Goal: Task Accomplishment & Management: Manage account settings

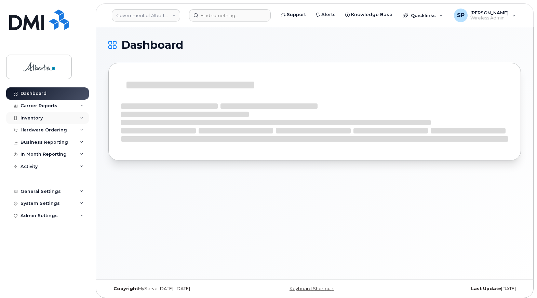
click at [33, 117] on div "Inventory" at bounding box center [31, 117] width 22 height 5
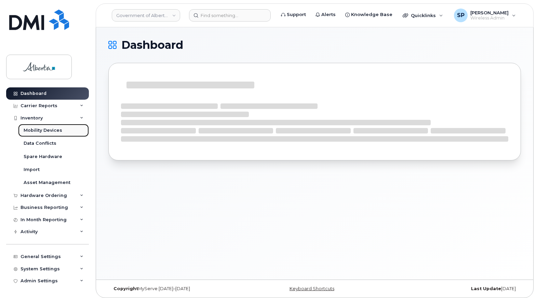
click at [45, 130] on div "Mobility Devices" at bounding box center [43, 130] width 39 height 6
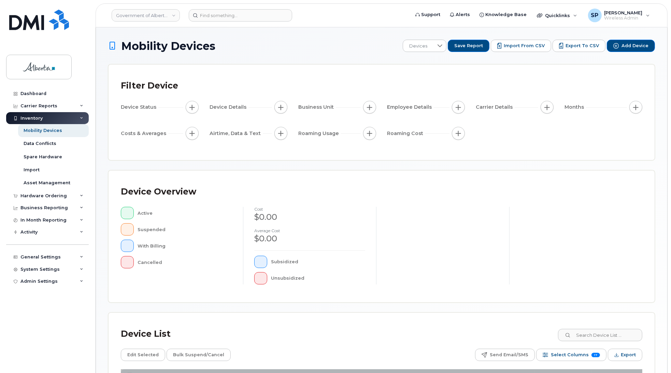
drag, startPoint x: 478, startPoint y: 1, endPoint x: 440, endPoint y: 164, distance: 167.3
click at [440, 164] on div "Mobility Devices Devices Save Report Import from CSV Export to CSV Add Device F…" at bounding box center [381, 238] width 547 height 396
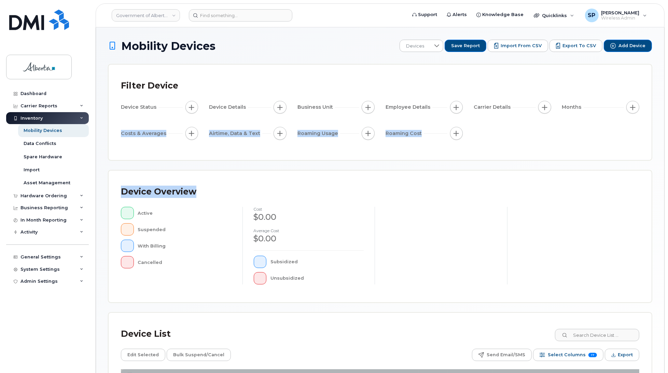
drag, startPoint x: 668, startPoint y: 150, endPoint x: 666, endPoint y: 181, distance: 31.5
click at [536, 181] on body "Government of Alberta (GOA) Support Alerts Knowledge Base Quicklinks Suspend / …" at bounding box center [334, 235] width 668 height 470
click at [536, 182] on div "Device Overview Active Suspended With Billing Cancelled cost $0.00 Average cost…" at bounding box center [379, 235] width 541 height 131
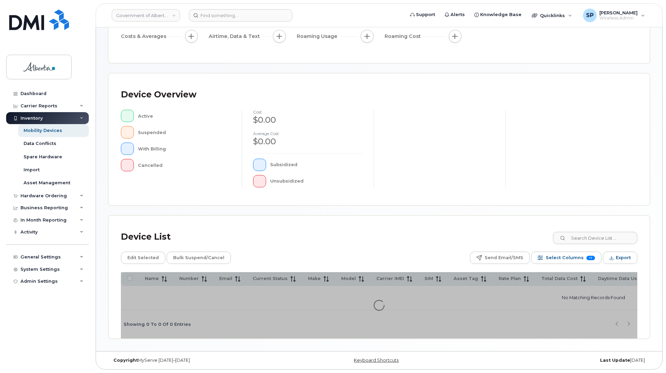
scroll to position [99, 0]
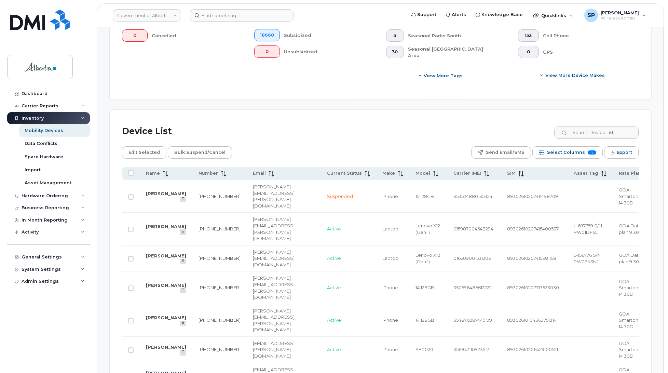
scroll to position [246, 0]
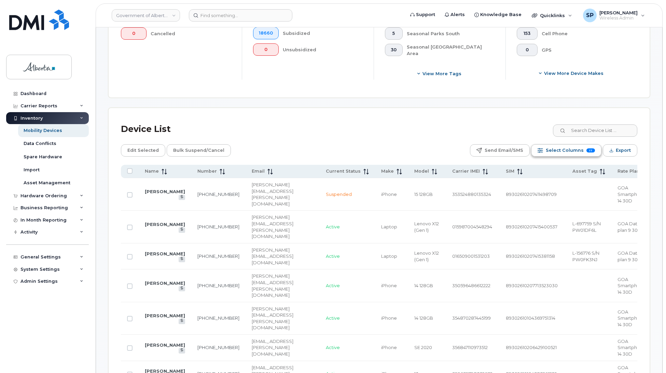
click at [536, 151] on span "Select Columns" at bounding box center [565, 150] width 38 height 10
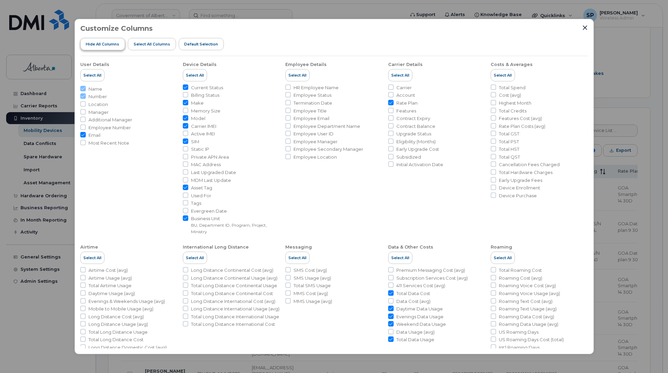
click at [115, 44] on span "Hide All Columns" at bounding box center [102, 43] width 33 height 5
checkbox input "false"
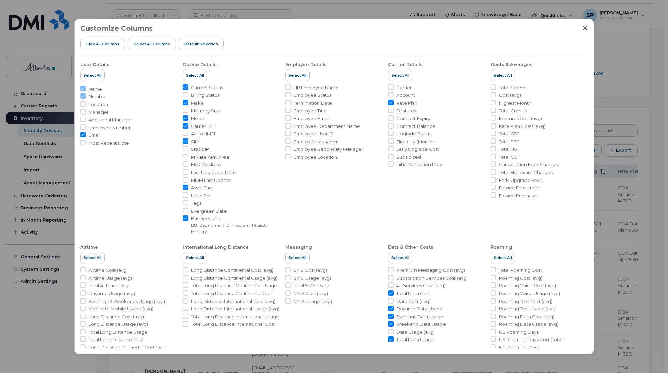
checkbox input "false"
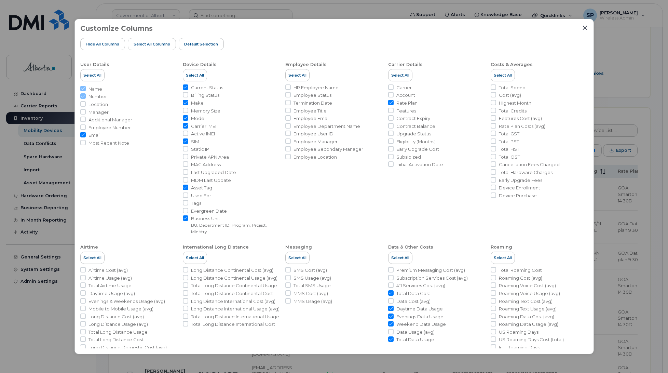
checkbox input "false"
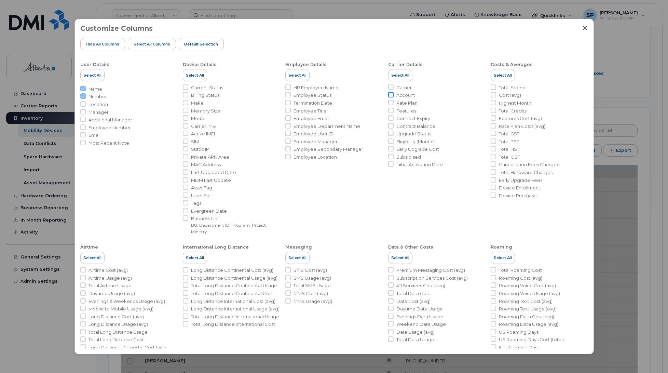
click at [389, 95] on input "Account" at bounding box center [390, 94] width 5 height 5
checkbox input "true"
click at [185, 102] on input "Make" at bounding box center [185, 102] width 5 height 5
checkbox input "true"
click at [183, 221] on input "Business Unit BU, Department ID, Program, Project, Ministry" at bounding box center [185, 217] width 5 height 5
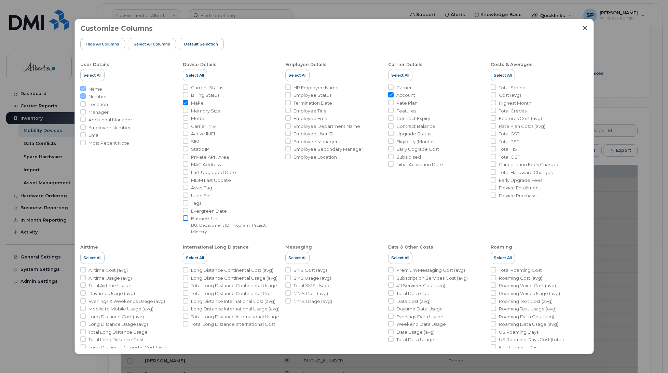
checkbox input "true"
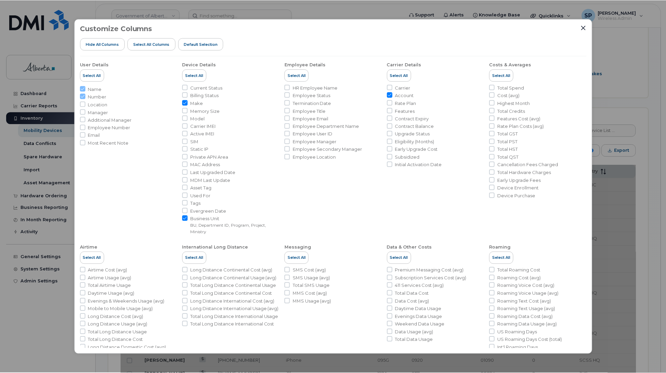
scroll to position [33, 0]
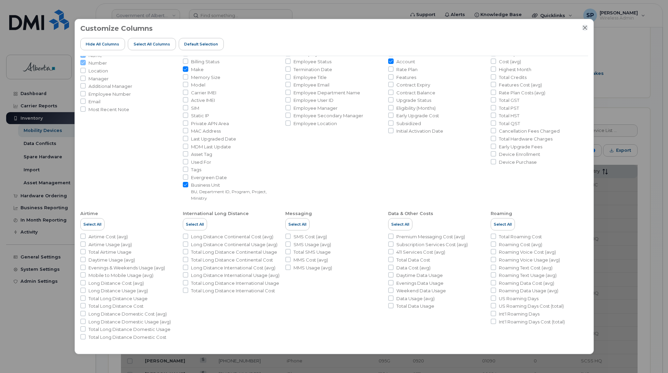
click at [536, 25] on icon "Close" at bounding box center [584, 27] width 5 height 5
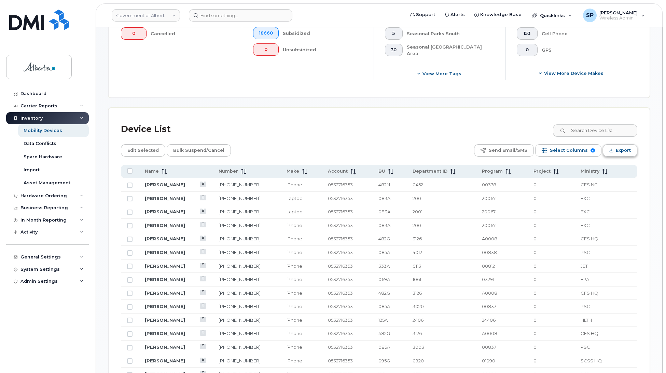
click at [536, 149] on span "Export" at bounding box center [623, 150] width 15 height 10
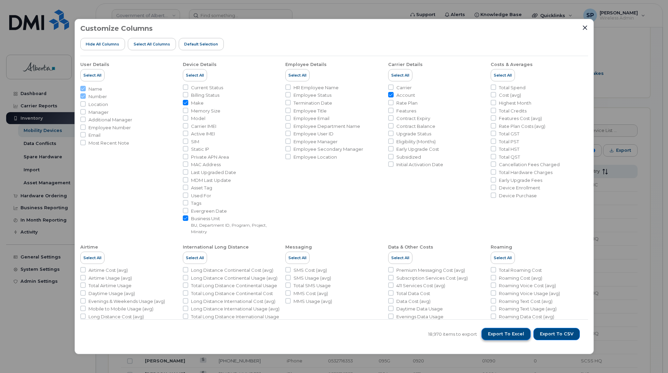
click at [506, 298] on span "Export to Excel" at bounding box center [506, 334] width 36 height 6
click at [536, 27] on icon "Close" at bounding box center [584, 27] width 4 height 4
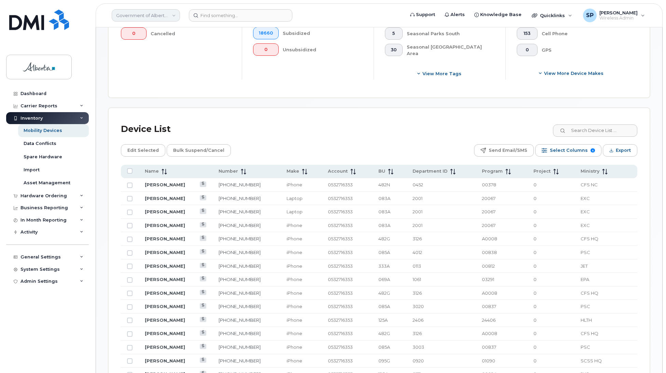
click at [142, 15] on link "Government of Alberta (GOA)" at bounding box center [146, 15] width 68 height 12
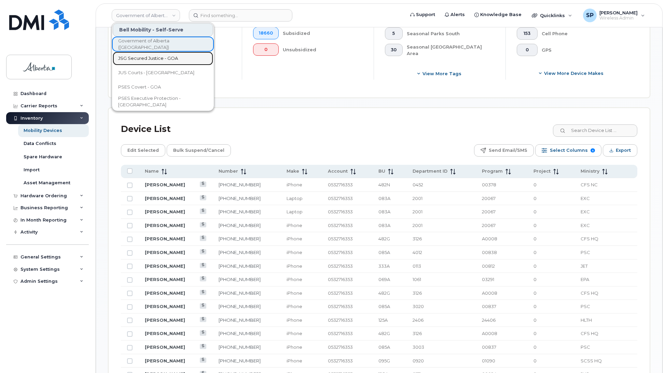
drag, startPoint x: 141, startPoint y: 59, endPoint x: 142, endPoint y: 56, distance: 3.8
click at [141, 59] on span "JSG Secured Justice - GOA" at bounding box center [148, 58] width 60 height 7
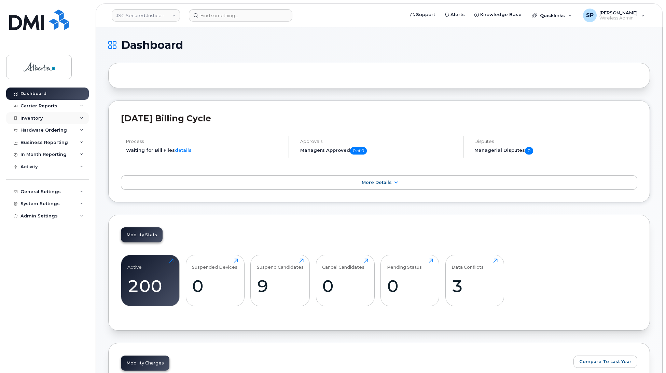
click at [29, 120] on div "Inventory" at bounding box center [31, 117] width 22 height 5
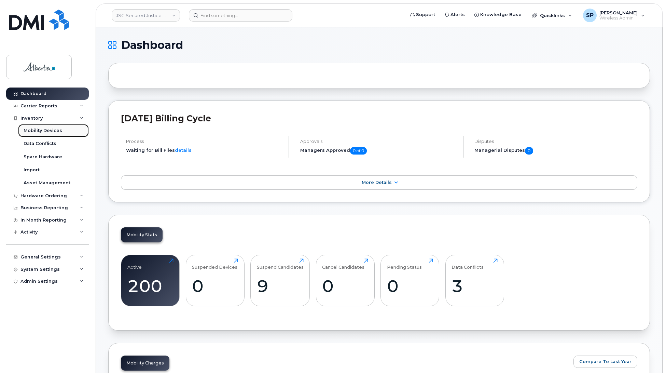
click at [37, 130] on div "Mobility Devices" at bounding box center [43, 130] width 39 height 6
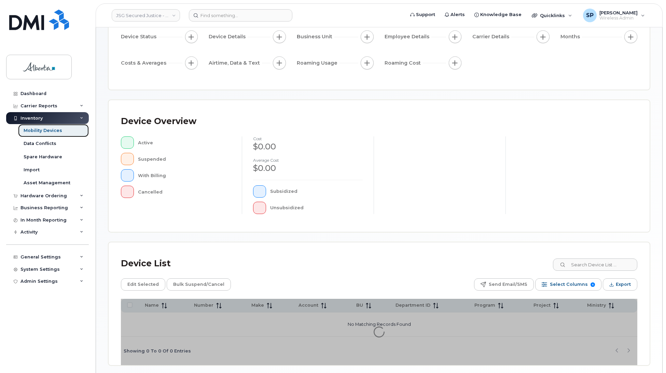
scroll to position [97, 0]
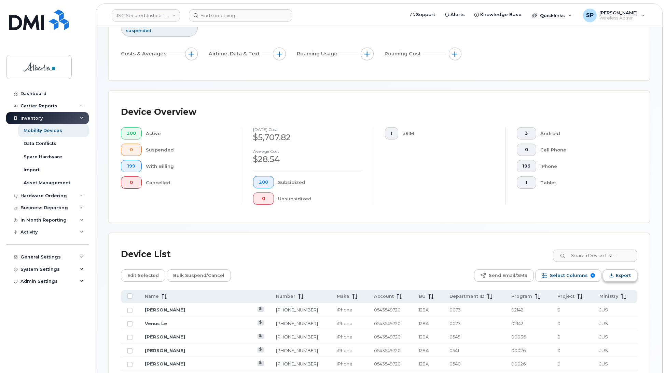
click at [612, 277] on icon "Export" at bounding box center [611, 275] width 4 height 4
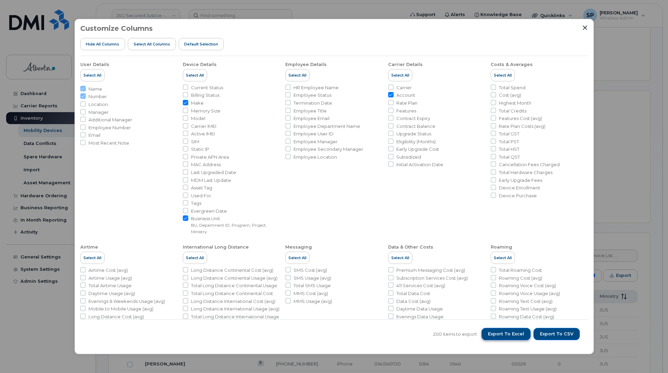
click at [523, 334] on span "Export to Excel" at bounding box center [506, 334] width 36 height 6
click at [586, 27] on icon "Close" at bounding box center [584, 27] width 5 height 5
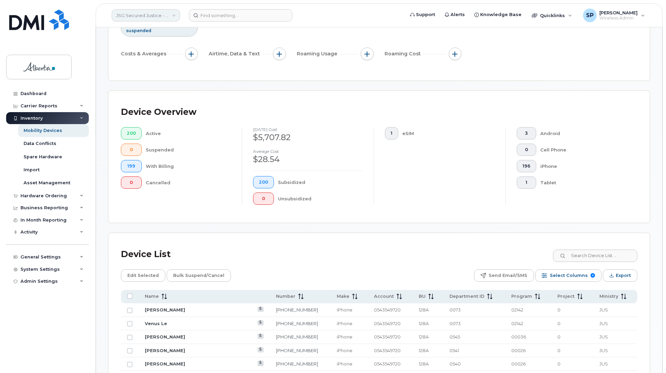
click at [149, 16] on link "JSG Secured Justice - GOA" at bounding box center [146, 15] width 68 height 12
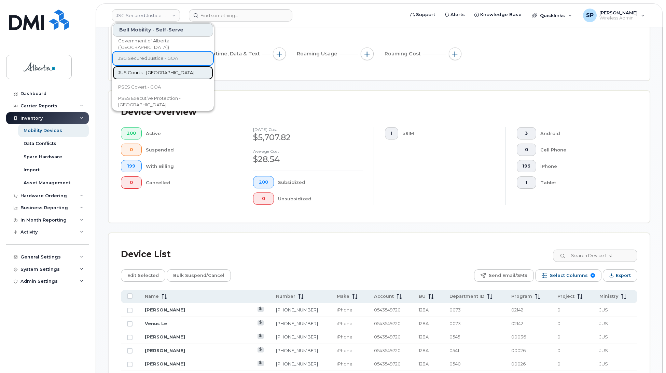
click at [142, 73] on span "JUS Courts - [GEOGRAPHIC_DATA]" at bounding box center [156, 72] width 76 height 7
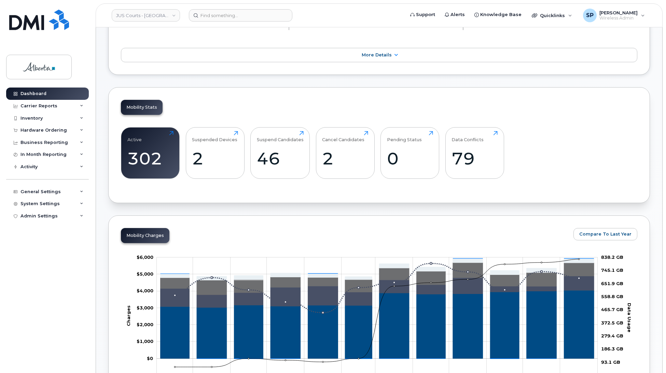
scroll to position [134, 0]
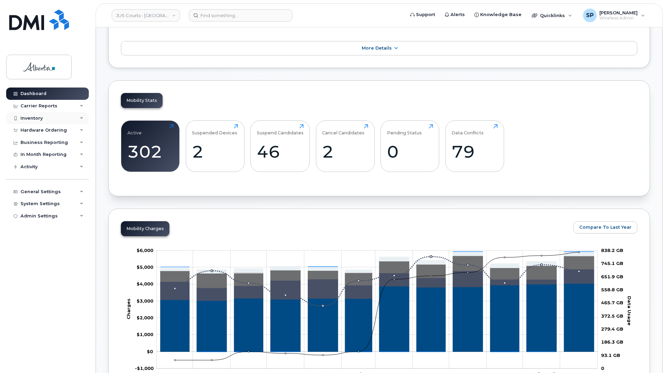
click at [31, 119] on div "Inventory" at bounding box center [31, 117] width 22 height 5
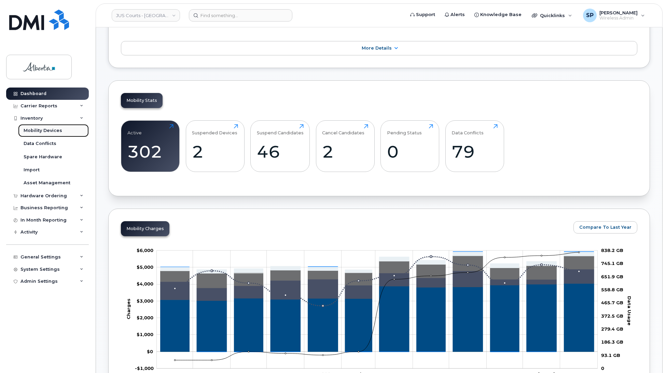
click at [45, 128] on div "Mobility Devices" at bounding box center [43, 130] width 39 height 6
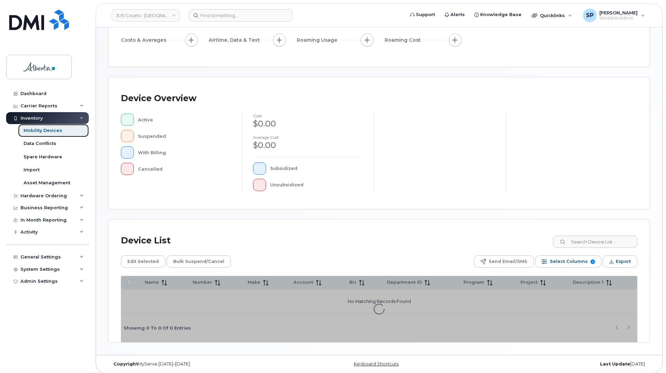
scroll to position [97, 0]
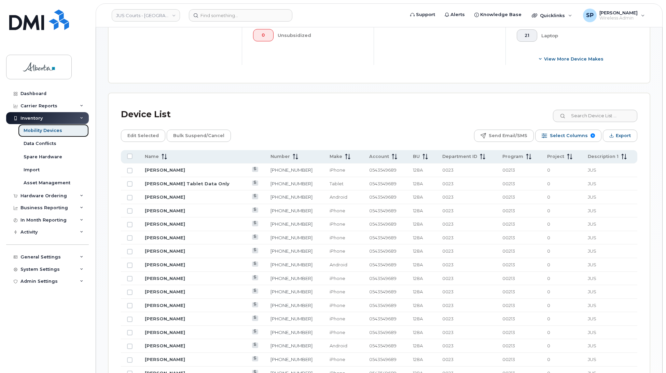
scroll to position [269, 0]
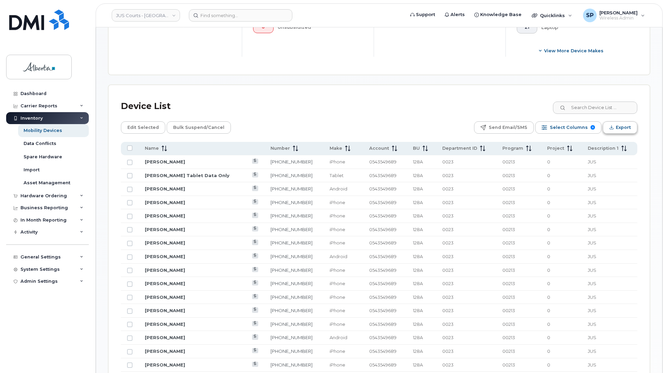
click at [627, 124] on span "Export" at bounding box center [623, 127] width 15 height 10
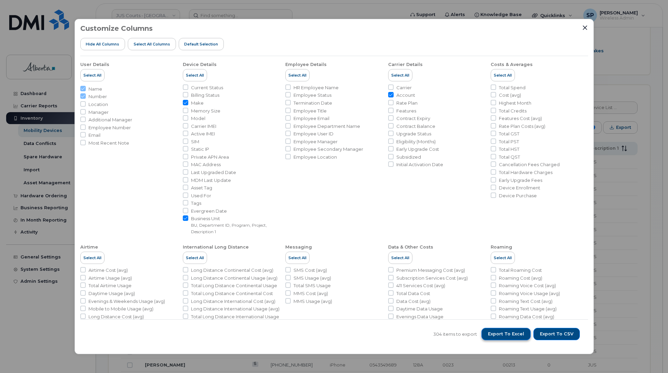
click at [501, 335] on span "Export to Excel" at bounding box center [506, 334] width 36 height 6
click at [258, 11] on div "Customize Columns Hide All Columns Select all Columns Default Selection User De…" at bounding box center [334, 186] width 668 height 373
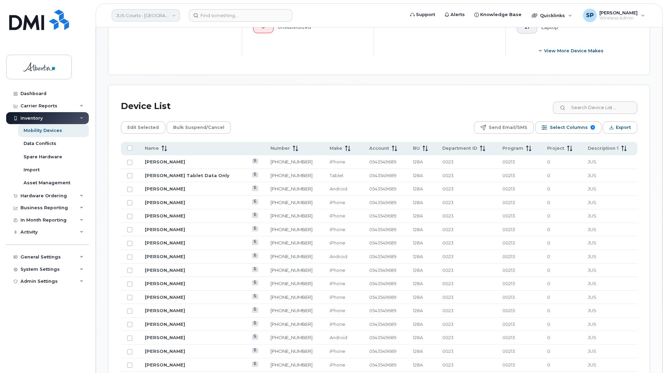
click at [150, 12] on link "JUS Courts - [GEOGRAPHIC_DATA]" at bounding box center [146, 15] width 68 height 12
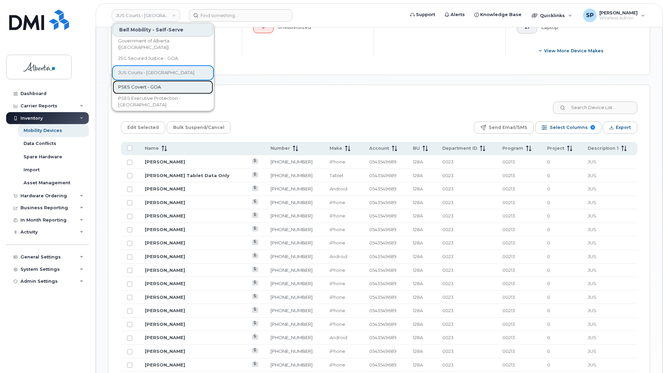
click at [143, 86] on span "PSES Covert - GOA" at bounding box center [139, 87] width 43 height 7
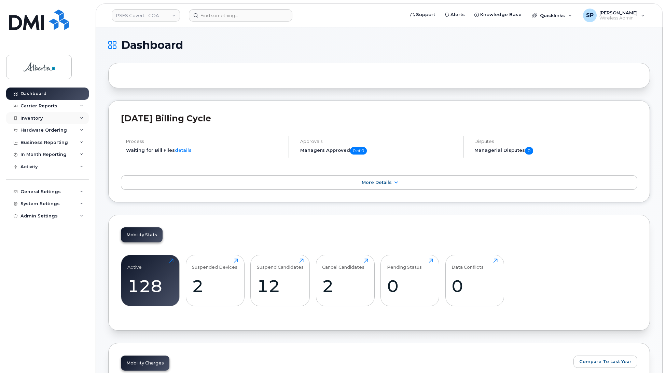
click at [30, 123] on div "Inventory" at bounding box center [47, 118] width 83 height 12
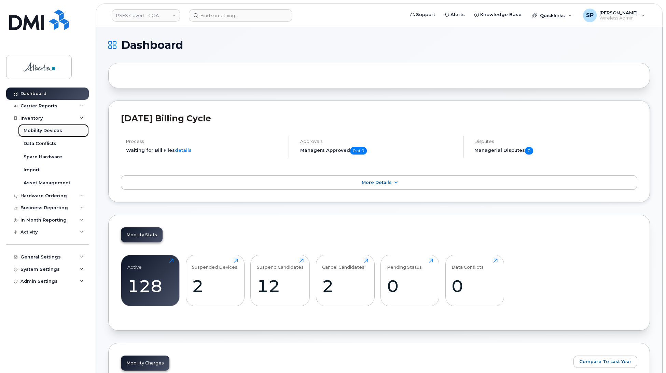
click at [34, 134] on div "Mobility Devices" at bounding box center [43, 130] width 39 height 6
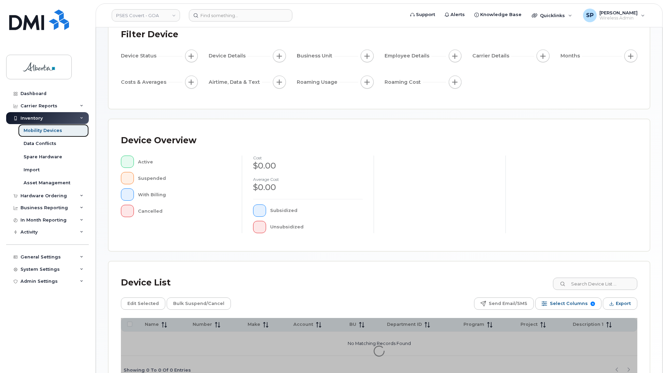
scroll to position [97, 0]
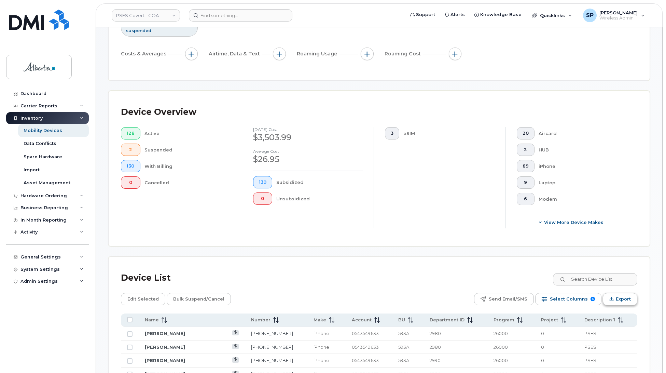
click at [618, 297] on span "Export" at bounding box center [623, 299] width 15 height 10
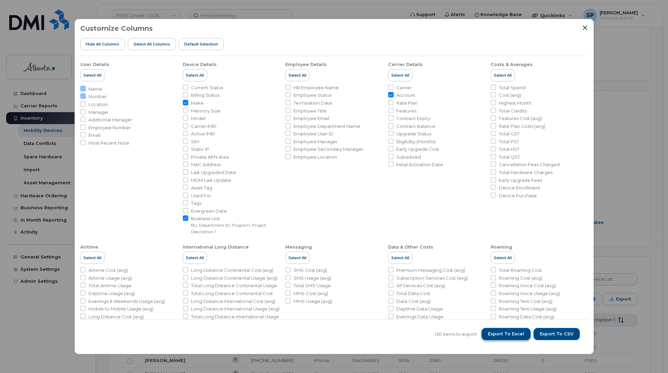
click at [511, 331] on span "Export to Excel" at bounding box center [506, 334] width 36 height 6
click at [151, 14] on div "Customize Columns Hide All Columns Select all Columns Default Selection User De…" at bounding box center [334, 186] width 668 height 373
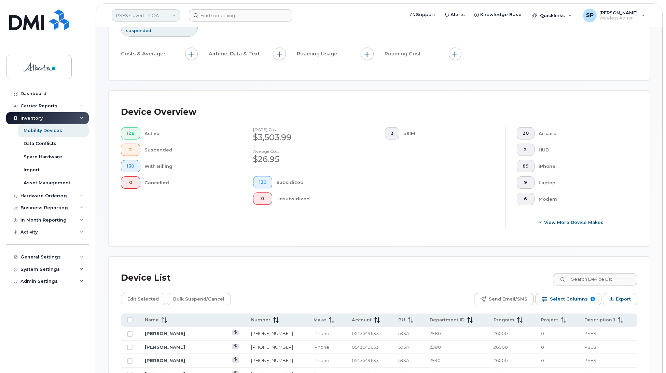
click at [147, 19] on link "PSES Covert - GOA" at bounding box center [146, 15] width 68 height 12
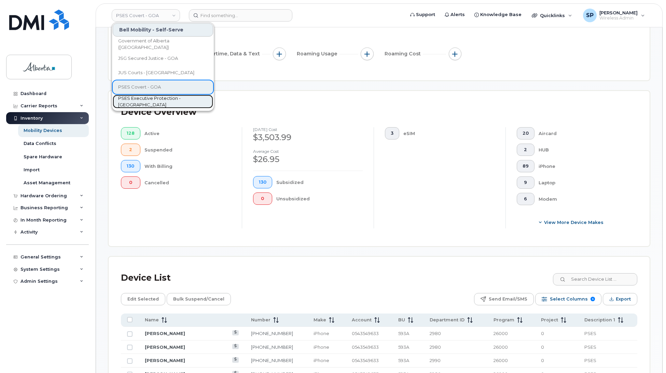
click at [143, 103] on span "PSES Executive Protection - [GEOGRAPHIC_DATA]" at bounding box center [157, 101] width 79 height 13
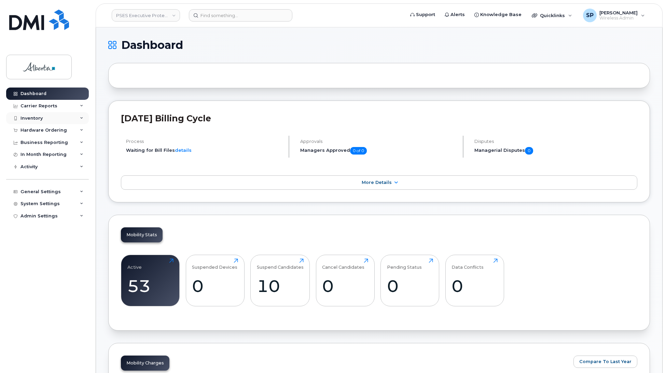
click at [36, 118] on div "Inventory" at bounding box center [31, 117] width 22 height 5
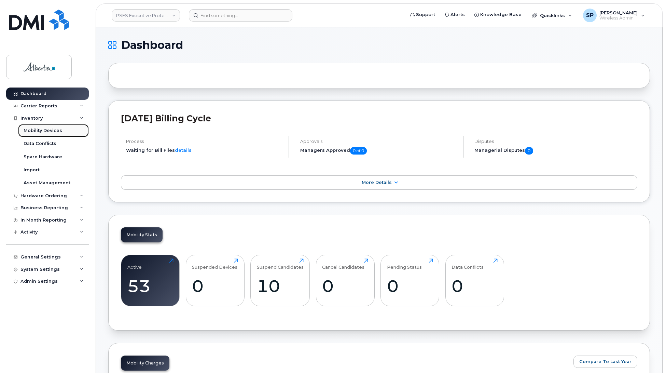
click at [39, 131] on div "Mobility Devices" at bounding box center [43, 130] width 39 height 6
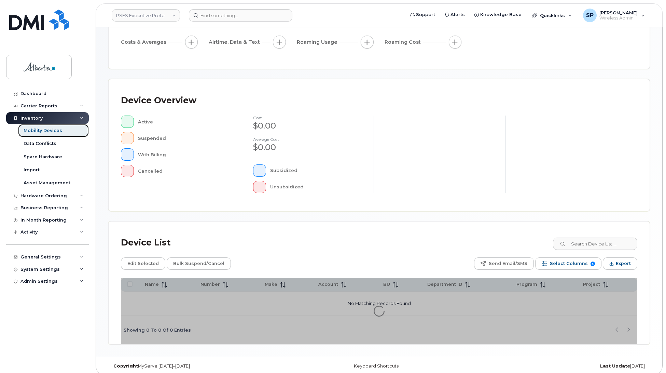
scroll to position [92, 0]
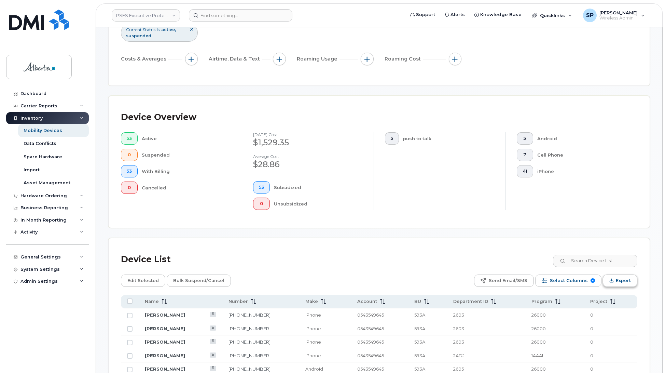
click at [620, 280] on span "Export" at bounding box center [623, 280] width 15 height 10
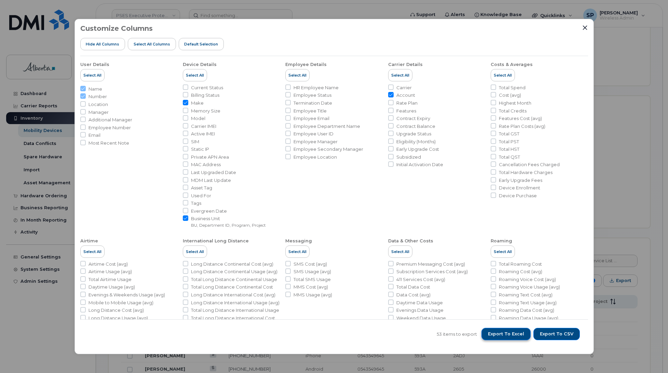
click at [498, 333] on span "Export to Excel" at bounding box center [506, 334] width 36 height 6
click at [585, 25] on icon "Close" at bounding box center [584, 27] width 5 height 5
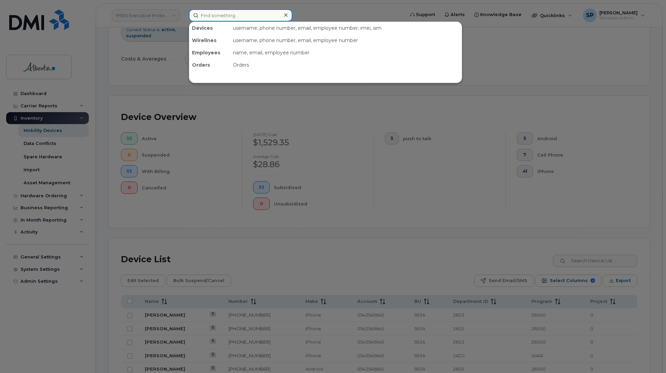
click at [243, 15] on input at bounding box center [240, 15] width 103 height 12
paste input "5873382358"
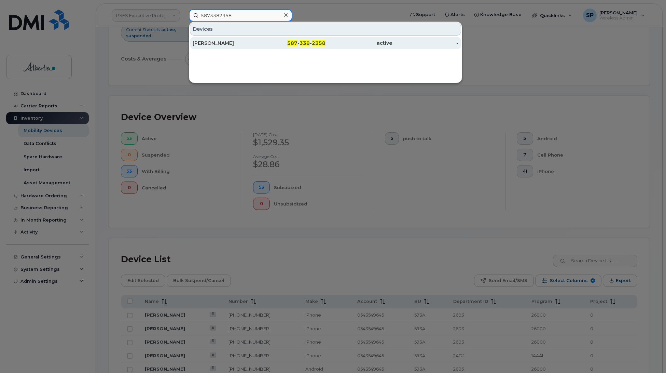
type input "5873382358"
click at [227, 46] on div "Deana MacFayen" at bounding box center [226, 43] width 67 height 12
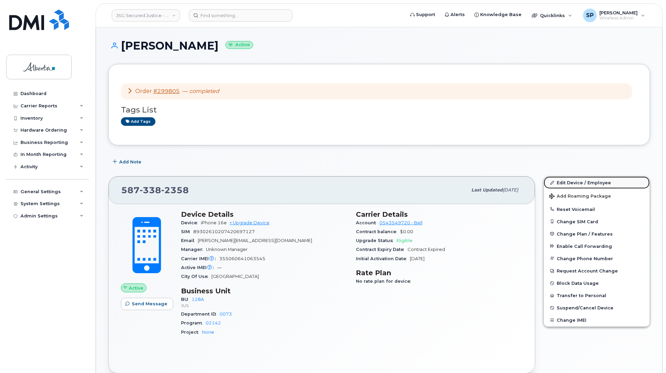
click at [566, 181] on link "Edit Device / Employee" at bounding box center [597, 182] width 106 height 12
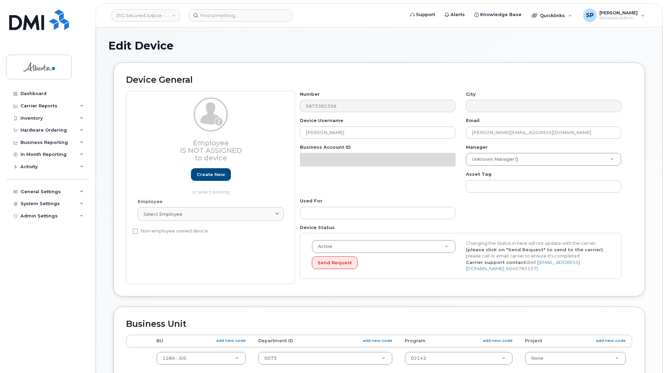
select select "5737556"
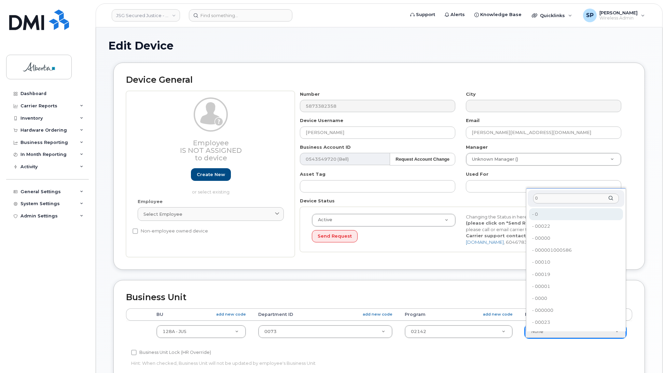
type input "0"
type input "5743803"
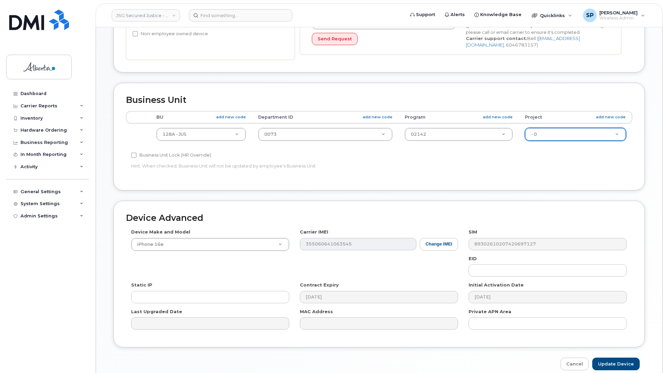
scroll to position [230, 0]
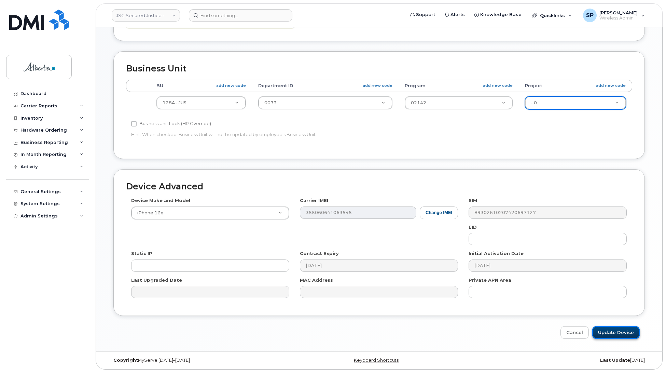
click at [617, 332] on input "Update Device" at bounding box center [615, 332] width 47 height 13
type input "Saving..."
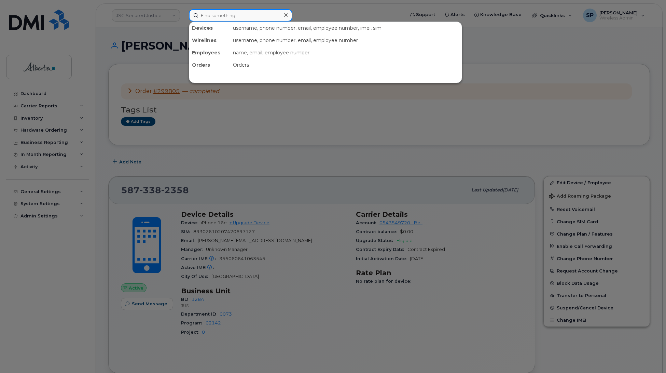
click at [208, 12] on input at bounding box center [240, 15] width 103 height 12
paste input "5873342396"
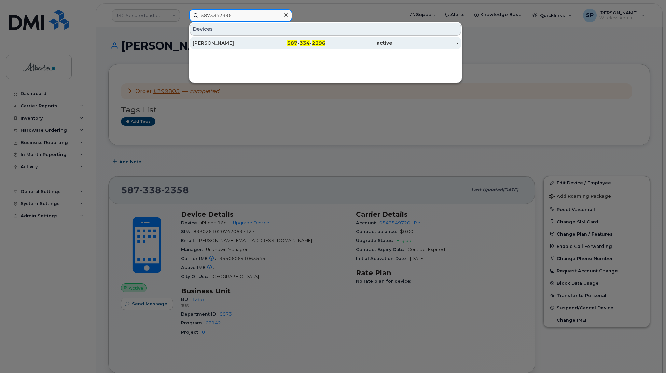
type input "5873342396"
click at [219, 42] on div "[PERSON_NAME]" at bounding box center [226, 43] width 67 height 7
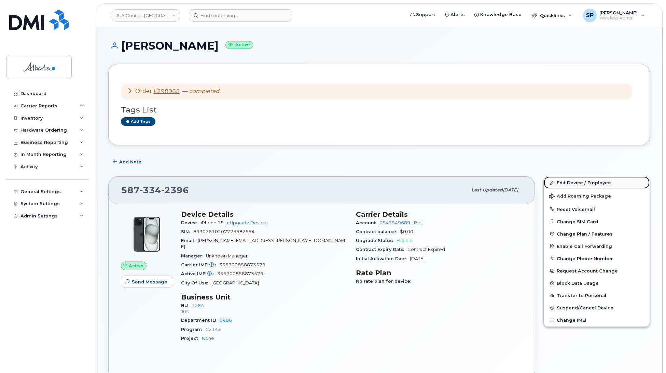
click at [578, 184] on link "Edit Device / Employee" at bounding box center [597, 182] width 106 height 12
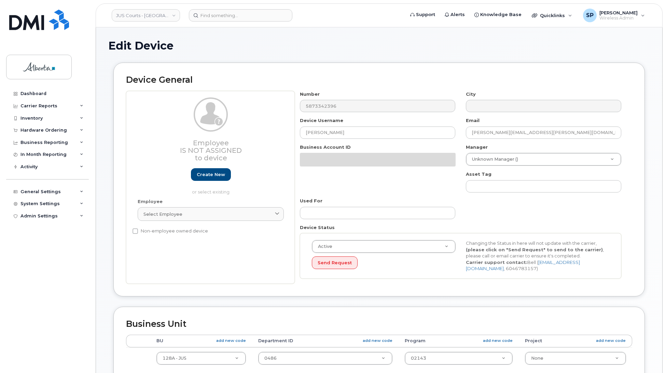
select select "5747101"
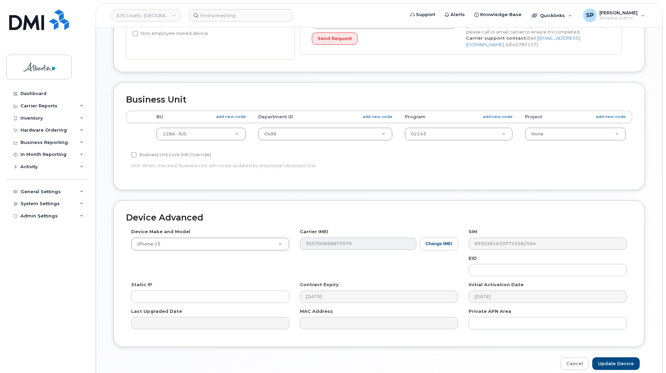
scroll to position [213, 0]
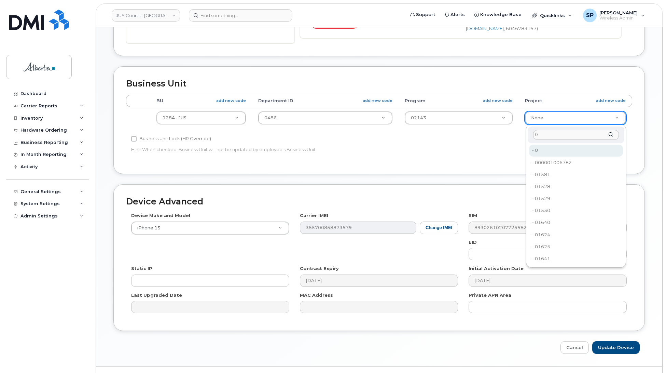
type input "0"
type input "5751436"
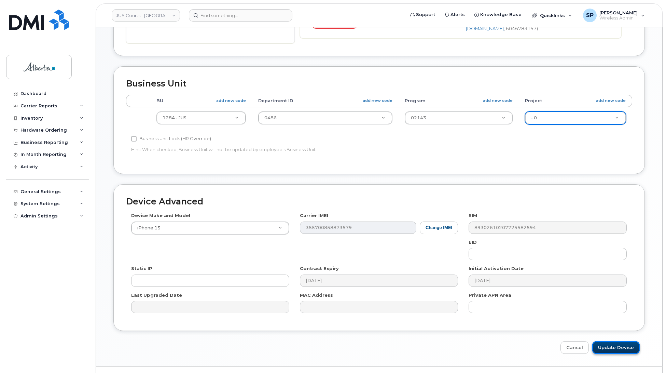
click at [616, 349] on input "Update Device" at bounding box center [615, 347] width 47 height 13
type input "Saving..."
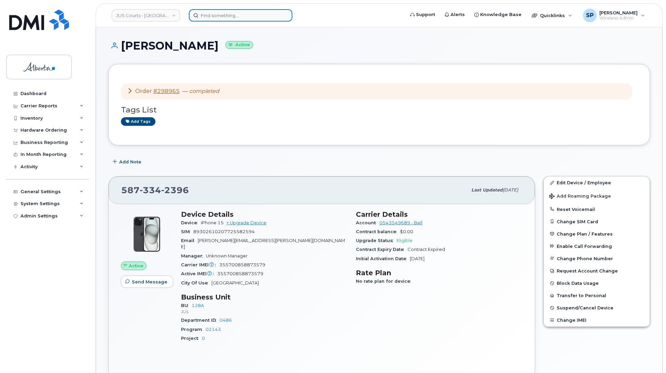
click at [239, 12] on input at bounding box center [240, 15] width 103 height 12
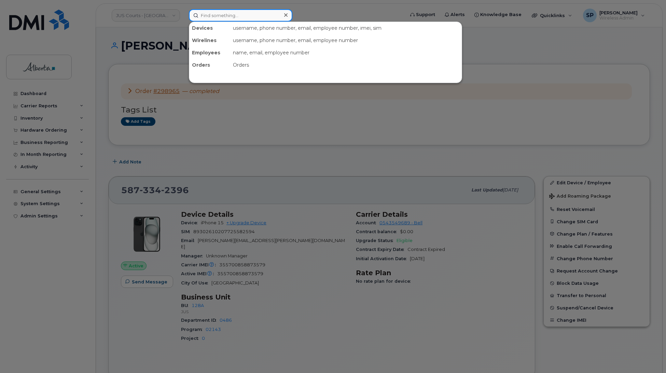
paste input "5873702779"
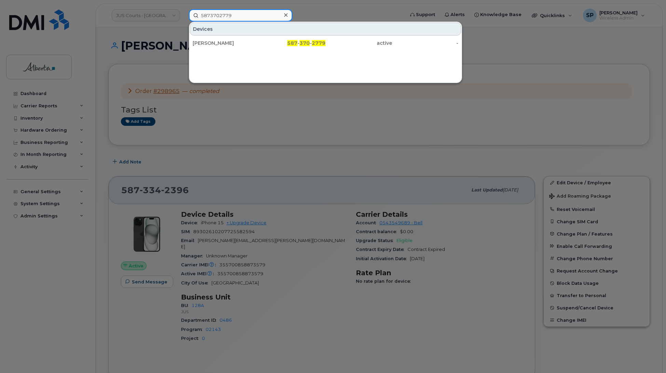
type input "5873702779"
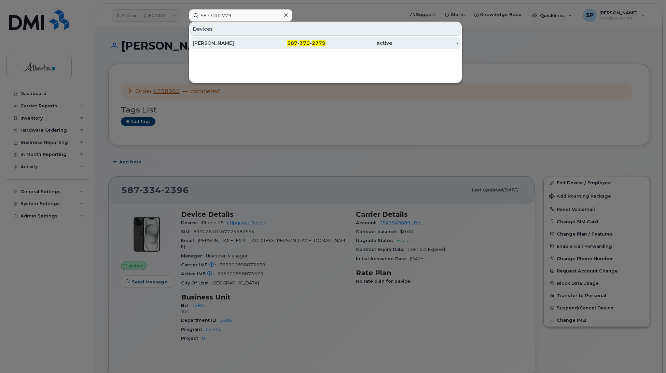
click at [229, 46] on div "[PERSON_NAME]" at bounding box center [226, 43] width 67 height 12
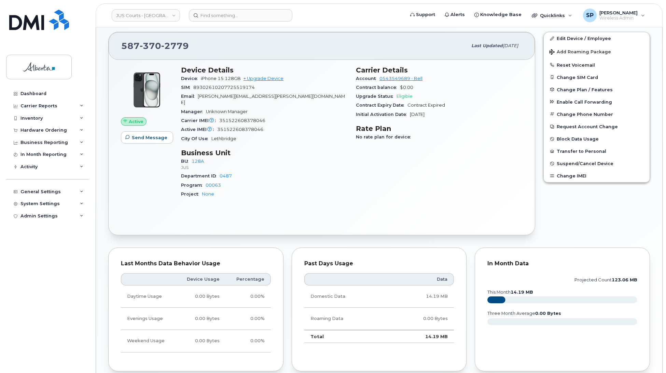
scroll to position [92, 0]
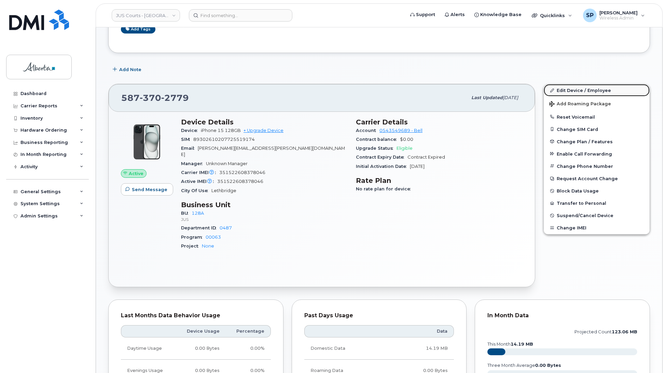
click at [593, 91] on link "Edit Device / Employee" at bounding box center [597, 90] width 106 height 12
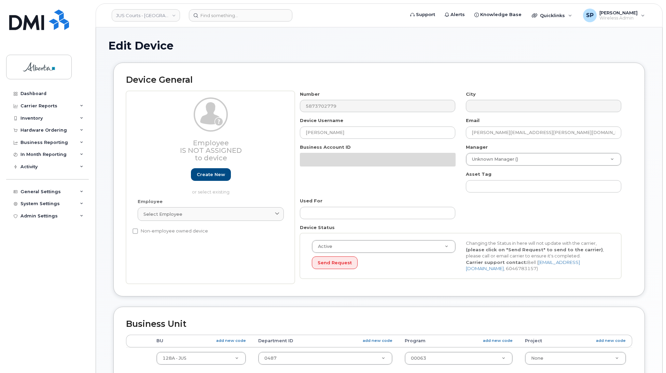
select select "5747101"
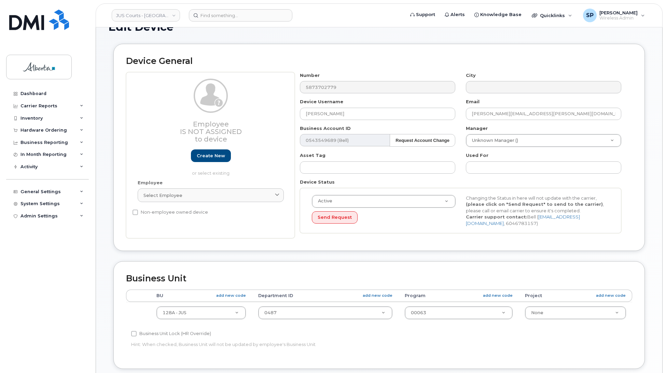
scroll to position [133, 0]
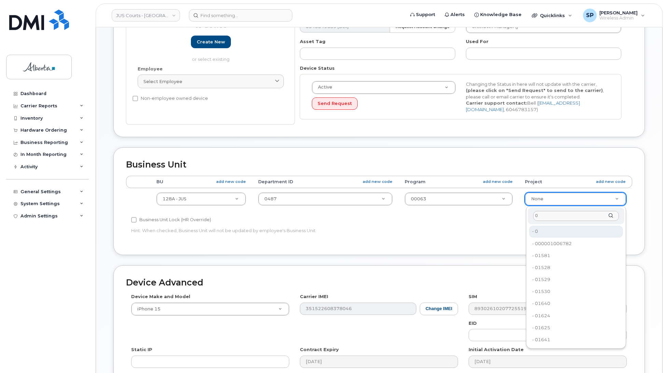
type input "0"
type input "5751436"
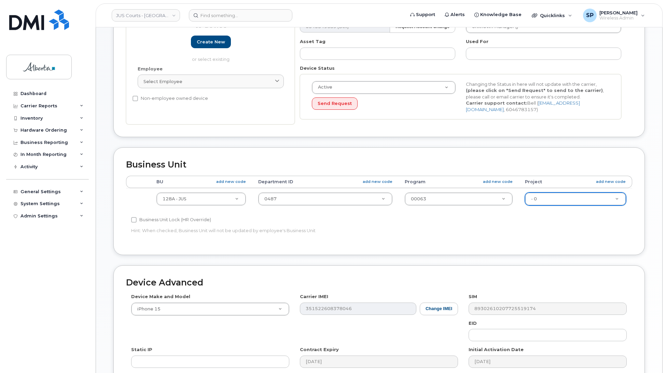
scroll to position [230, 0]
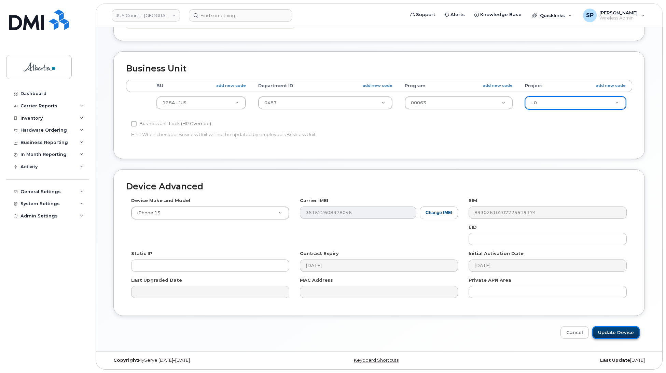
click at [610, 331] on input "Update Device" at bounding box center [615, 332] width 47 height 13
type input "Saving..."
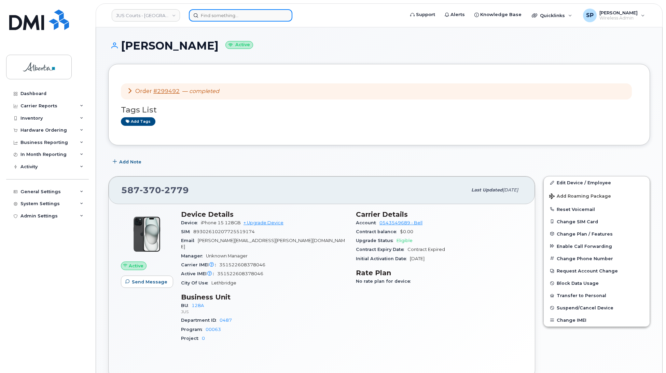
click at [229, 11] on input at bounding box center [240, 15] width 103 height 12
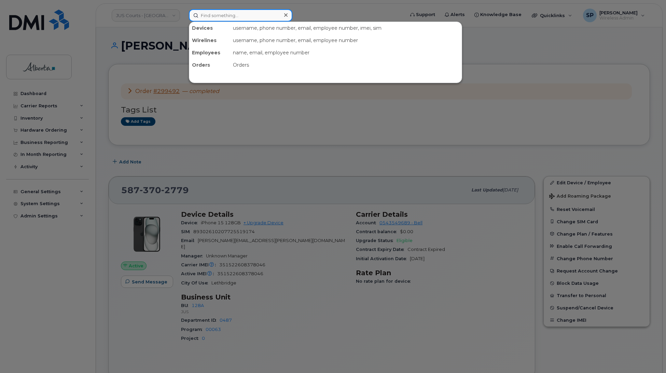
paste input "5873358255"
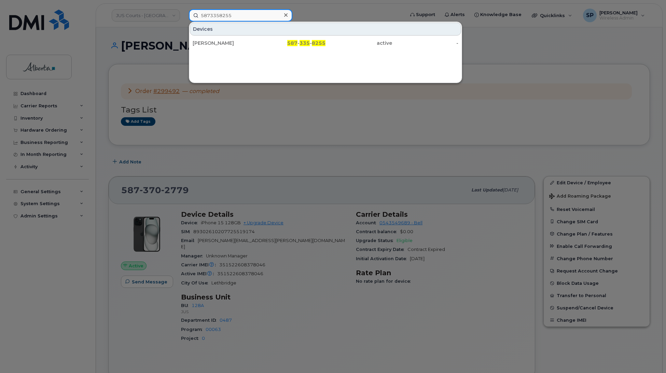
type input "5873358255"
click at [236, 45] on div "[PERSON_NAME]" at bounding box center [226, 43] width 67 height 7
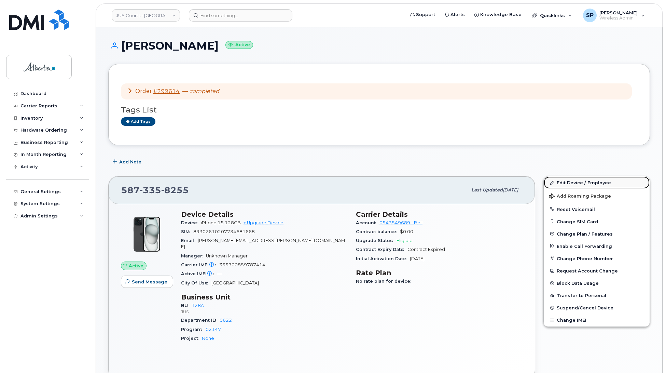
click at [572, 181] on link "Edit Device / Employee" at bounding box center [597, 182] width 106 height 12
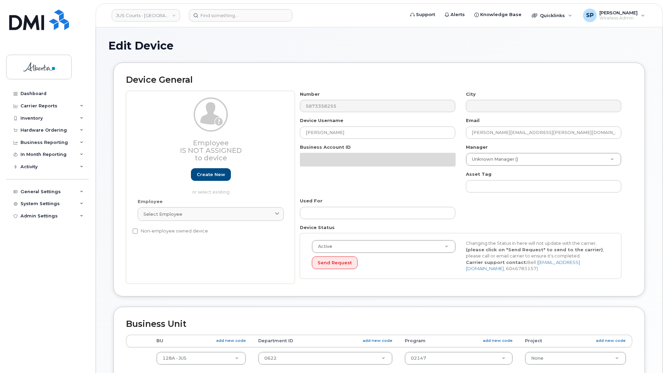
select select "5747101"
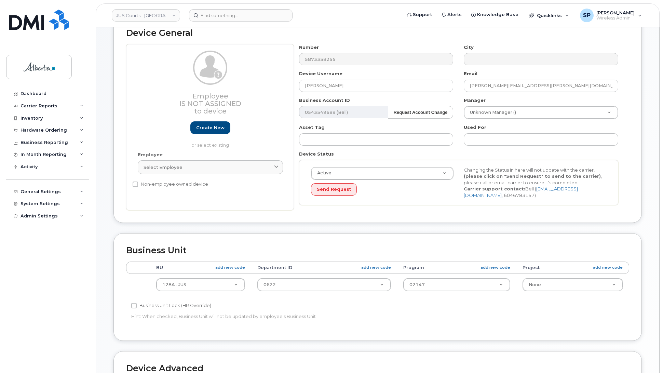
scroll to position [114, 0]
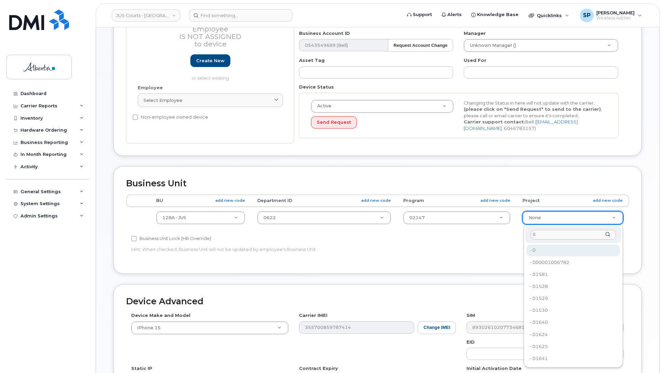
type input "0"
type input "5751436"
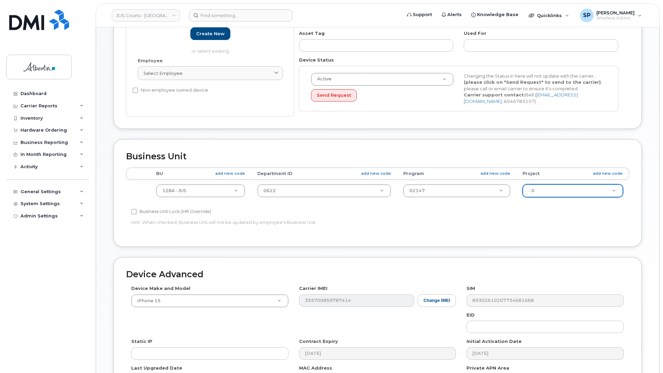
scroll to position [230, 0]
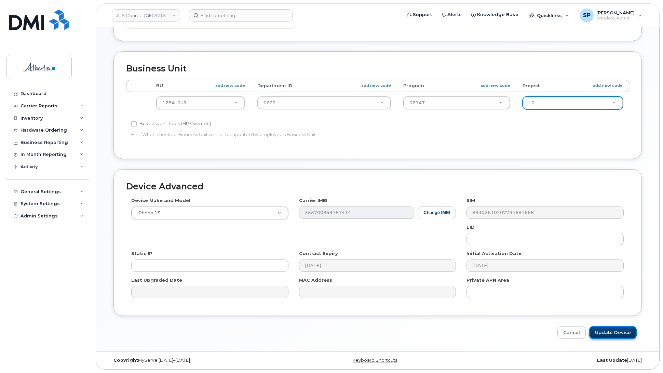
click at [615, 330] on input "Update Device" at bounding box center [612, 332] width 47 height 13
type input "Saving..."
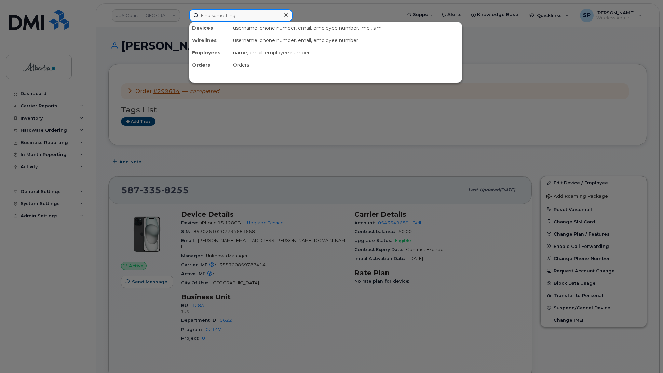
click at [203, 17] on input at bounding box center [240, 15] width 103 height 12
paste input "5875457443"
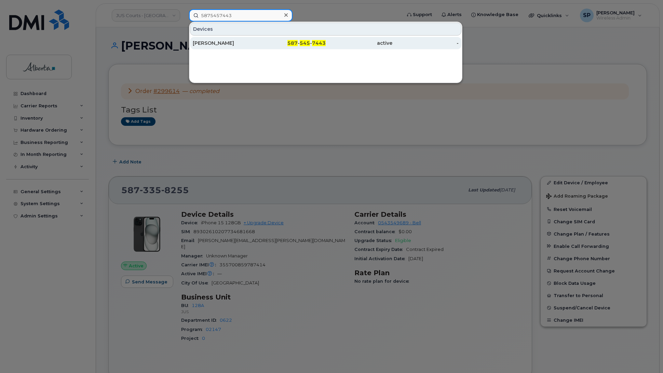
type input "5875457443"
click at [231, 43] on div "[PERSON_NAME]" at bounding box center [226, 43] width 67 height 7
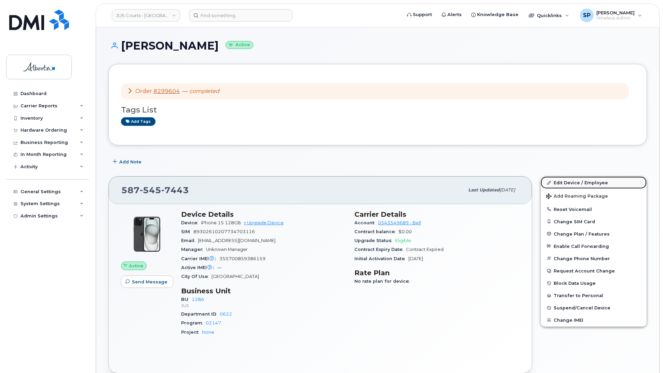
click at [576, 182] on link "Edit Device / Employee" at bounding box center [593, 182] width 106 height 12
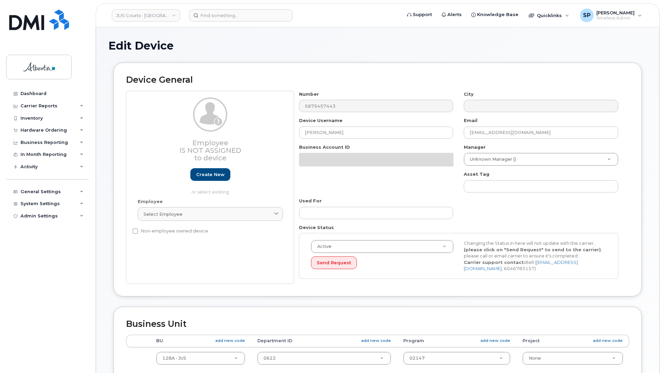
select select "5747101"
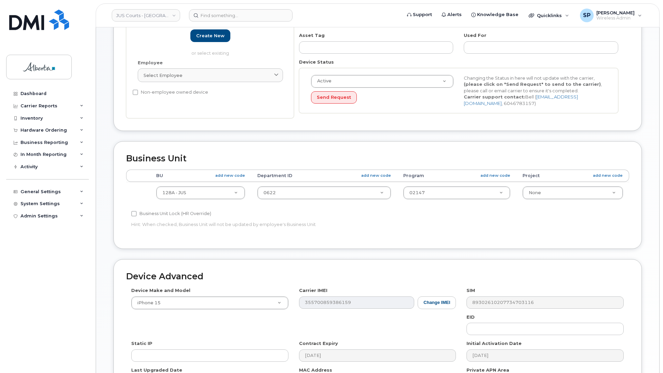
scroll to position [140, 0]
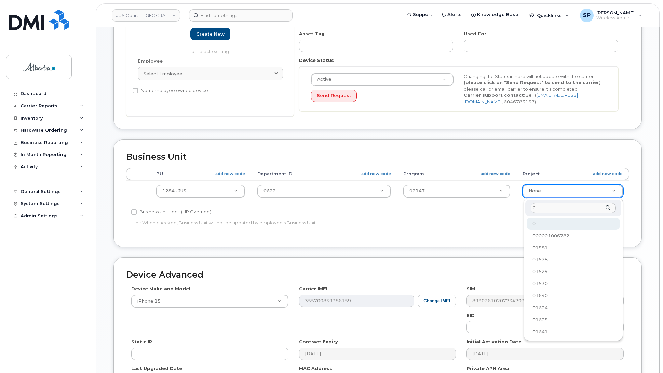
type input "0"
type input "5751436"
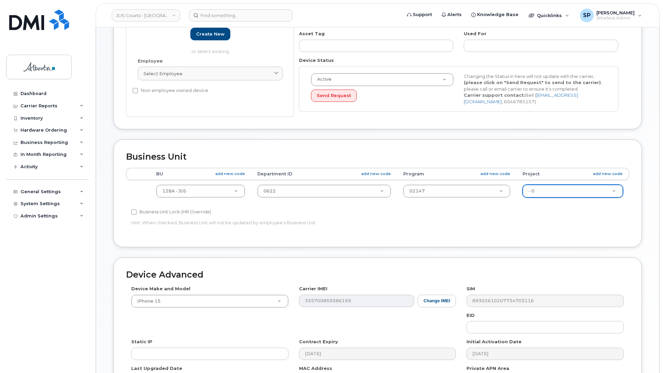
scroll to position [230, 0]
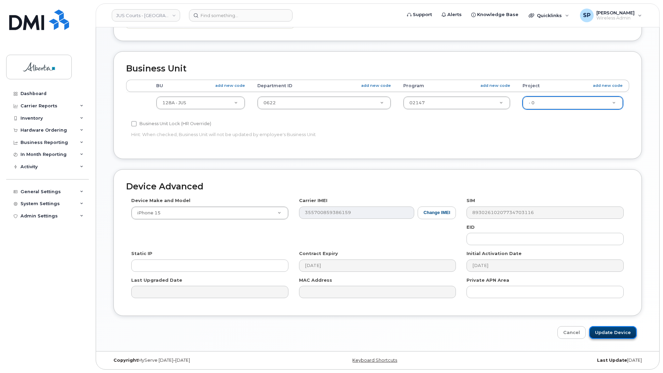
click at [618, 330] on input "Update Device" at bounding box center [612, 332] width 47 height 13
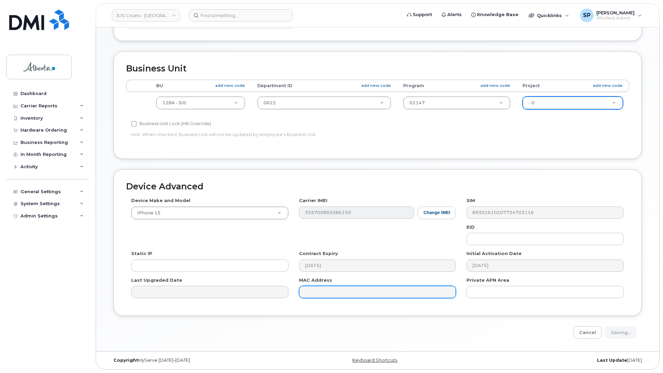
type input "Saving..."
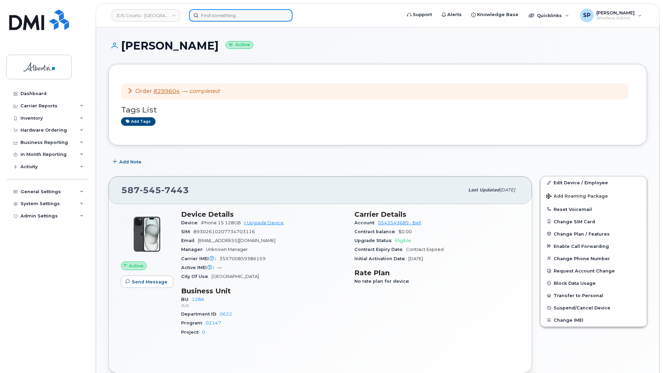
click at [264, 14] on input at bounding box center [240, 15] width 103 height 12
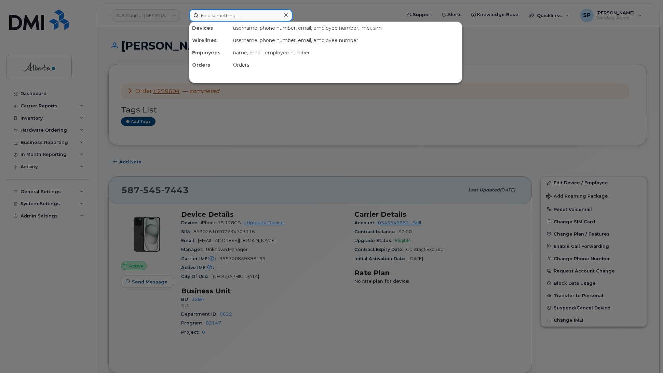
paste input "5873372379"
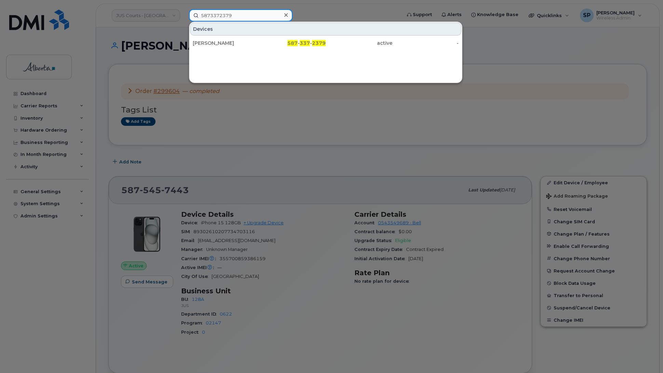
type input "5873372379"
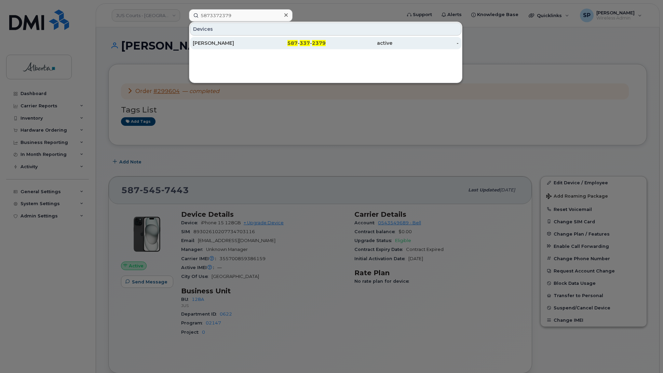
drag, startPoint x: 215, startPoint y: 45, endPoint x: 217, endPoint y: 48, distance: 3.7
click at [215, 45] on div "[PERSON_NAME]" at bounding box center [226, 43] width 67 height 7
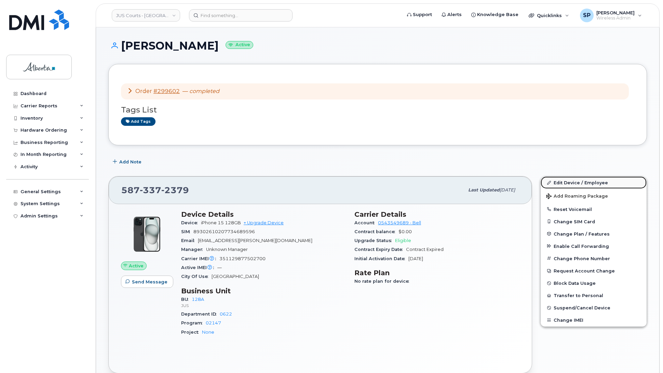
click at [579, 183] on link "Edit Device / Employee" at bounding box center [593, 182] width 106 height 12
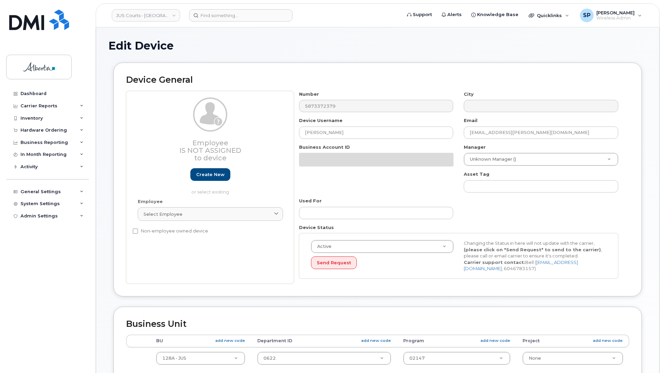
select select "5747101"
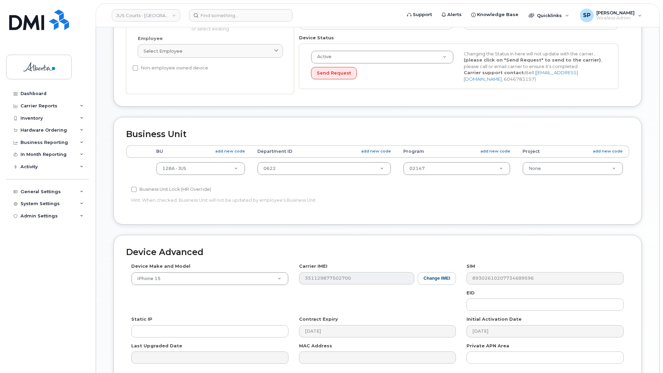
scroll to position [159, 0]
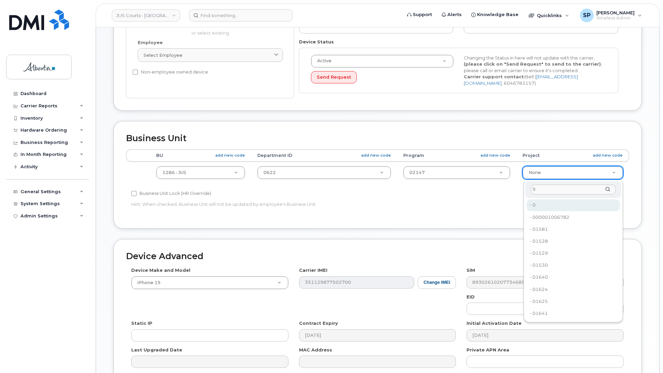
type input "0"
type input "5751436"
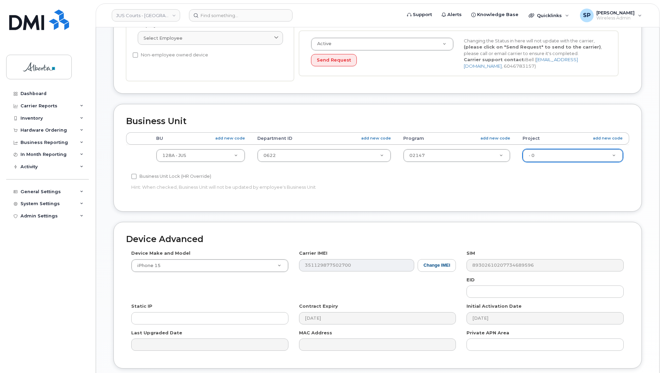
scroll to position [230, 0]
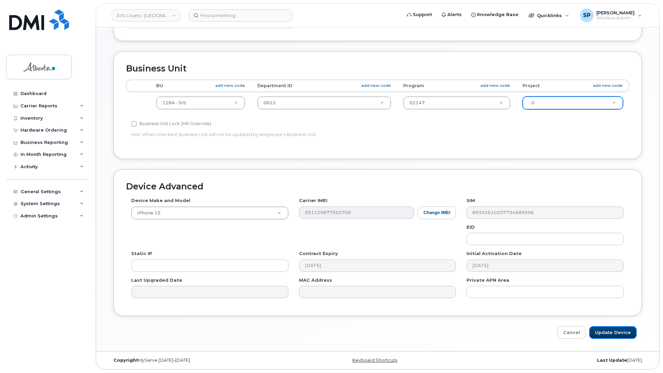
drag, startPoint x: 609, startPoint y: 333, endPoint x: 504, endPoint y: 309, distance: 107.5
click at [608, 333] on input "Update Device" at bounding box center [612, 332] width 47 height 13
type input "Saving..."
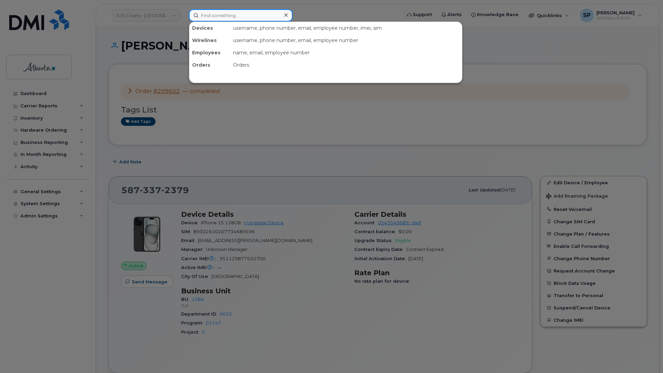
click at [224, 13] on input at bounding box center [240, 15] width 103 height 12
paste input "4034645421"
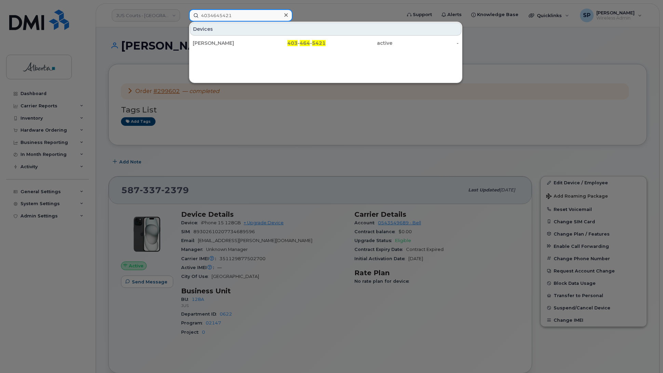
type input "4034645421"
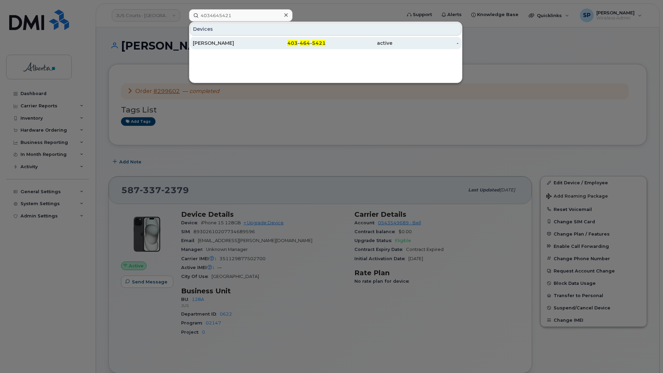
click at [225, 41] on div "[PERSON_NAME]" at bounding box center [226, 43] width 67 height 7
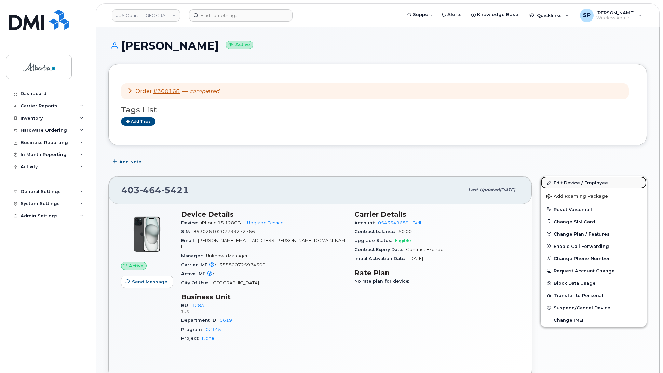
click at [582, 182] on link "Edit Device / Employee" at bounding box center [593, 182] width 106 height 12
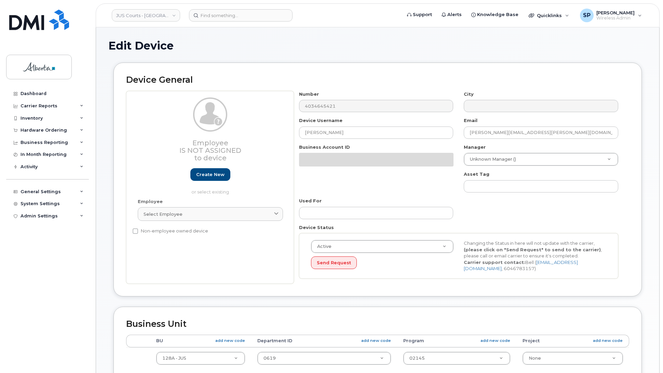
select select "5747101"
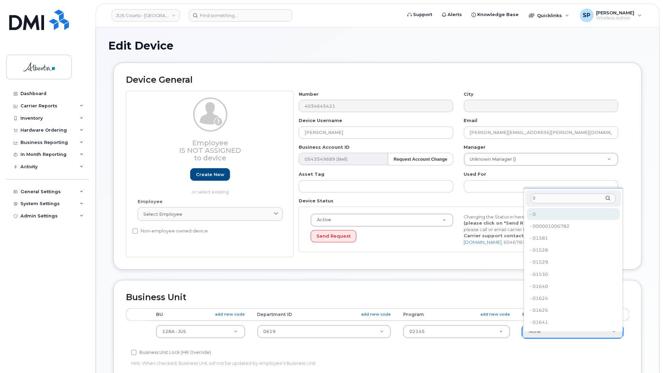
type input "0"
type input "5751436"
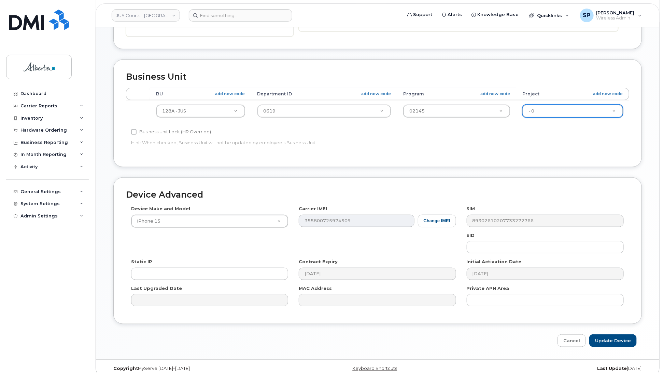
scroll to position [230, 0]
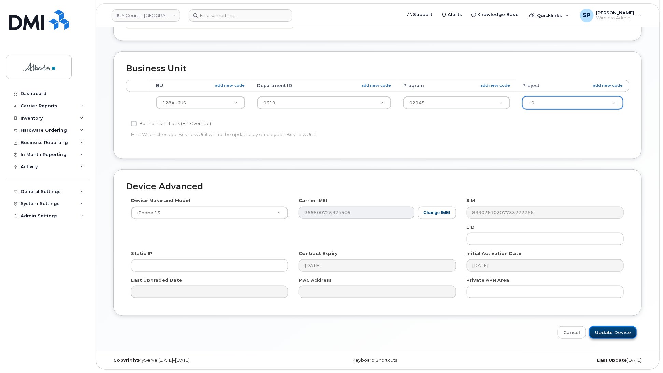
click at [605, 331] on input "Update Device" at bounding box center [613, 332] width 47 height 13
type input "Saving..."
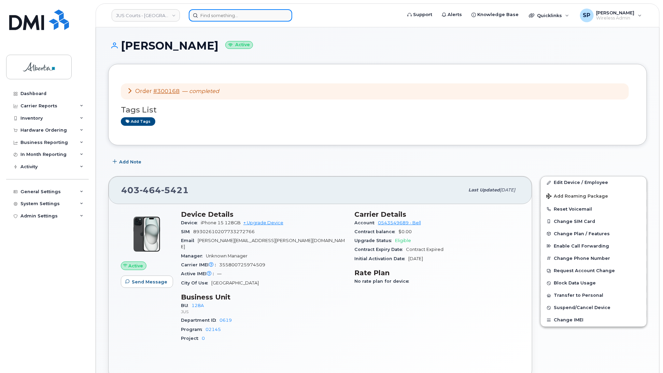
click at [260, 16] on input at bounding box center [240, 15] width 103 height 12
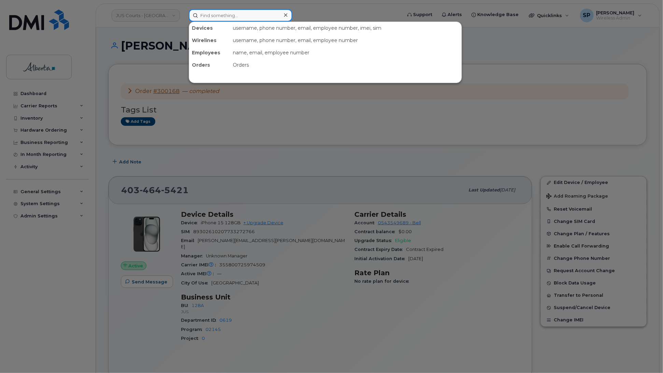
paste input "4036279837"
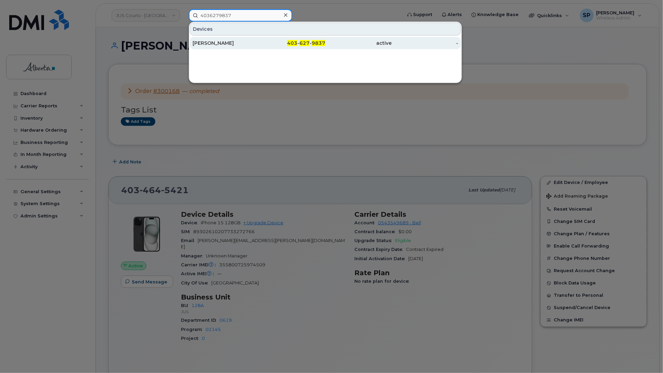
type input "4036279837"
click at [215, 45] on div "Nicole Kimmel" at bounding box center [226, 43] width 67 height 7
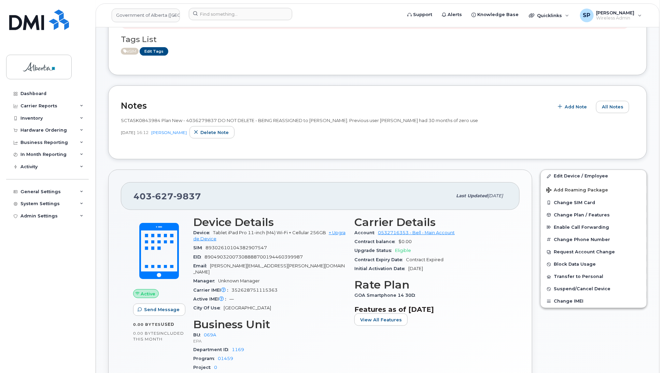
scroll to position [114, 0]
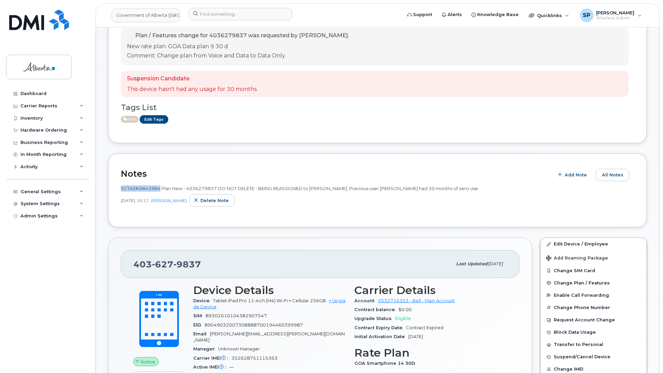
drag, startPoint x: 160, startPoint y: 187, endPoint x: 120, endPoint y: 190, distance: 39.4
click at [120, 190] on div "Notes Add Note All Notes SCTASK0843984 Plan New - 4036279837 DO NOT DELETE - BE…" at bounding box center [377, 190] width 539 height 74
copy span "SCTASK0843984"
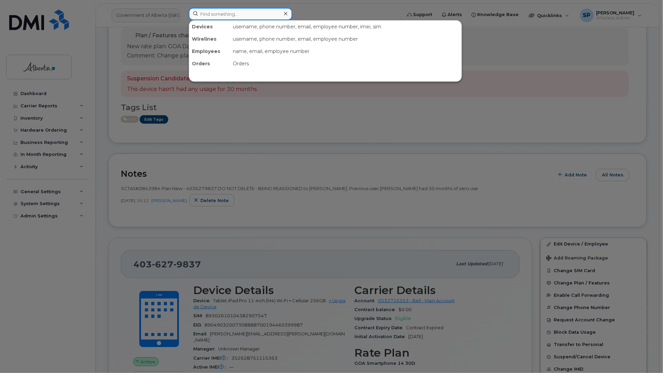
click at [218, 16] on input at bounding box center [240, 14] width 103 height 12
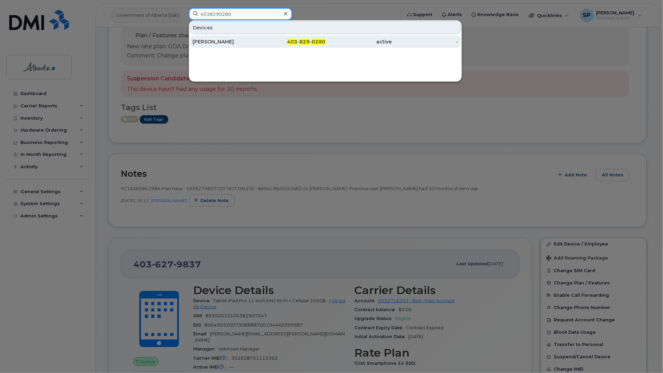
type input "4038290280"
click at [214, 43] on div "[PERSON_NAME]" at bounding box center [226, 41] width 67 height 7
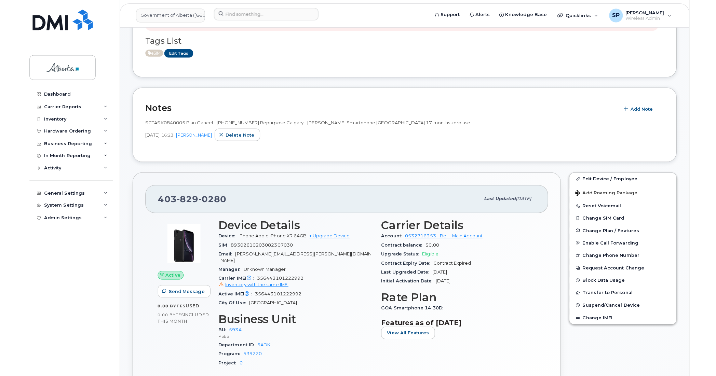
scroll to position [124, 0]
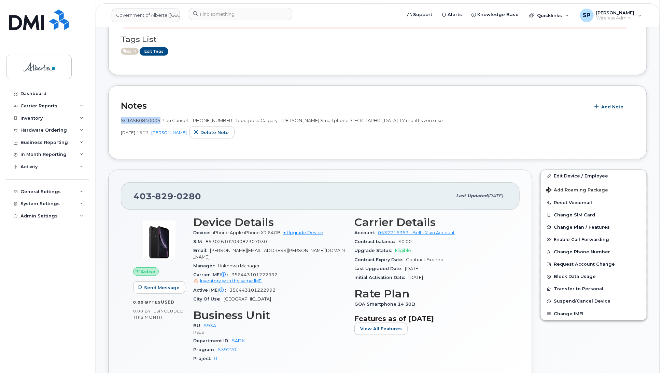
drag, startPoint x: 159, startPoint y: 119, endPoint x: 121, endPoint y: 120, distance: 37.6
click at [121, 120] on span "SCTASK0840005 Plan Cancel - (1) 4038290280 Repurpose Calgary - Dalaine Bennett …" at bounding box center [282, 119] width 322 height 5
copy span "SCTASK0840005"
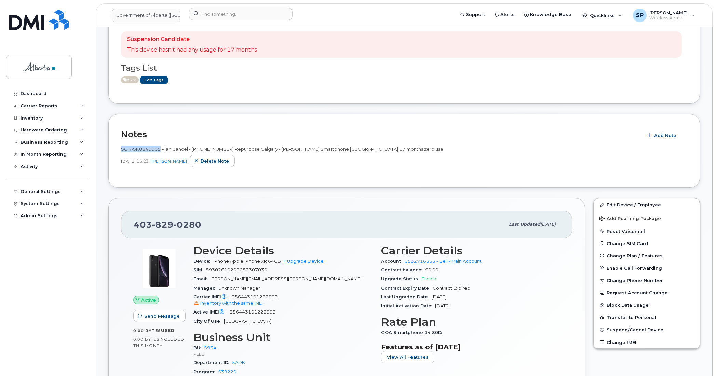
scroll to position [0, 0]
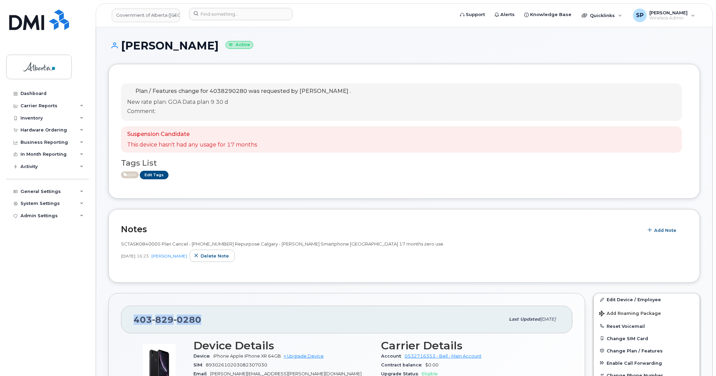
drag, startPoint x: 205, startPoint y: 318, endPoint x: 134, endPoint y: 321, distance: 71.4
click at [134, 321] on div "403 829 0280" at bounding box center [319, 319] width 371 height 14
copy span "403 829 0280"
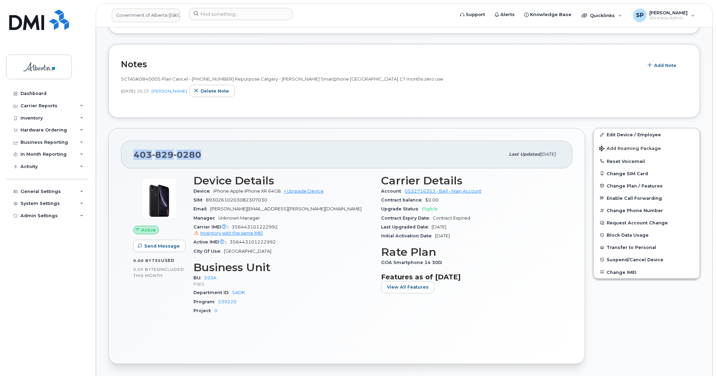
scroll to position [275, 0]
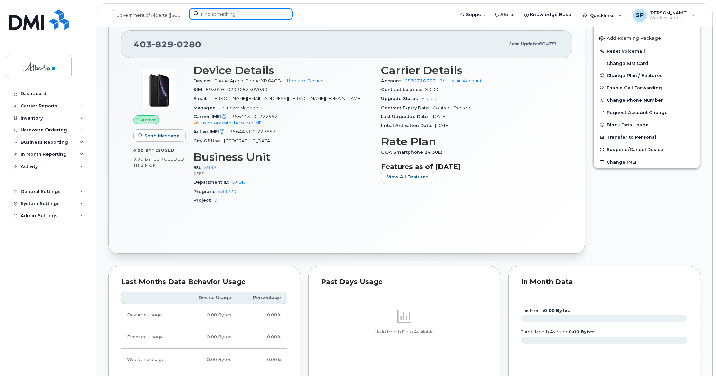
click at [234, 18] on input at bounding box center [240, 14] width 103 height 12
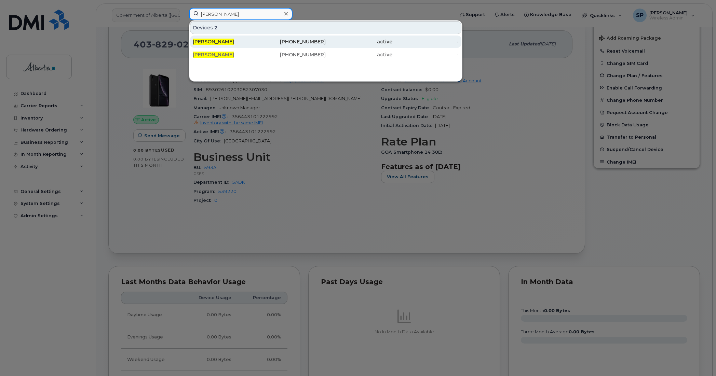
type input "Justin Challman"
click at [227, 44] on span "Justin Challman" at bounding box center [213, 42] width 41 height 6
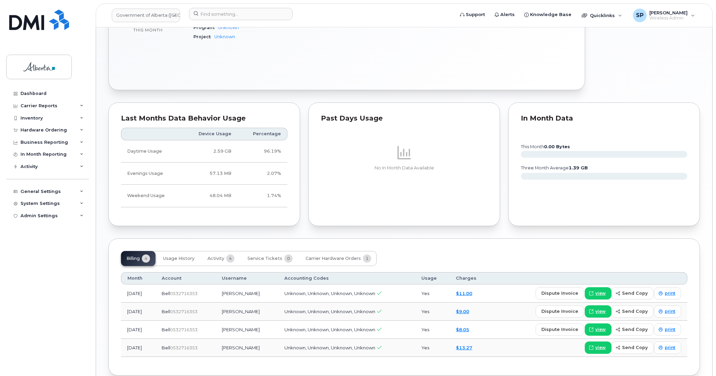
scroll to position [335, 0]
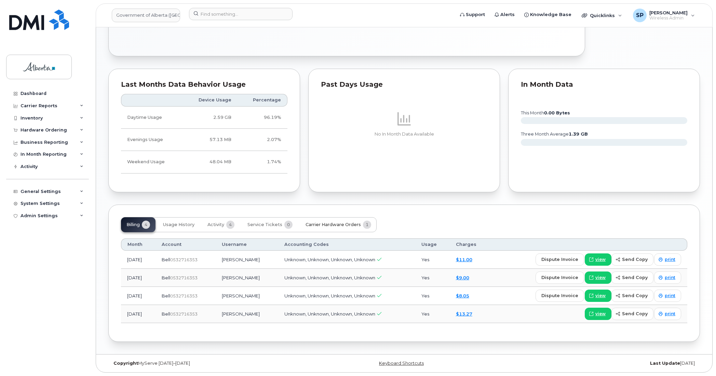
click at [338, 225] on span "Carrier Hardware Orders" at bounding box center [332, 224] width 55 height 5
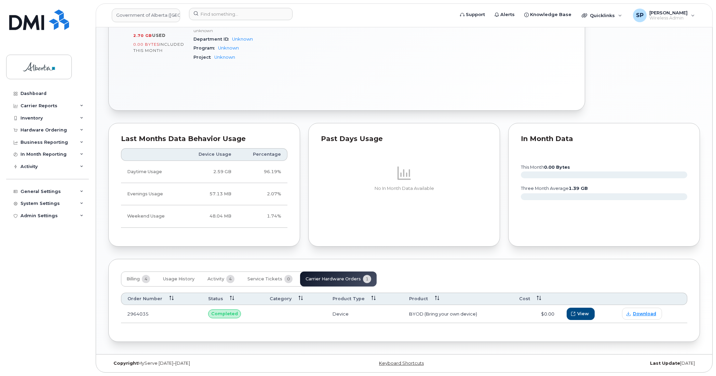
scroll to position [281, 0]
click at [585, 313] on span "View" at bounding box center [583, 313] width 12 height 6
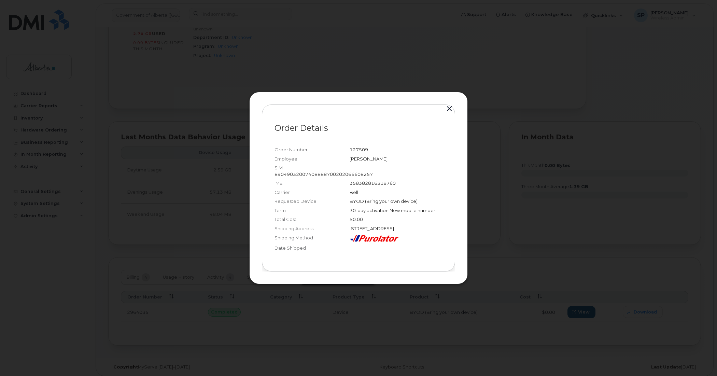
click at [449, 104] on button "button" at bounding box center [449, 109] width 10 height 10
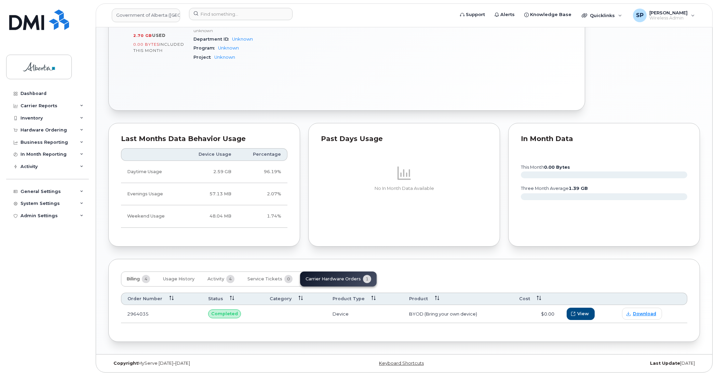
click at [132, 279] on span "Billing" at bounding box center [132, 278] width 13 height 5
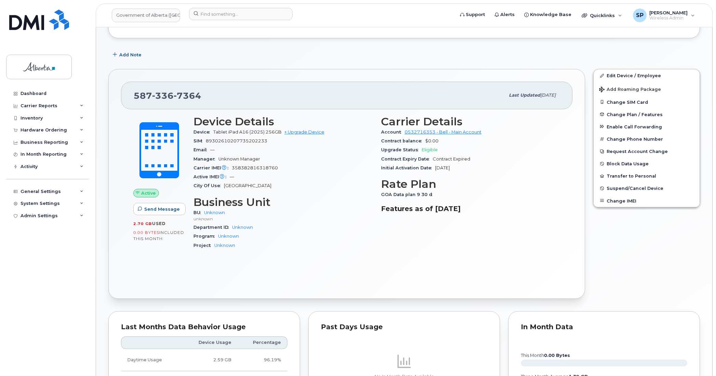
scroll to position [0, 0]
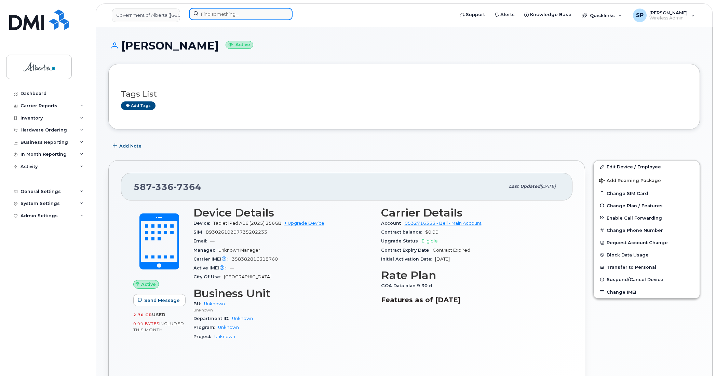
click at [205, 13] on input at bounding box center [240, 14] width 103 height 12
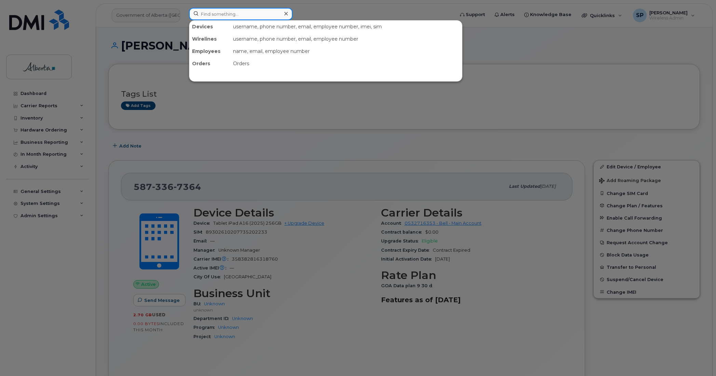
paste input "[PERSON_NAME]"
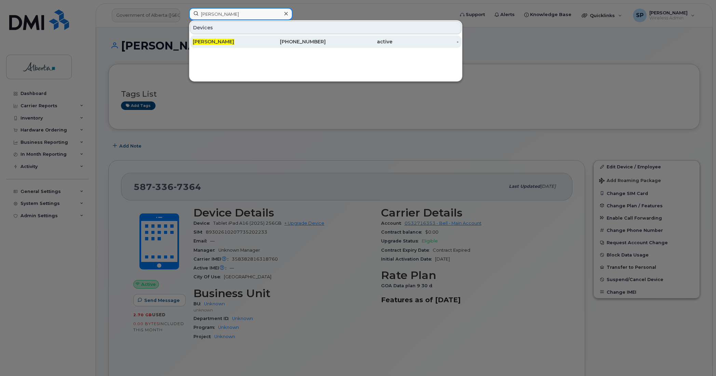
type input "[PERSON_NAME]"
click at [240, 43] on div "[PERSON_NAME]" at bounding box center [226, 41] width 67 height 7
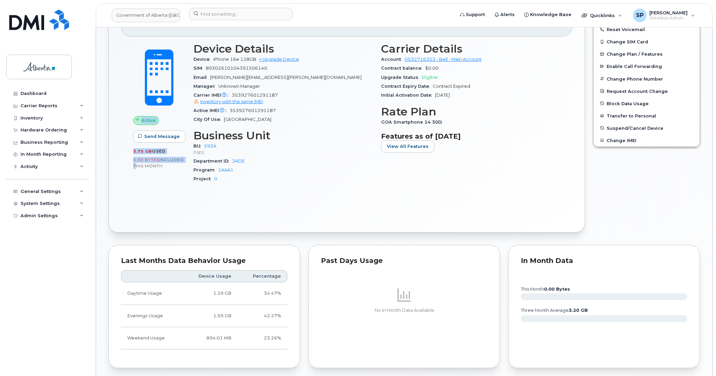
scroll to position [362, 0]
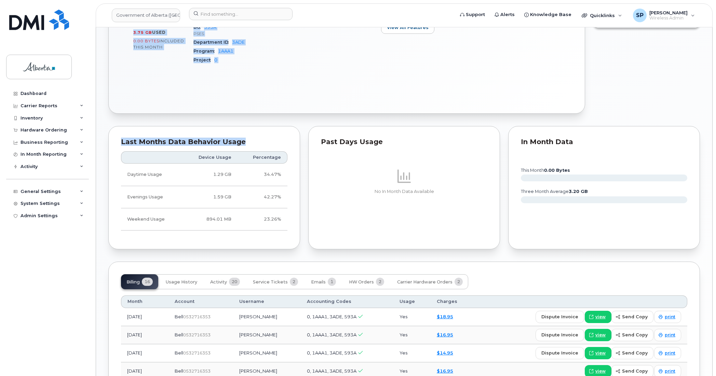
drag, startPoint x: 204, startPoint y: 231, endPoint x: 101, endPoint y: 230, distance: 103.5
click at [101, 230] on div "[PERSON_NAME] Active Order #298468 — completed Tags List VIP Legislature Edit T…" at bounding box center [404, 147] width 616 height 964
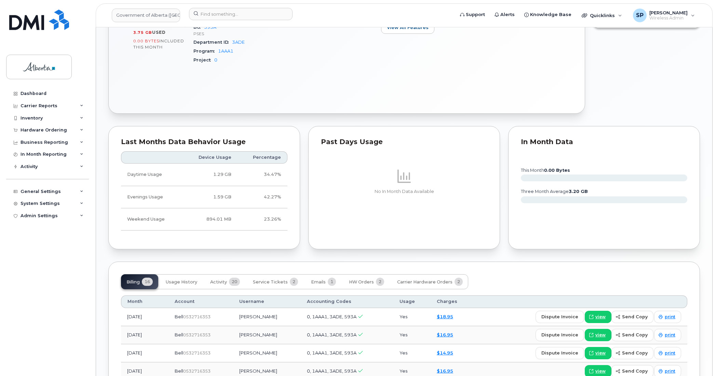
click at [231, 172] on td "1.29 GB" at bounding box center [209, 175] width 55 height 22
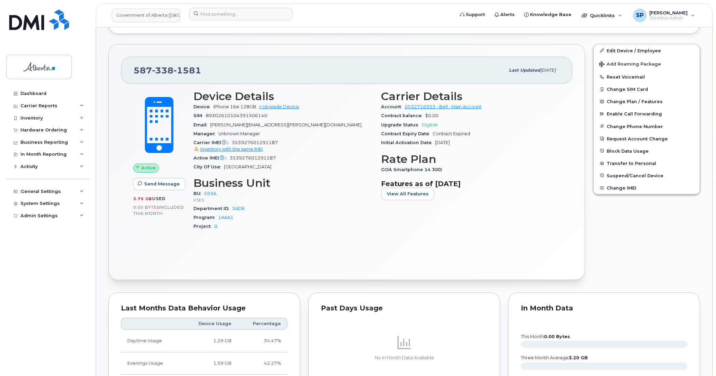
scroll to position [195, 0]
drag, startPoint x: 201, startPoint y: 69, endPoint x: 135, endPoint y: 69, distance: 65.6
click at [135, 69] on div "[PHONE_NUMBER]" at bounding box center [319, 71] width 371 height 14
copy span "[PHONE_NUMBER]"
click at [335, 159] on div "Active IMEI Active IMEI is refreshed daily with a delay of up to 48 hours follo…" at bounding box center [282, 159] width 179 height 9
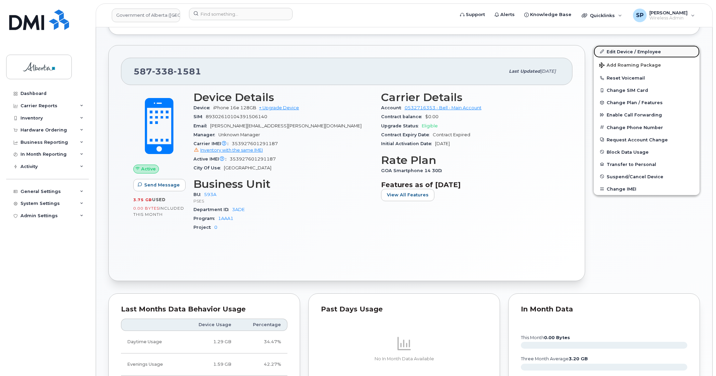
click at [619, 52] on link "Edit Device / Employee" at bounding box center [646, 51] width 106 height 12
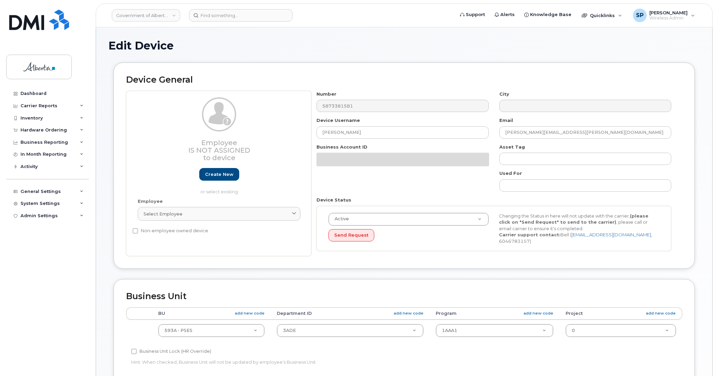
select select "4797682"
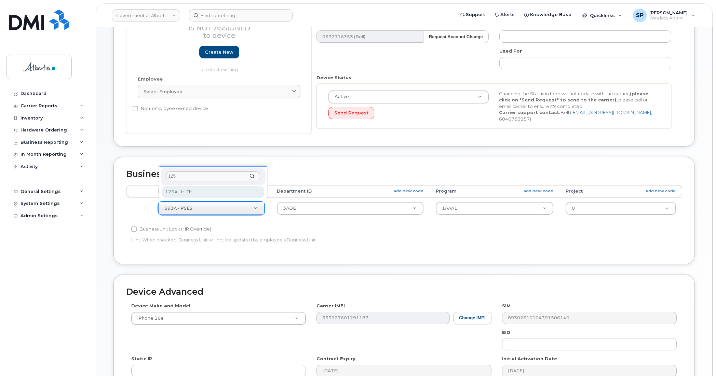
type input "125"
select select "4120335"
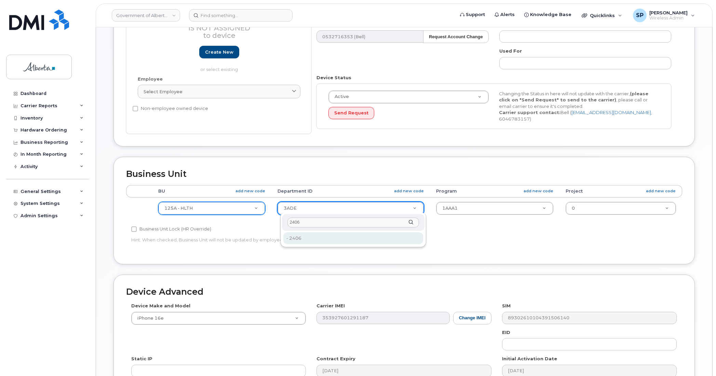
type input "2406"
type input "4120360"
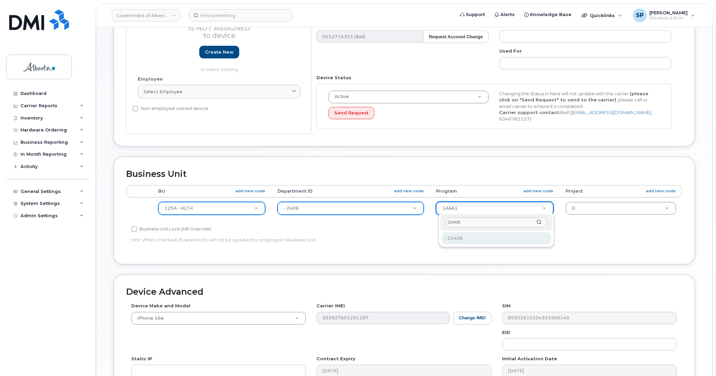
type input "24406"
type input "4120392"
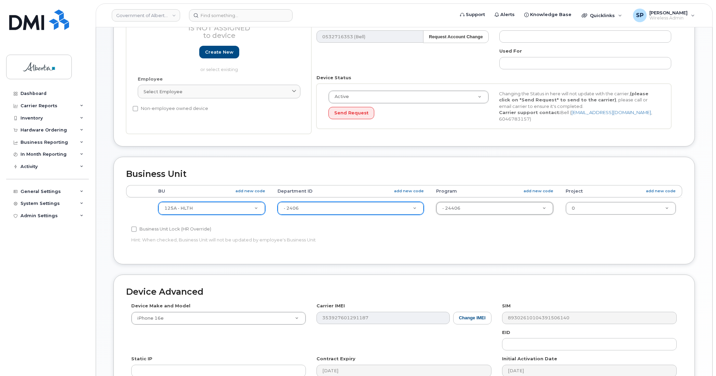
scroll to position [223, 0]
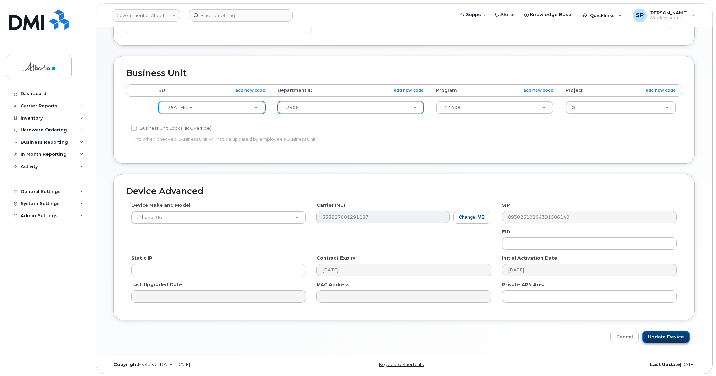
click at [665, 334] on input "Update Device" at bounding box center [665, 337] width 47 height 13
type input "Saving..."
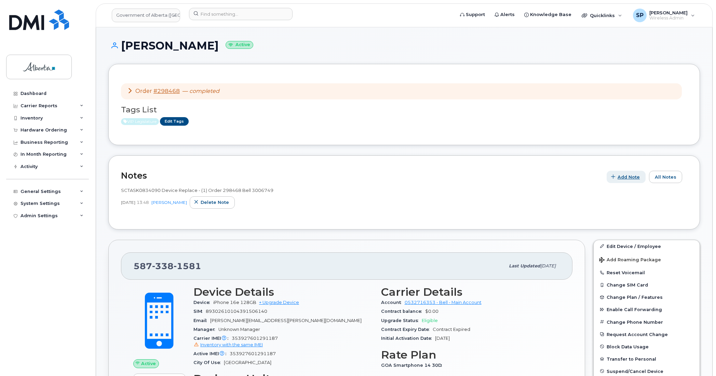
click at [634, 178] on span "Add Note" at bounding box center [628, 177] width 22 height 6
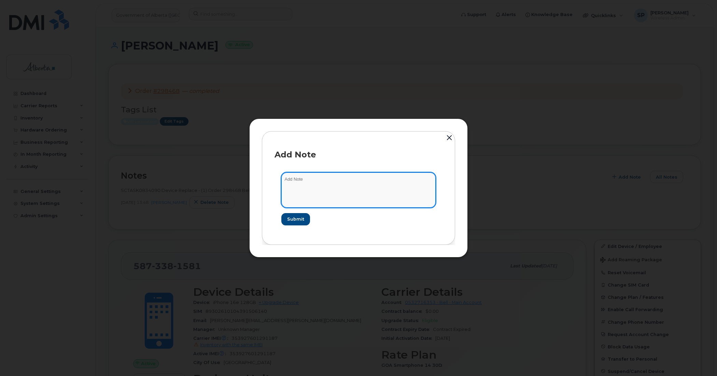
click at [321, 186] on textarea at bounding box center [358, 189] width 154 height 35
type textarea "Updated new codes to match EPS , requested by VIP Leg to changed the codes due …"
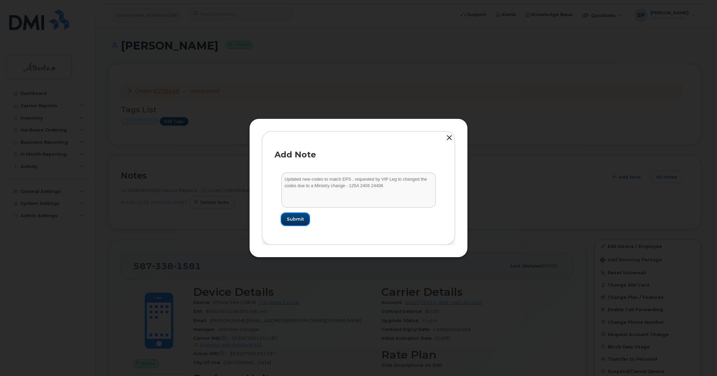
click at [289, 223] on button "Submit" at bounding box center [295, 219] width 28 height 12
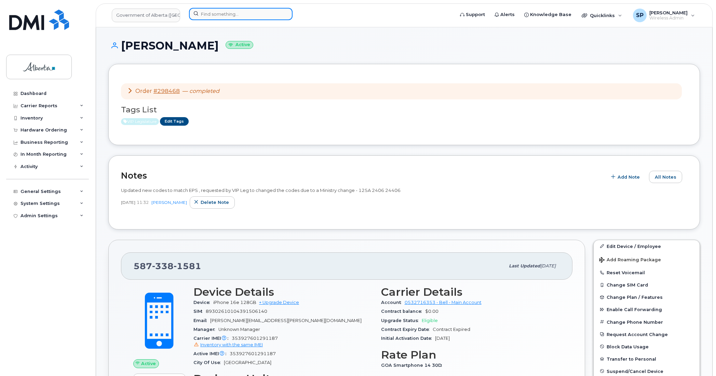
click at [245, 14] on input at bounding box center [240, 14] width 103 height 12
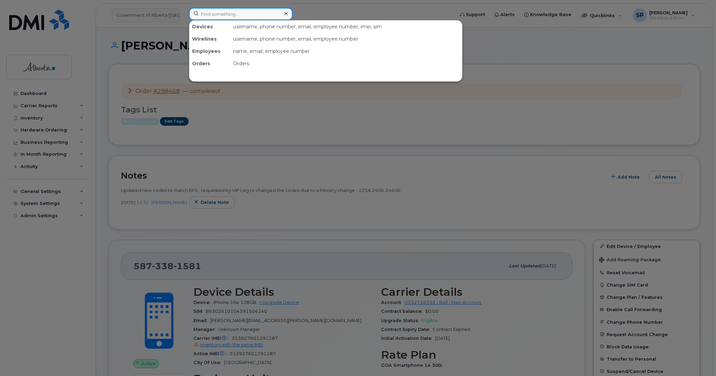
paste input "[PERSON_NAME]"
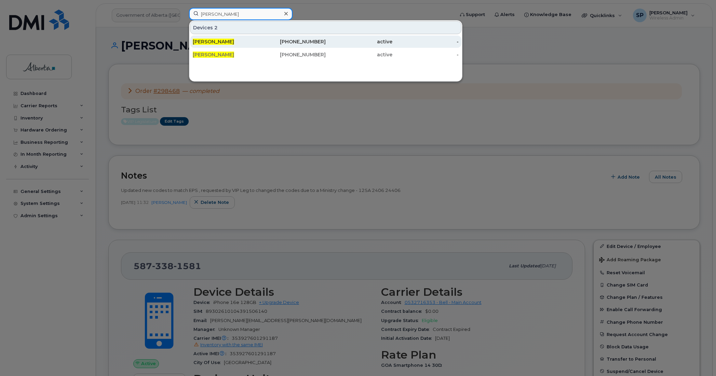
type input "[PERSON_NAME]"
click at [222, 42] on span "[PERSON_NAME]" at bounding box center [213, 42] width 41 height 6
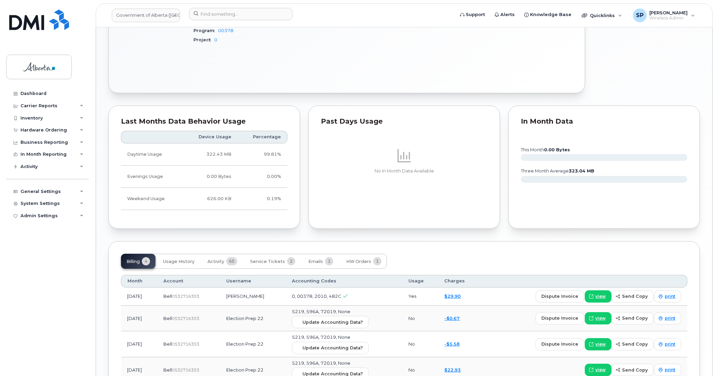
scroll to position [436, 0]
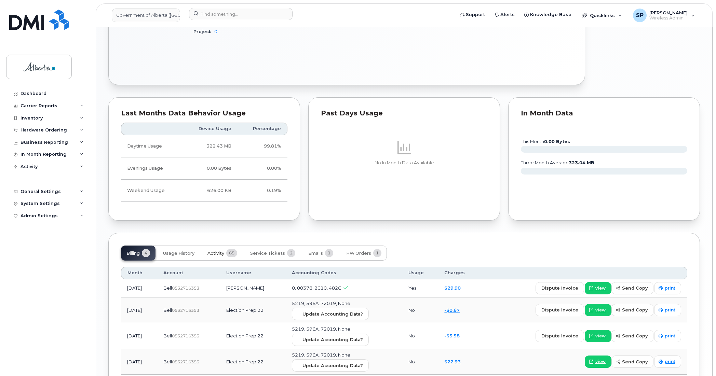
click at [213, 256] on span "Activity" at bounding box center [215, 253] width 17 height 5
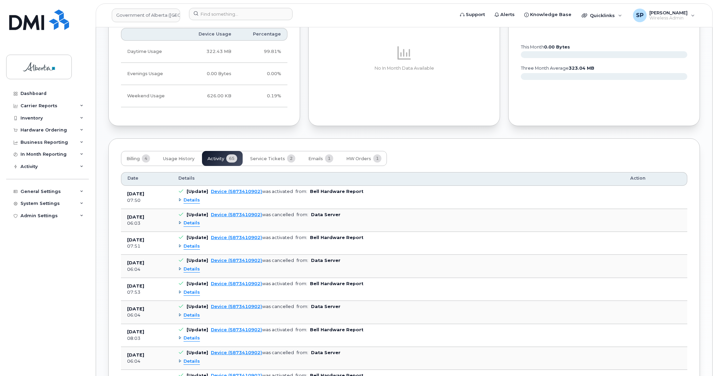
scroll to position [487, 0]
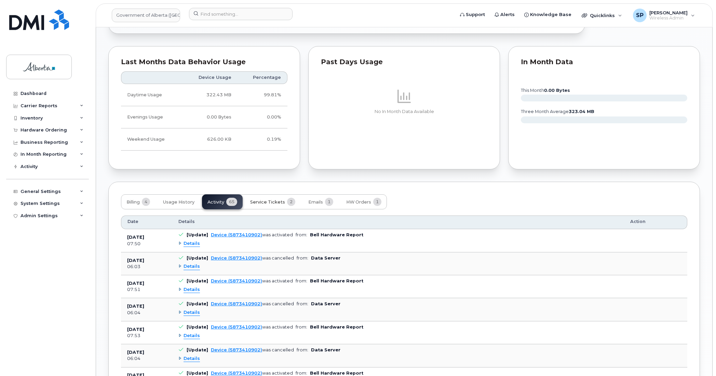
click at [262, 204] on span "Service Tickets" at bounding box center [267, 201] width 35 height 5
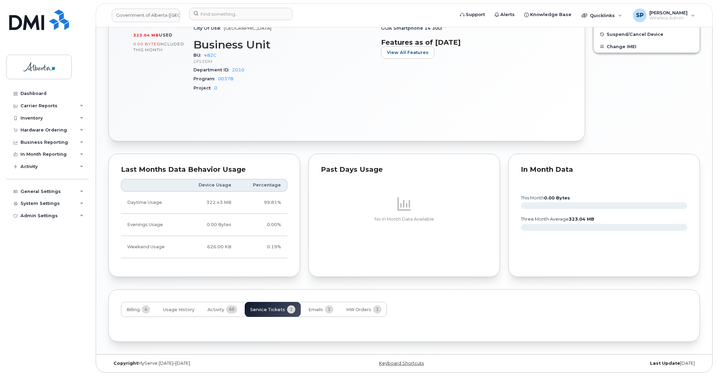
scroll to position [424, 0]
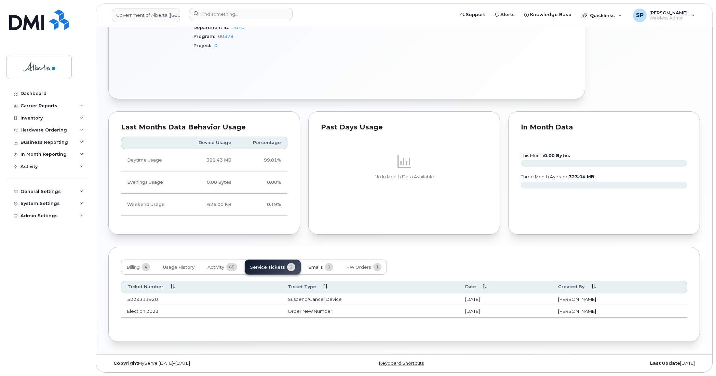
click at [320, 267] on span "Emails" at bounding box center [315, 267] width 15 height 5
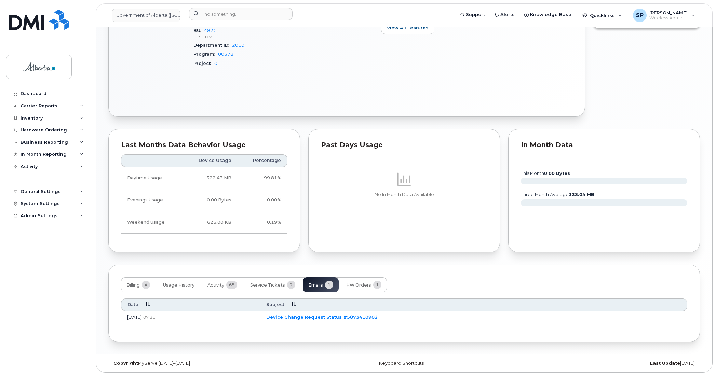
scroll to position [406, 0]
click at [362, 284] on span "HW Orders" at bounding box center [358, 284] width 25 height 5
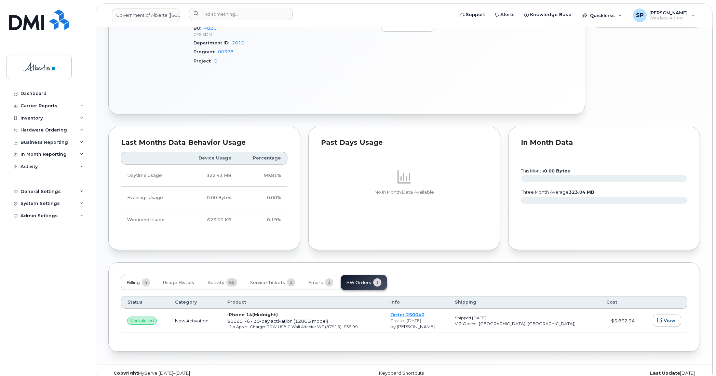
click at [130, 284] on span "Billing" at bounding box center [132, 282] width 13 height 5
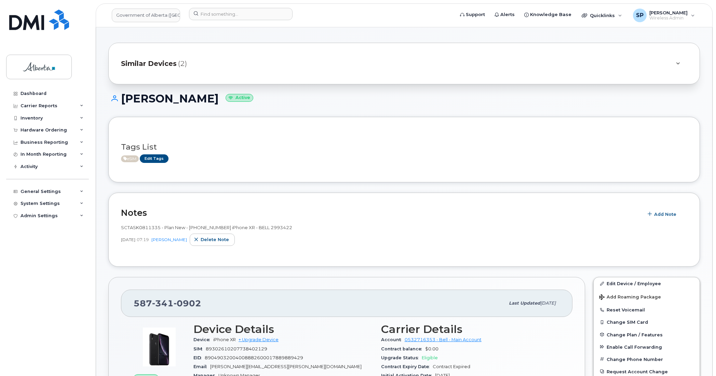
scroll to position [0, 0]
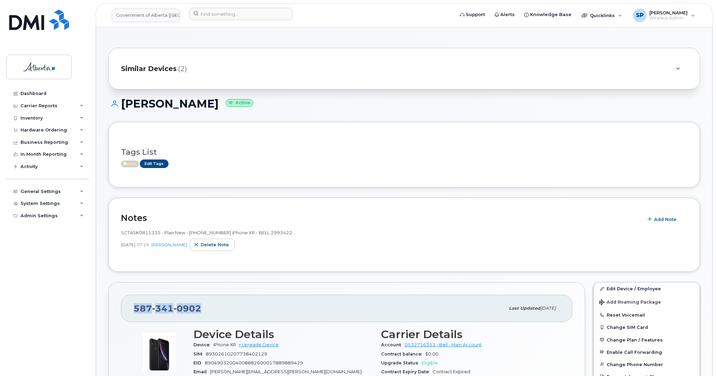
drag, startPoint x: 207, startPoint y: 311, endPoint x: 128, endPoint y: 315, distance: 78.6
click at [128, 315] on div "587 341 0902 Last updated Aug 19, 2025" at bounding box center [346, 308] width 451 height 27
copy span "587 341 0902"
click at [232, 15] on input at bounding box center [240, 14] width 103 height 12
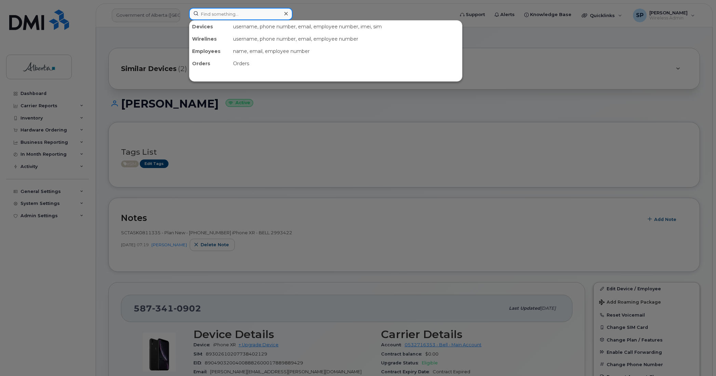
paste input "5873859649"
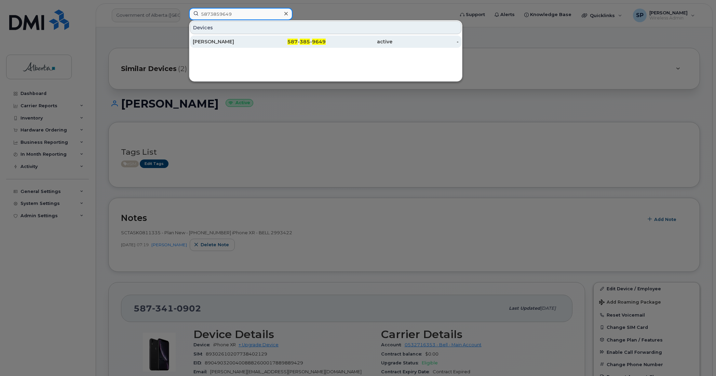
type input "5873859649"
click at [223, 41] on div "Neil Singh" at bounding box center [226, 41] width 67 height 7
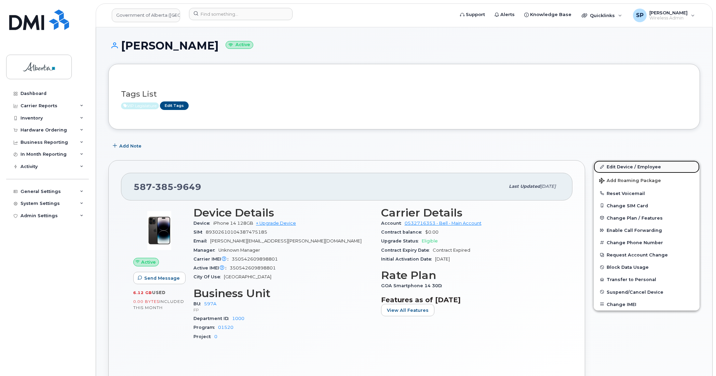
click at [616, 166] on link "Edit Device / Employee" at bounding box center [646, 167] width 106 height 12
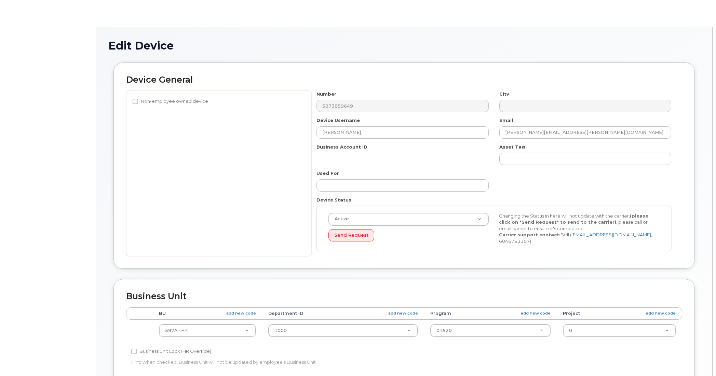
select select "4797726"
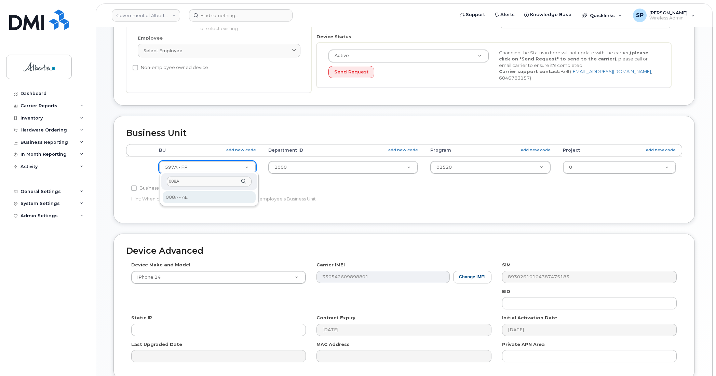
type input "008A"
select select "4749737"
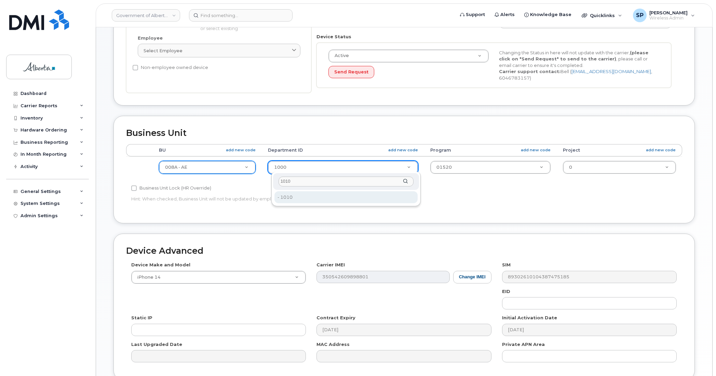
type input "1010"
type input "4752472"
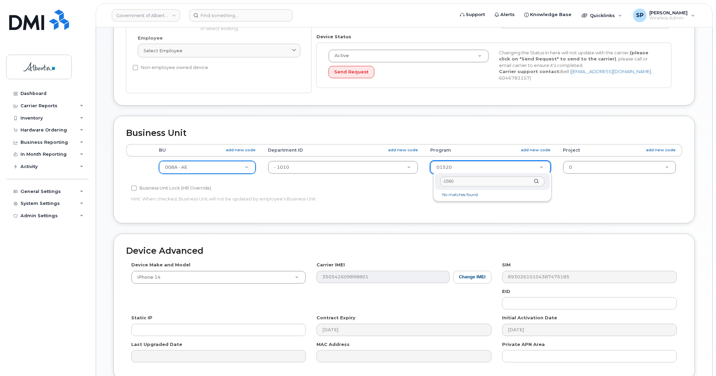
drag, startPoint x: 459, startPoint y: 180, endPoint x: 429, endPoint y: 181, distance: 30.1
click at [429, 181] on body "Government of Alberta (GOA) Support Alerts Knowledge Base Quicklinks Suspend / …" at bounding box center [358, 137] width 716 height 600
type input "01560"
type input "4753473"
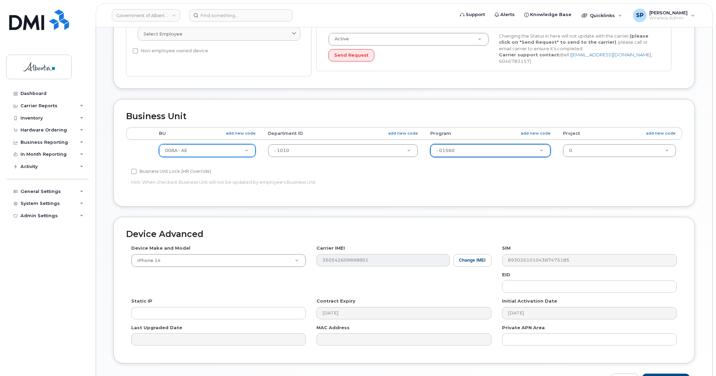
scroll to position [223, 0]
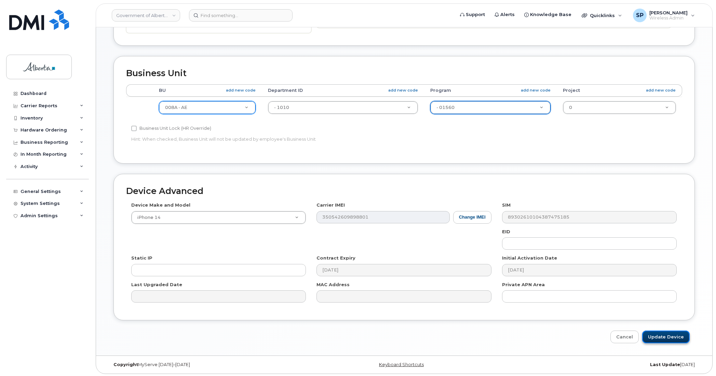
click at [664, 337] on input "Update Device" at bounding box center [665, 337] width 47 height 13
type input "Saving..."
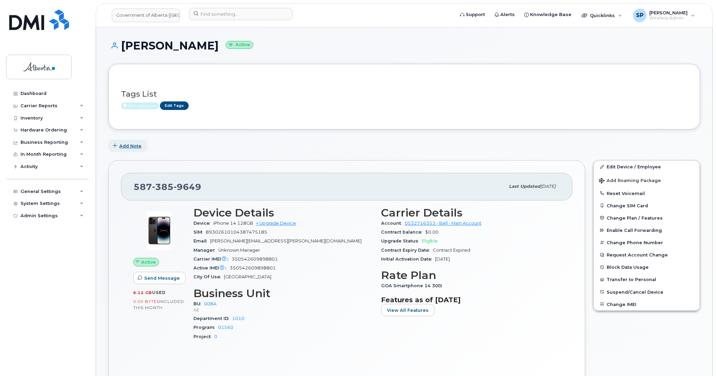
click at [125, 146] on span "Add Note" at bounding box center [130, 146] width 22 height 6
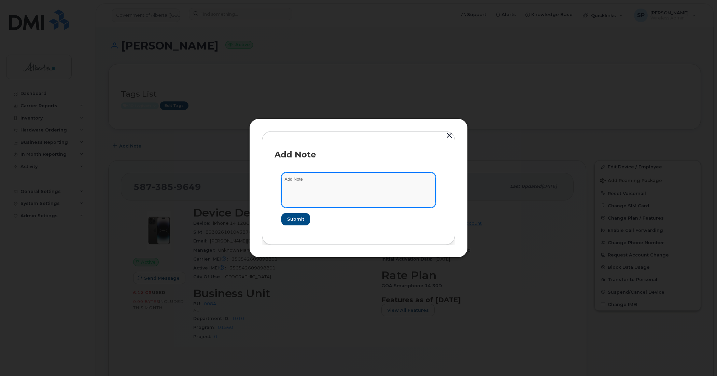
click at [297, 180] on textarea at bounding box center [358, 189] width 154 height 35
type textarea "Updated financial codes to match EPS change from VIP Leg. New codes: 008A 1010 …"
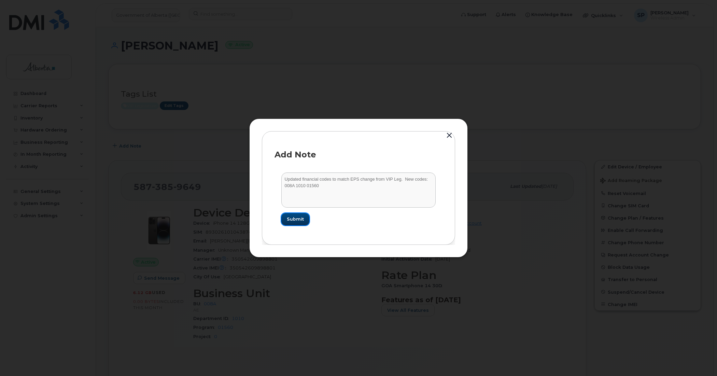
click at [298, 221] on span "Submit" at bounding box center [295, 219] width 17 height 6
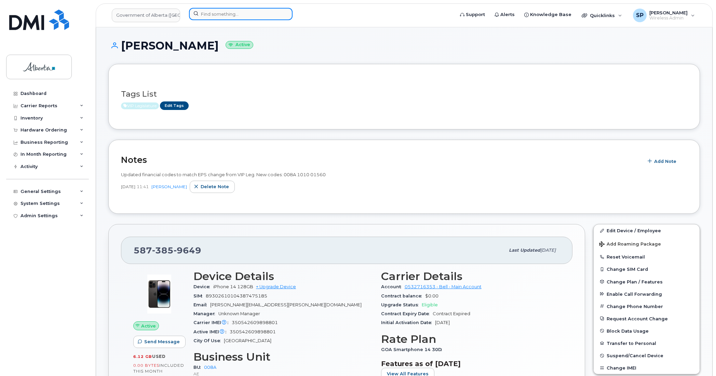
click at [207, 12] on input at bounding box center [240, 14] width 103 height 12
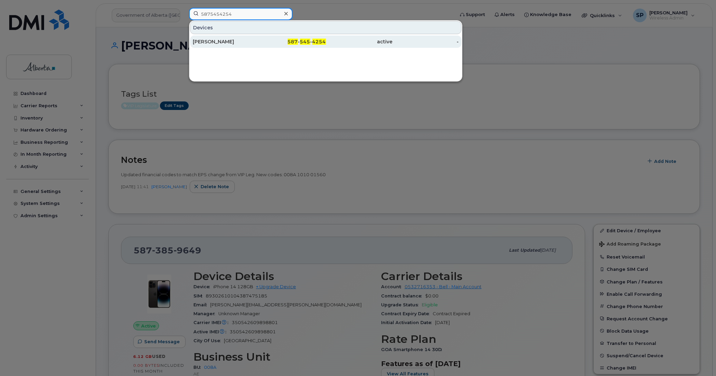
type input "5875454254"
click at [216, 43] on div "[PERSON_NAME]" at bounding box center [226, 41] width 67 height 7
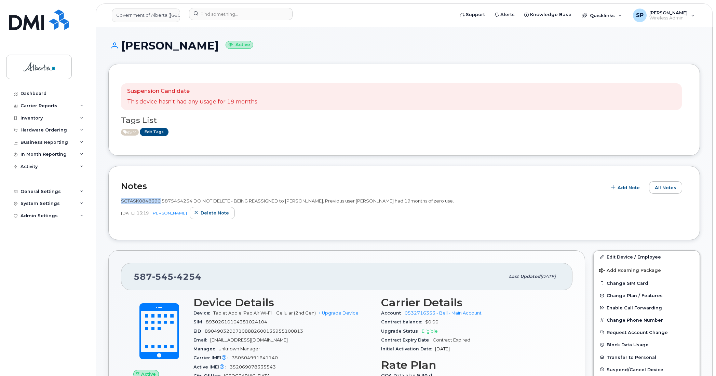
drag, startPoint x: 160, startPoint y: 199, endPoint x: 122, endPoint y: 201, distance: 38.0
click at [122, 201] on span "SCTASK0848390 5875454254 DO NOT DELETE - BEING REASSIGNED to [PERSON_NAME]. Pre…" at bounding box center [287, 200] width 333 height 5
copy span "SCTASK0848390"
click at [206, 13] on input at bounding box center [240, 14] width 103 height 12
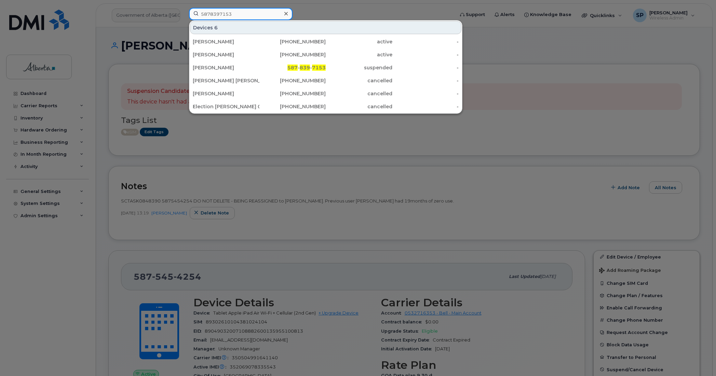
type input "5878397153"
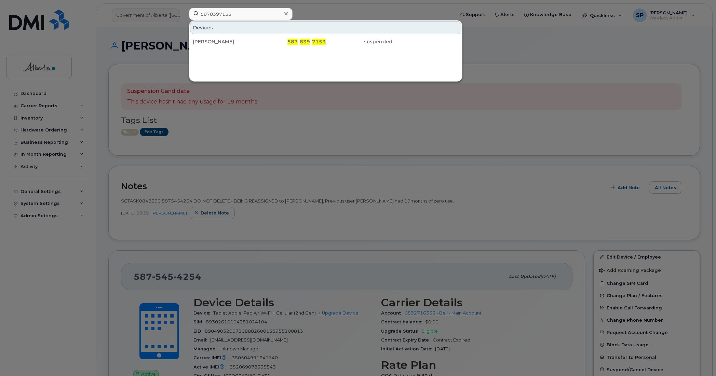
drag, startPoint x: 212, startPoint y: 44, endPoint x: 200, endPoint y: 56, distance: 16.4
click at [212, 44] on div "[PERSON_NAME]" at bounding box center [226, 41] width 67 height 7
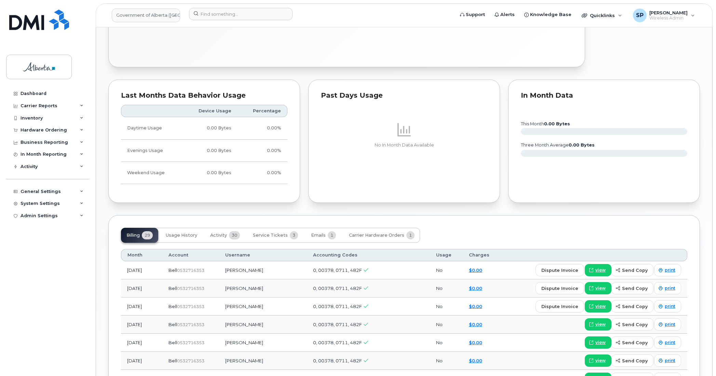
scroll to position [449, 0]
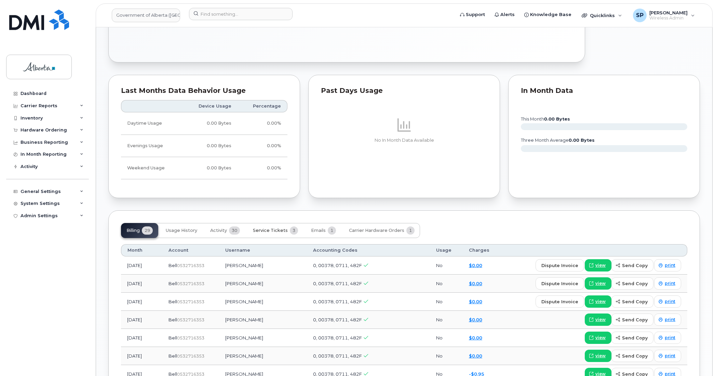
click at [270, 233] on span "Service Tickets" at bounding box center [270, 230] width 35 height 5
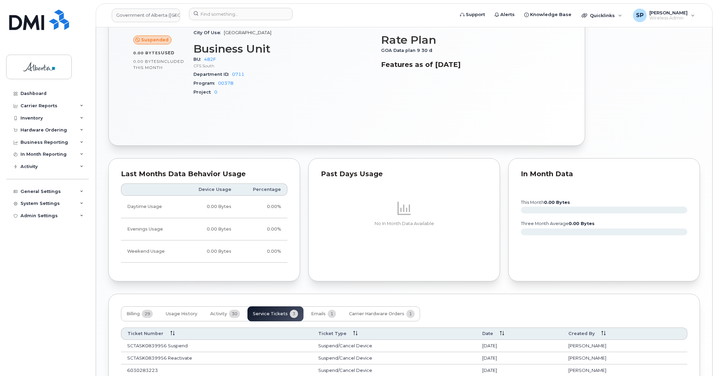
scroll to position [376, 0]
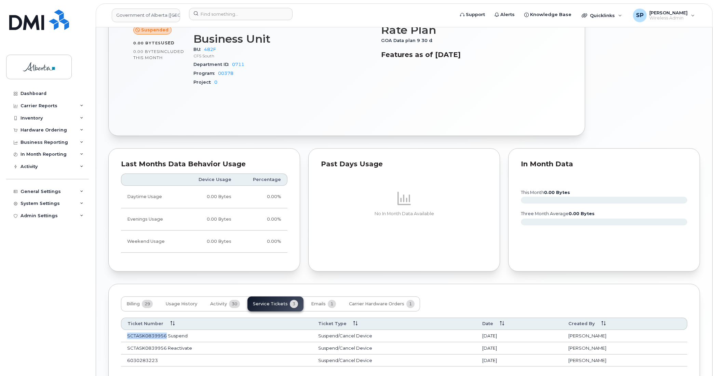
drag, startPoint x: 166, startPoint y: 336, endPoint x: 127, endPoint y: 336, distance: 38.6
click at [127, 336] on td "SCTASK0839956 Suspend" at bounding box center [216, 336] width 191 height 12
copy td "SCTASK0839956"
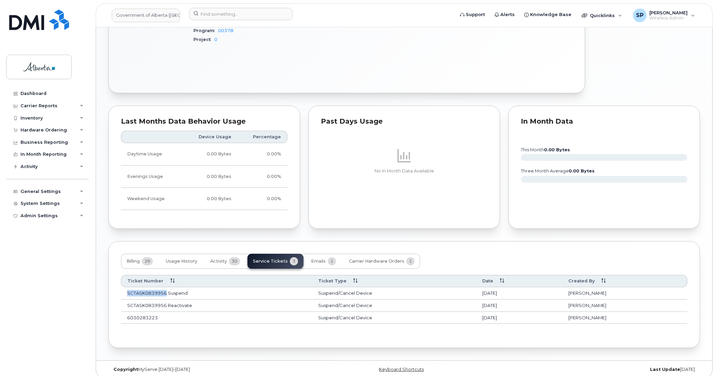
scroll to position [424, 0]
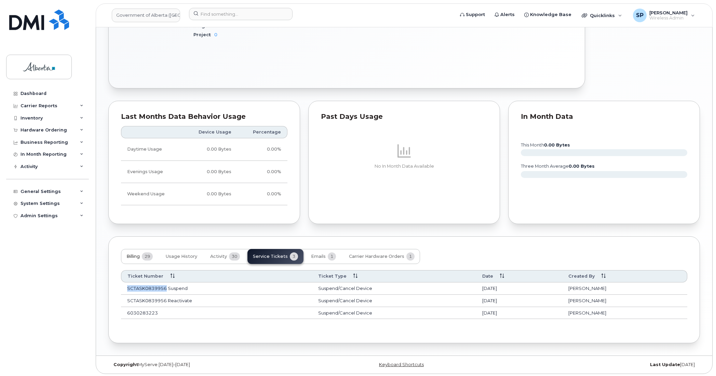
click at [135, 259] on span "Billing" at bounding box center [132, 256] width 13 height 5
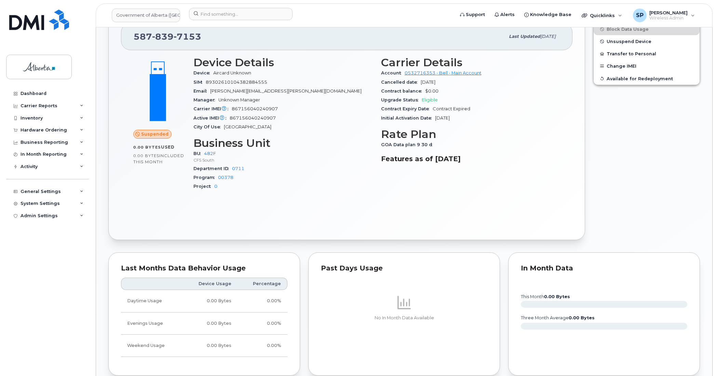
scroll to position [0, 0]
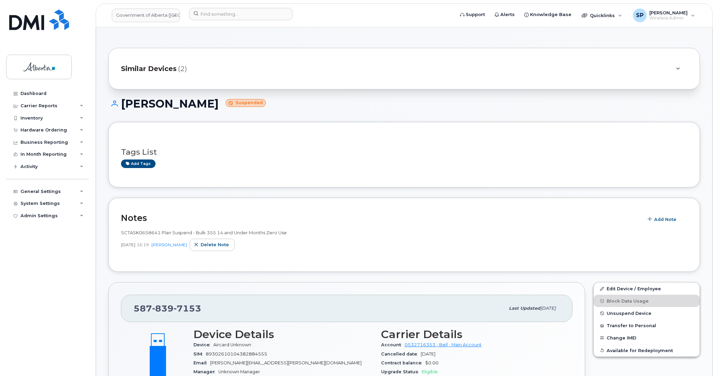
click at [159, 233] on span "SCTASK0658641 Plan Suspend - Bulk 355 14 and Under Months Zero Use" at bounding box center [204, 232] width 166 height 5
drag, startPoint x: 201, startPoint y: 305, endPoint x: 124, endPoint y: 312, distance: 77.5
click at [124, 312] on div "[PHONE_NUMBER] Last updated [DATE]" at bounding box center [346, 308] width 451 height 27
copy span "[PHONE_NUMBER]"
click at [449, 233] on div "SCTASK0658641 Plan Suspend - Bulk 355 14 and Under Months Zero Use" at bounding box center [404, 233] width 566 height 6
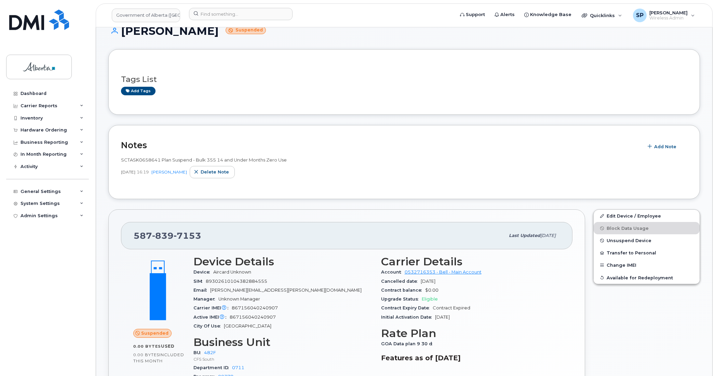
scroll to position [89, 0]
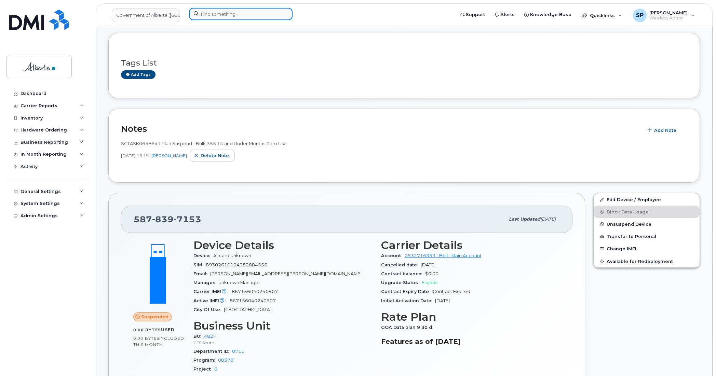
click at [214, 14] on input at bounding box center [240, 14] width 103 height 12
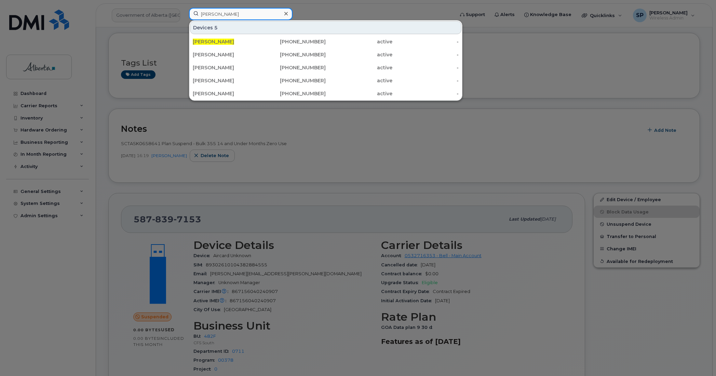
type input "[PERSON_NAME]"
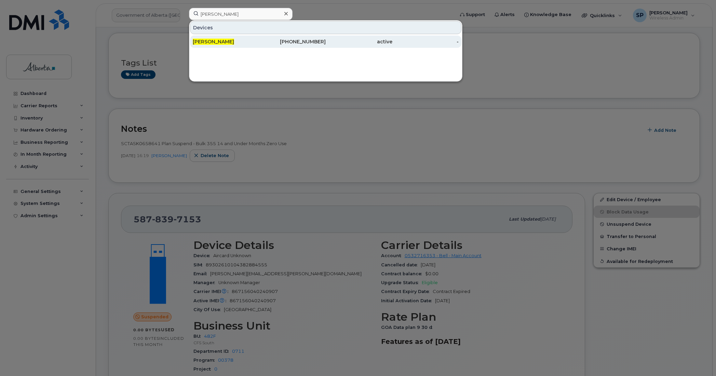
click at [215, 42] on span "[PERSON_NAME]" at bounding box center [213, 42] width 41 height 6
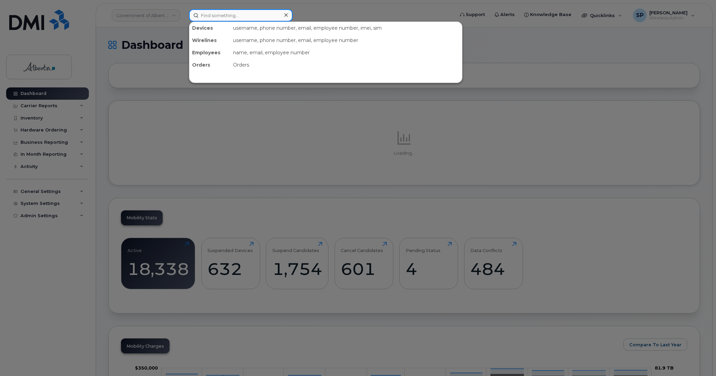
click at [251, 15] on input at bounding box center [240, 15] width 103 height 12
paste input "5875850845"
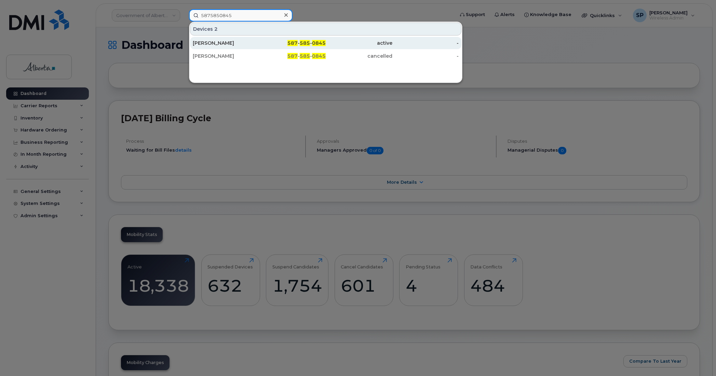
type input "5875850845"
click at [218, 45] on div "[PERSON_NAME]" at bounding box center [226, 43] width 67 height 7
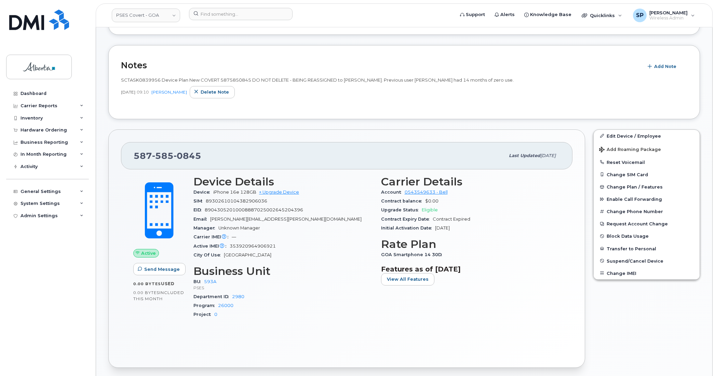
scroll to position [144, 0]
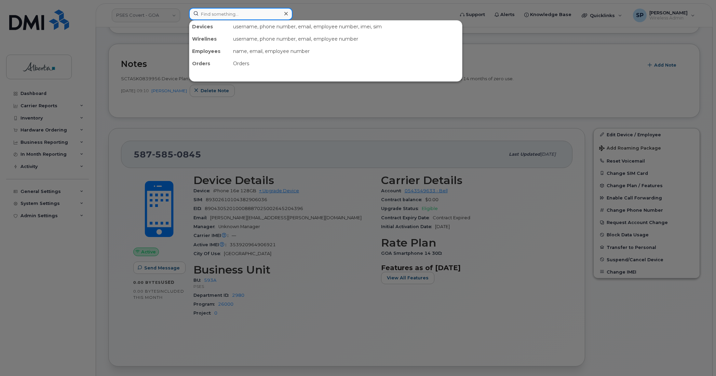
click at [247, 14] on input at bounding box center [240, 14] width 103 height 12
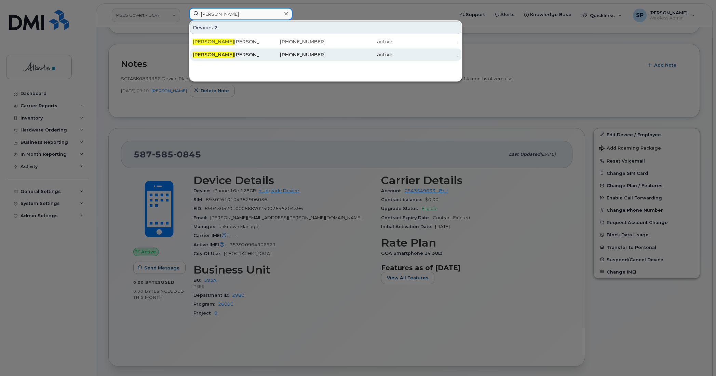
type input "Victoria Cam"
click at [223, 56] on span "Victoria Cam" at bounding box center [213, 55] width 41 height 6
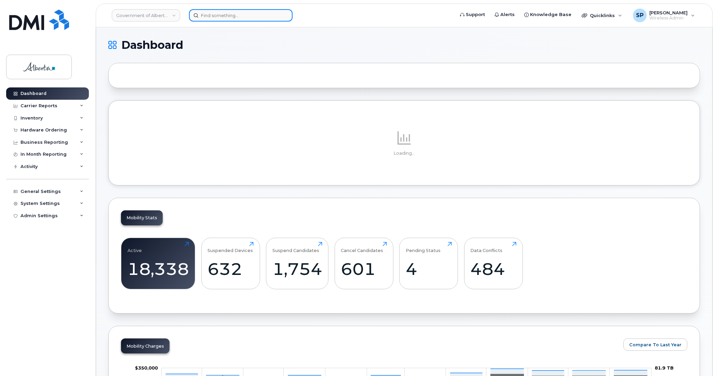
click at [233, 16] on input at bounding box center [240, 15] width 103 height 12
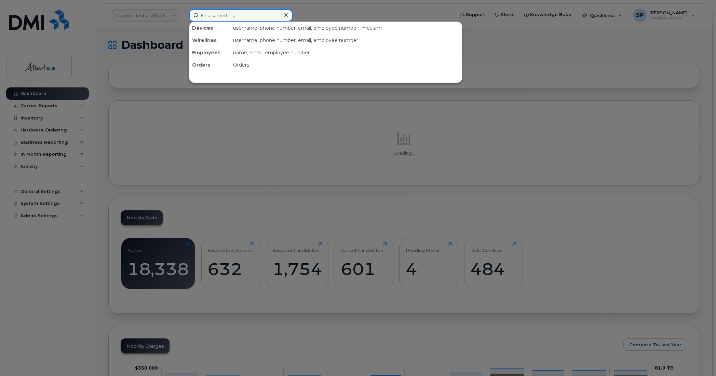
paste input "5878397153"
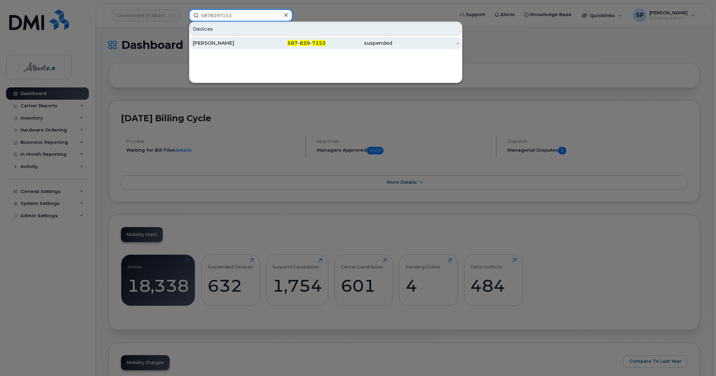
type input "5878397153"
click at [222, 42] on div "[PERSON_NAME]" at bounding box center [226, 43] width 67 height 7
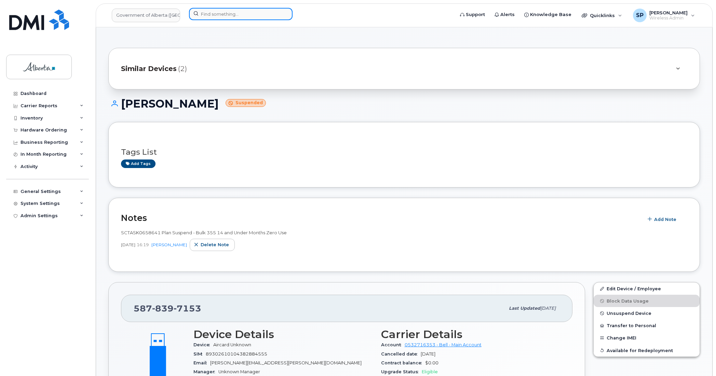
click at [245, 14] on input at bounding box center [240, 14] width 103 height 12
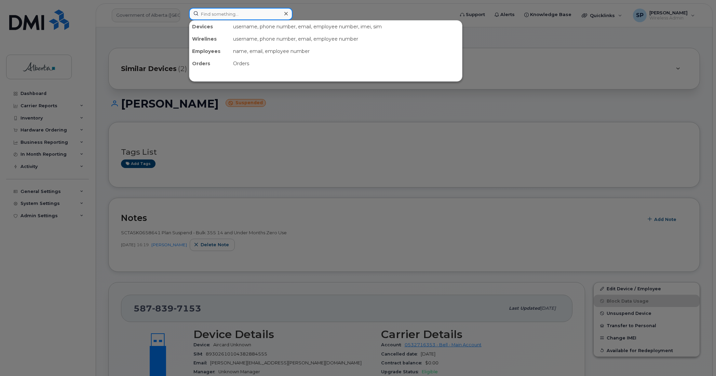
paste input "5875850845"
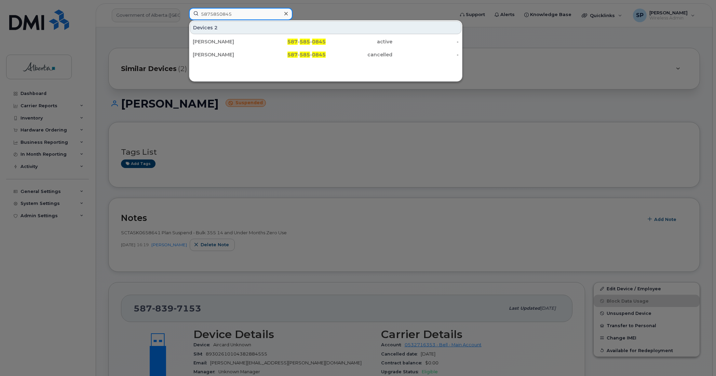
type input "5875850845"
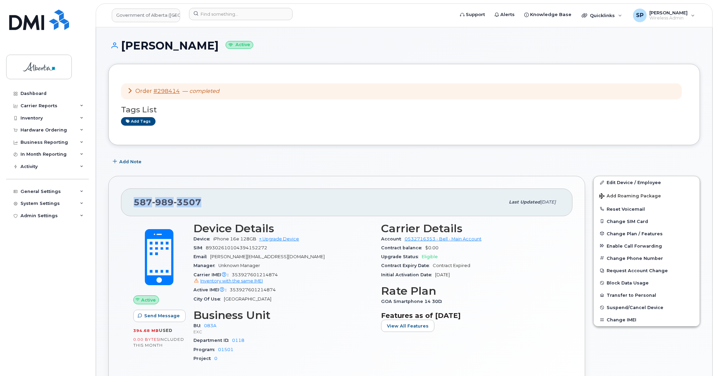
drag, startPoint x: 204, startPoint y: 197, endPoint x: 131, endPoint y: 204, distance: 73.4
click at [131, 204] on div "587 989 3507 Last updated Sep 05, 2025" at bounding box center [346, 202] width 451 height 27
copy span "587 989 3507"
click at [623, 180] on link "Edit Device / Employee" at bounding box center [646, 182] width 106 height 12
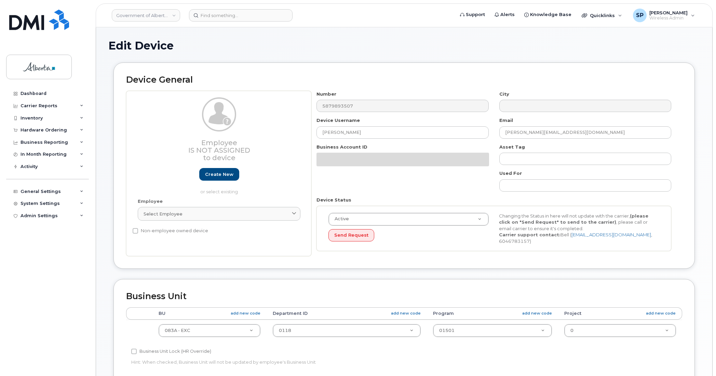
select select "4733126"
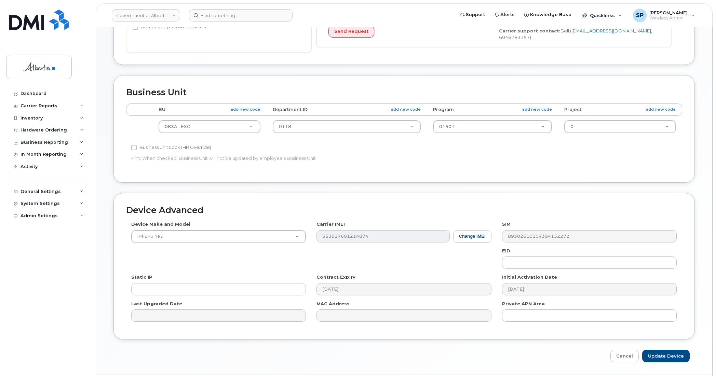
scroll to position [209, 0]
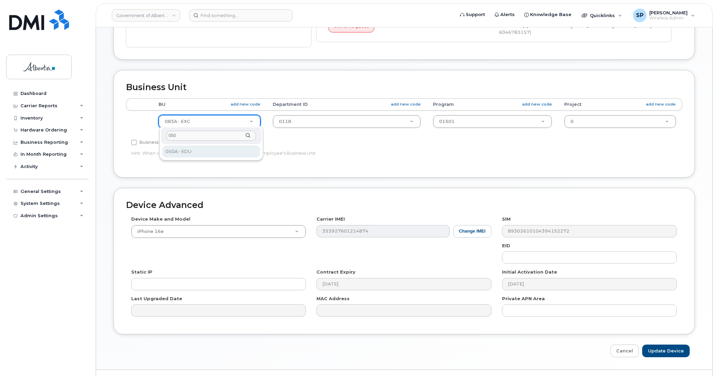
type input "050"
select select "4749738"
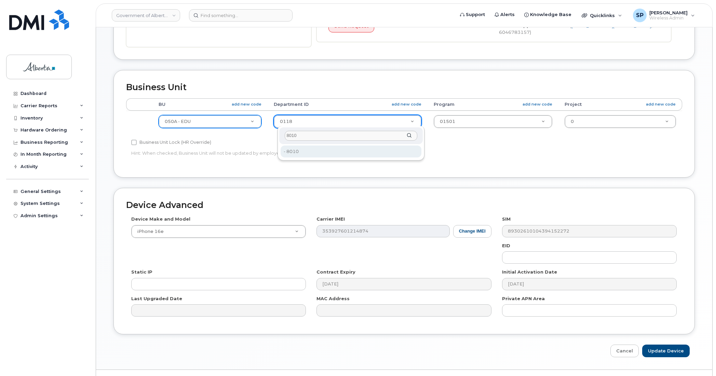
type input "8010"
type input "4753047"
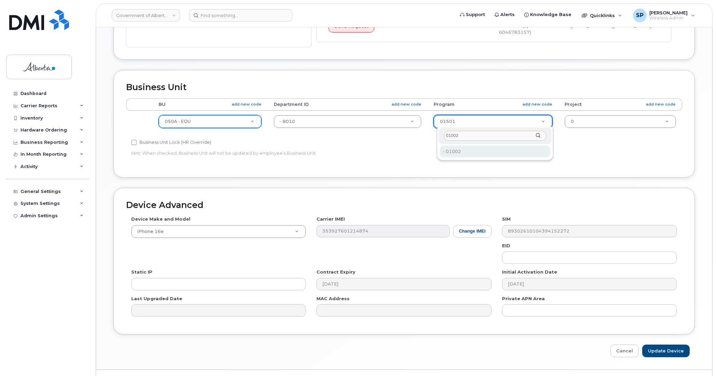
type input "01002"
type input "4753627"
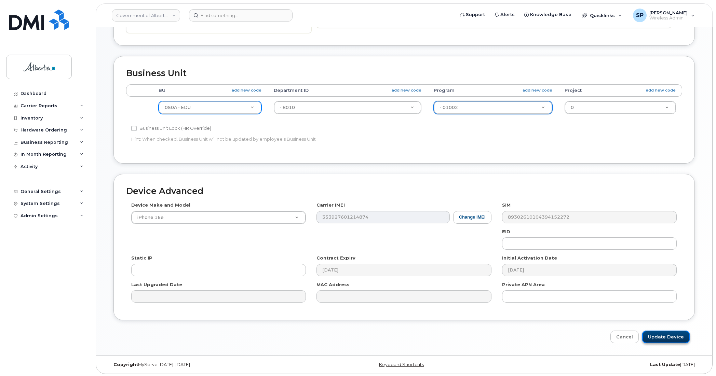
click at [662, 336] on input "Update Device" at bounding box center [665, 337] width 47 height 13
type input "Saving..."
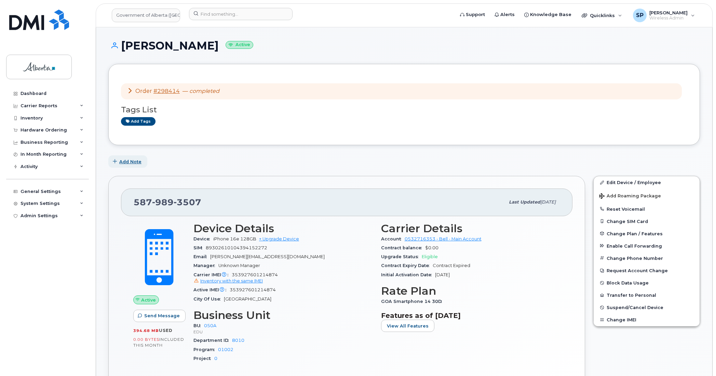
click at [127, 161] on span "Add Note" at bounding box center [130, 161] width 22 height 6
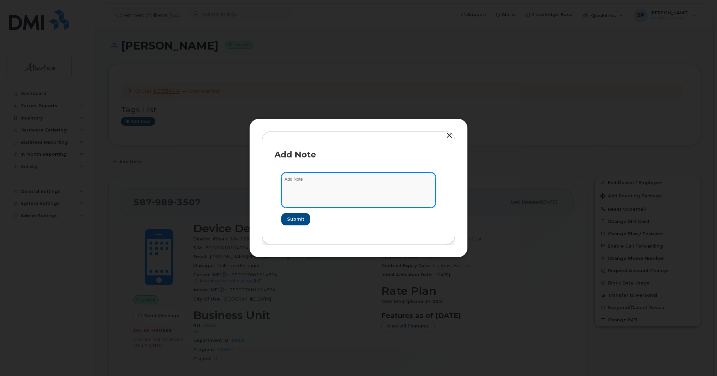
click at [346, 192] on textarea at bounding box center [358, 189] width 154 height 35
type textarea "Updated codes to match EPS, change on August 18 to 050A 8010 01002"
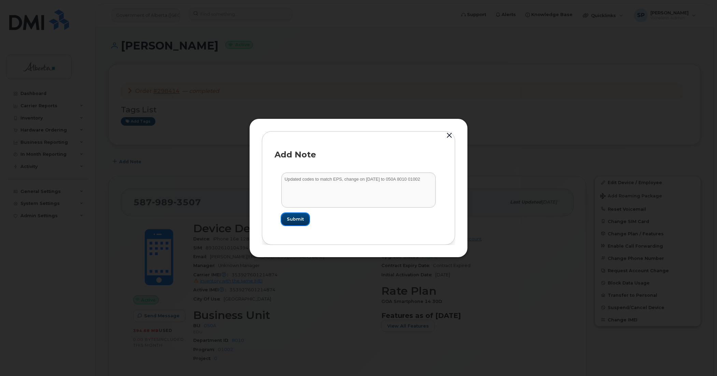
click at [294, 218] on span "Submit" at bounding box center [295, 219] width 17 height 6
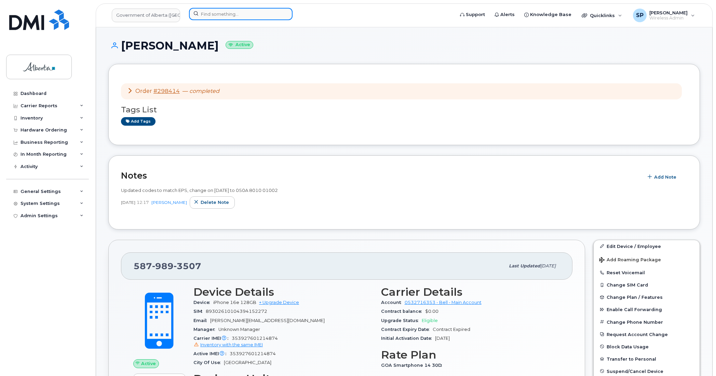
click at [230, 12] on input at bounding box center [240, 14] width 103 height 12
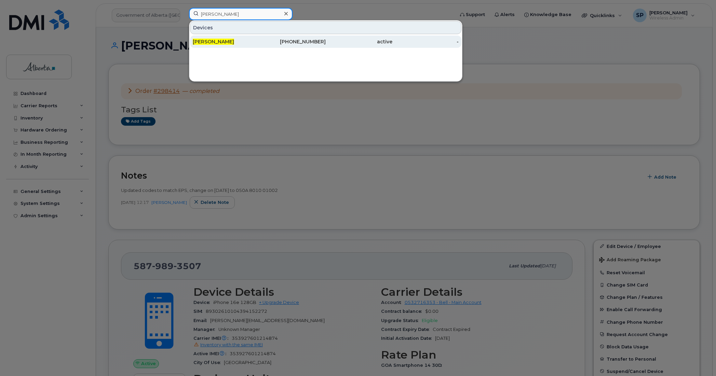
type input "[PERSON_NAME]"
click at [211, 43] on span "[PERSON_NAME]" at bounding box center [213, 42] width 41 height 6
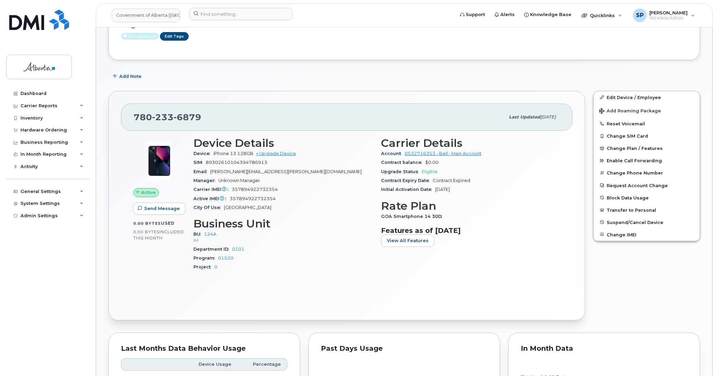
scroll to position [165, 0]
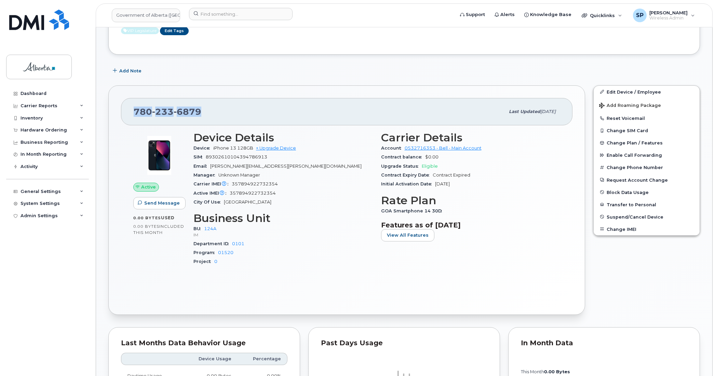
drag, startPoint x: 209, startPoint y: 111, endPoint x: 130, endPoint y: 118, distance: 79.2
click at [130, 118] on div "[PHONE_NUMBER] Last updated [DATE]" at bounding box center [346, 111] width 451 height 27
copy span "[PHONE_NUMBER]"
click at [651, 91] on link "Edit Device / Employee" at bounding box center [646, 92] width 106 height 12
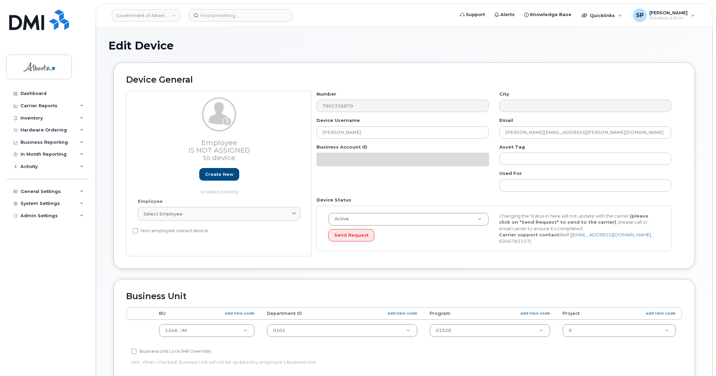
select select "4680693"
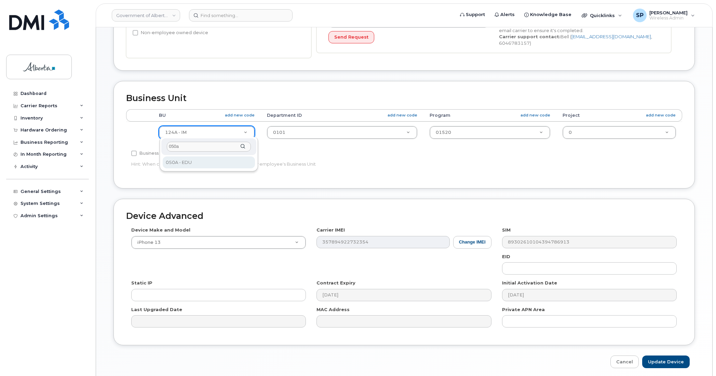
type input "050a"
select select "4749738"
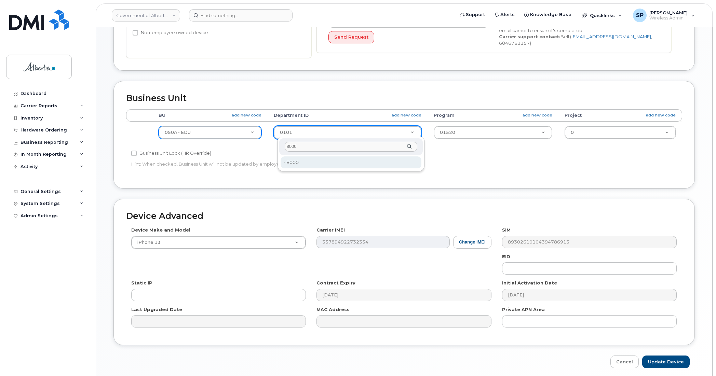
type input "8000"
type input "4753044"
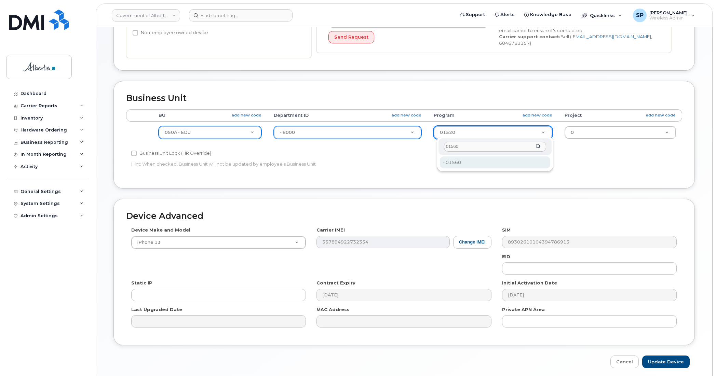
type input "01560"
type input "4753473"
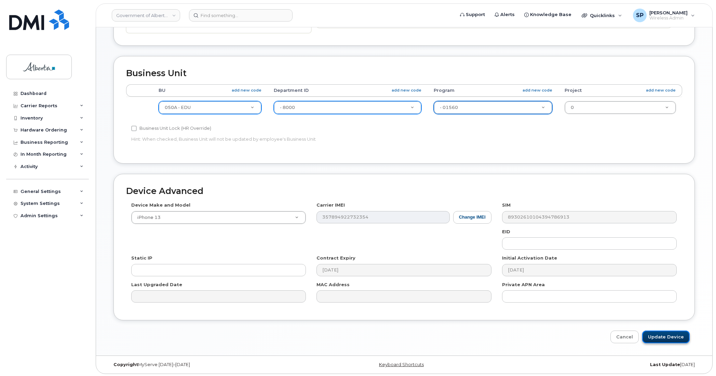
click at [669, 336] on input "Update Device" at bounding box center [665, 337] width 47 height 13
type input "Saving..."
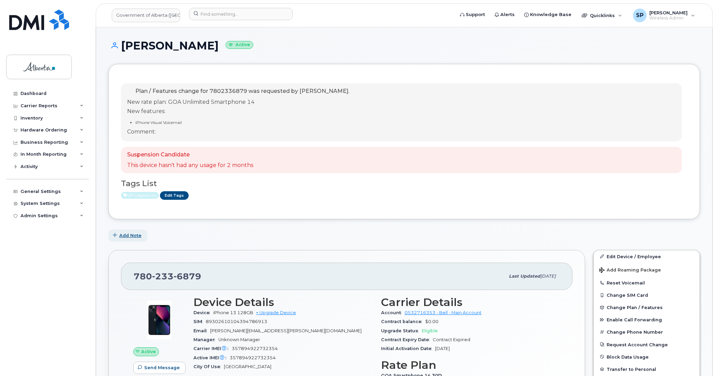
click at [130, 237] on span "Add Note" at bounding box center [130, 235] width 22 height 6
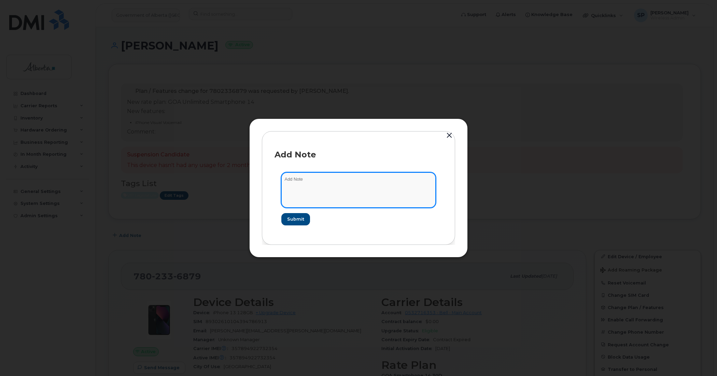
click at [355, 187] on textarea at bounding box center [358, 189] width 154 height 35
type textarea "Updated codes as per VIP Leg informing EPS, updated to: 050A 8000 01560"
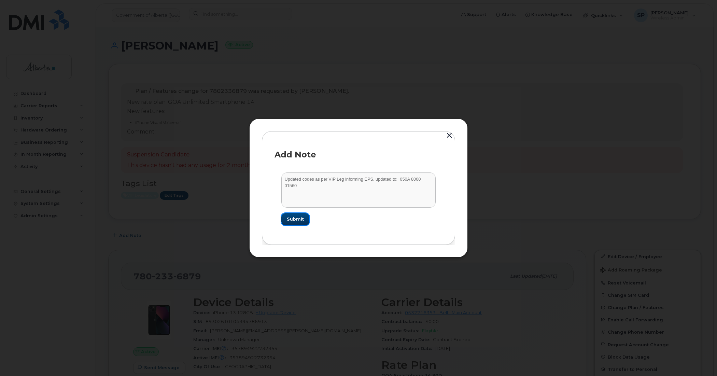
click at [295, 220] on span "Submit" at bounding box center [295, 219] width 17 height 6
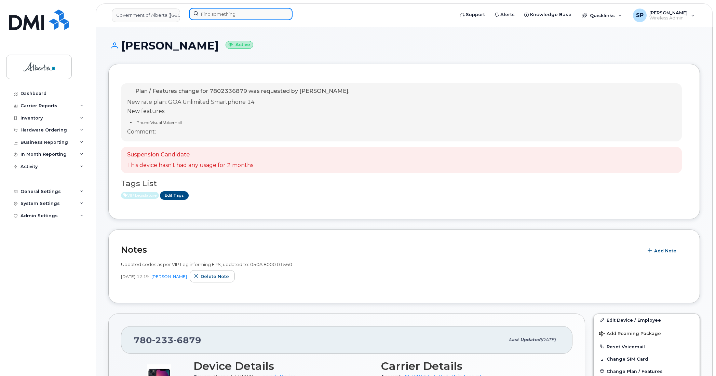
click at [217, 13] on input at bounding box center [240, 14] width 103 height 12
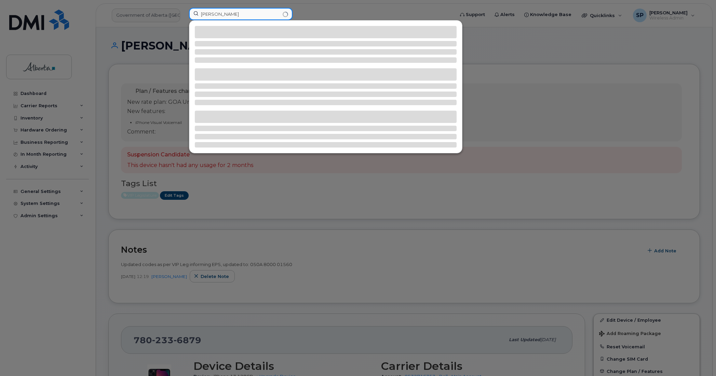
type input "Rebecca Edmonds"
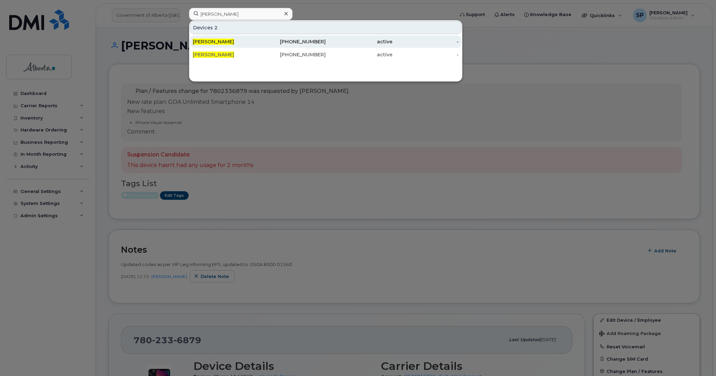
click at [219, 43] on span "Rebecca Edmonds" at bounding box center [213, 42] width 41 height 6
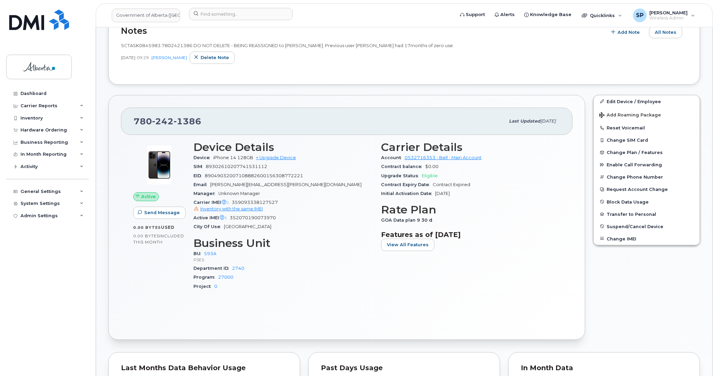
scroll to position [162, 0]
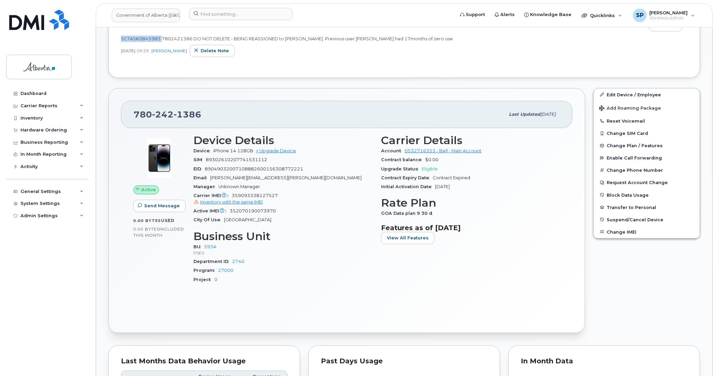
drag, startPoint x: 161, startPoint y: 37, endPoint x: 120, endPoint y: 36, distance: 41.3
click at [120, 36] on div "Notes Add Note All Notes SCTASK0845983 7802421386 DO NOT DELETE - BEING REASSIG…" at bounding box center [403, 41] width 591 height 74
click at [233, 11] on input at bounding box center [240, 14] width 103 height 12
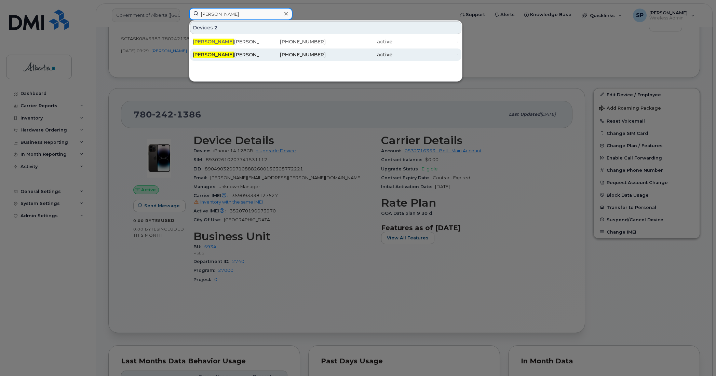
type input "[PERSON_NAME]"
click at [229, 53] on div "[PERSON_NAME] [PERSON_NAME]" at bounding box center [226, 54] width 67 height 7
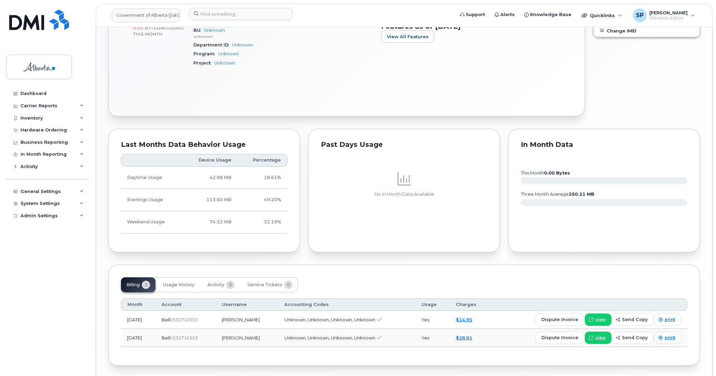
scroll to position [299, 0]
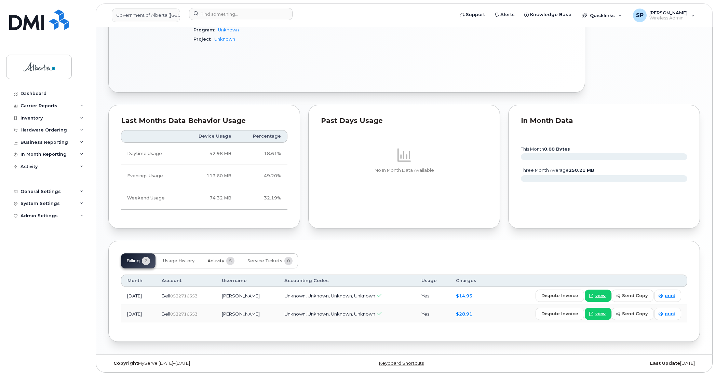
click at [218, 259] on span "Activity" at bounding box center [215, 260] width 17 height 5
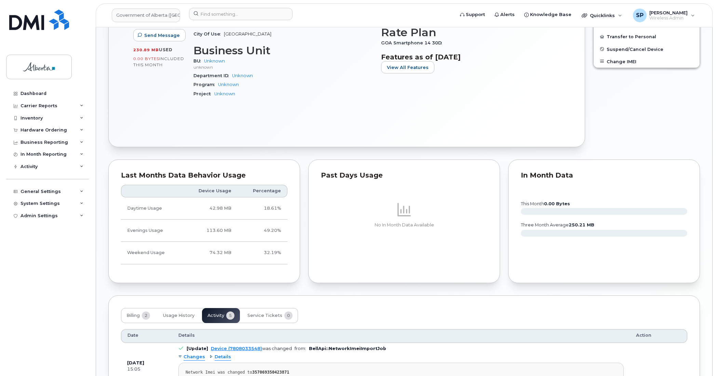
scroll to position [0, 0]
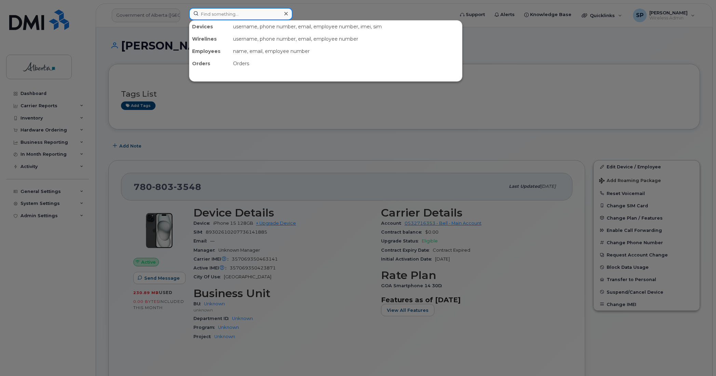
click at [239, 12] on input at bounding box center [240, 14] width 103 height 12
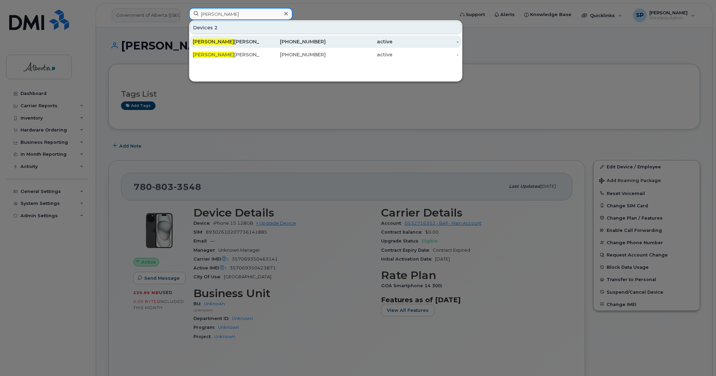
type input "[PERSON_NAME]"
click at [224, 46] on div "[PERSON_NAME] [PERSON_NAME]" at bounding box center [226, 42] width 67 height 12
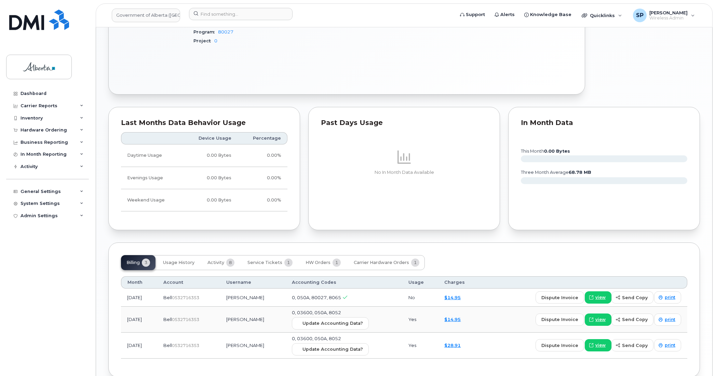
scroll to position [409, 0]
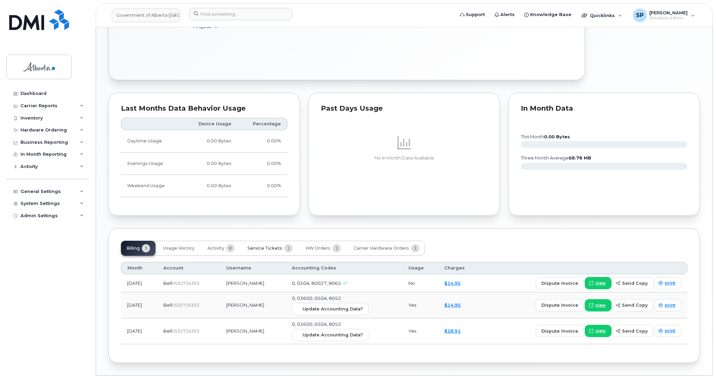
click at [264, 250] on span "Service Tickets" at bounding box center [264, 248] width 35 height 5
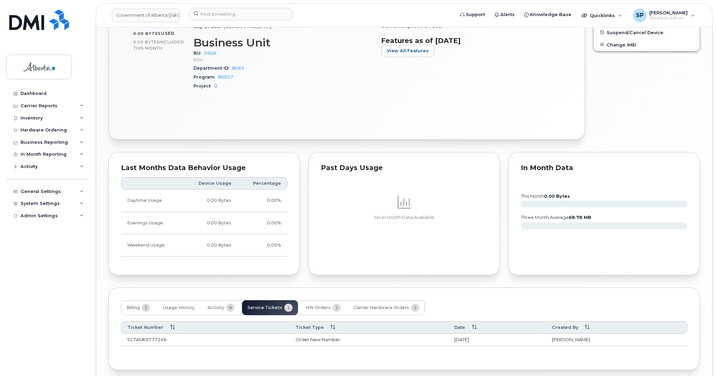
scroll to position [379, 0]
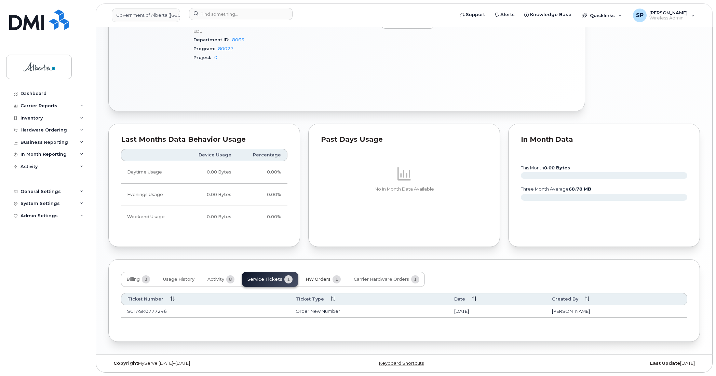
click at [323, 279] on span "HW Orders" at bounding box center [317, 279] width 25 height 5
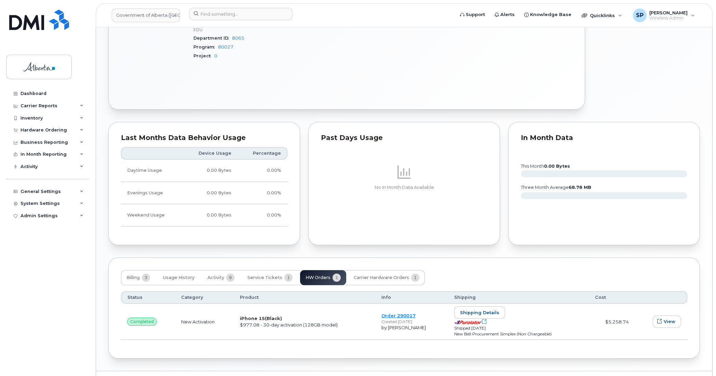
scroll to position [50, 0]
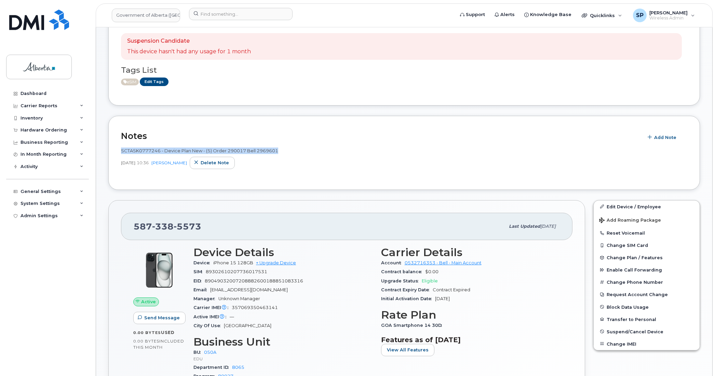
drag, startPoint x: 281, startPoint y: 149, endPoint x: 119, endPoint y: 145, distance: 162.3
click at [119, 145] on div "Notes Add Note SCTASK0777246 - Device Plan New - (5) Order 290017 Bell 2969601 …" at bounding box center [403, 153] width 591 height 74
copy span "SCTASK0777246 - Device Plan New - (5) Order 290017 Bell 2969601"
click at [309, 171] on div "SCTASK0777246 - Device Plan New - (5) Order 290017 Bell 2969601 May 13, 2025 10…" at bounding box center [404, 160] width 566 height 34
drag, startPoint x: 283, startPoint y: 313, endPoint x: 233, endPoint y: 310, distance: 50.3
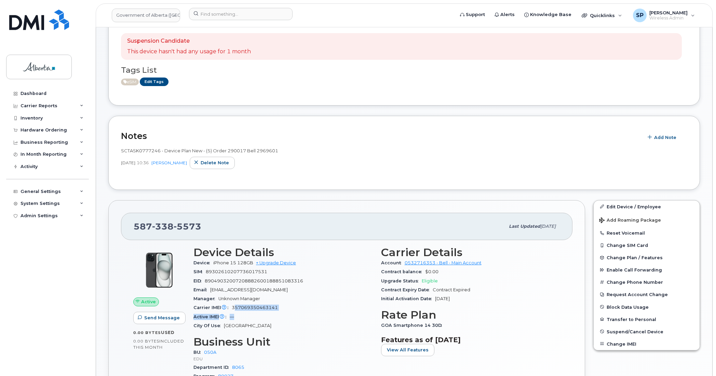
click at [233, 310] on section "Device Details Device iPhone 15 128GB + Upgrade Device SIM 89302610207736017531…" at bounding box center [282, 288] width 179 height 84
click at [233, 310] on span "357069350463141" at bounding box center [255, 307] width 46 height 5
drag, startPoint x: 287, startPoint y: 307, endPoint x: 230, endPoint y: 310, distance: 57.5
click at [230, 310] on div "Carrier IMEI Carrier IMEI is reported during the last billing cycle or change o…" at bounding box center [282, 307] width 179 height 9
copy span "357069350463141"
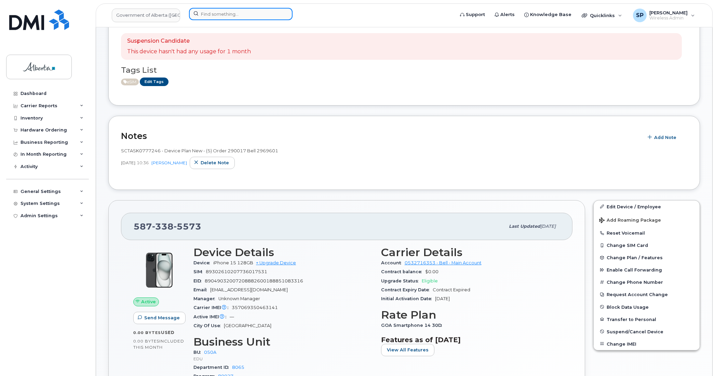
click at [211, 12] on input at bounding box center [240, 14] width 103 height 12
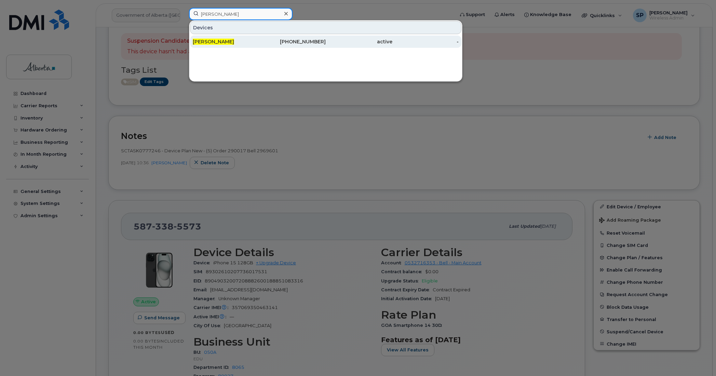
type input "Jaimee Kepa"
click at [218, 43] on span "Jaimee Kepa" at bounding box center [213, 42] width 41 height 6
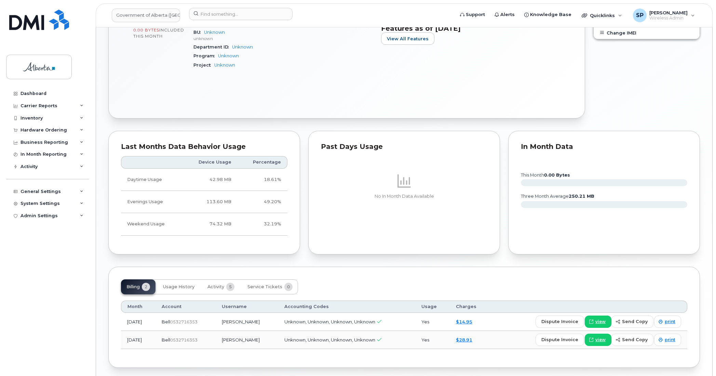
scroll to position [299, 0]
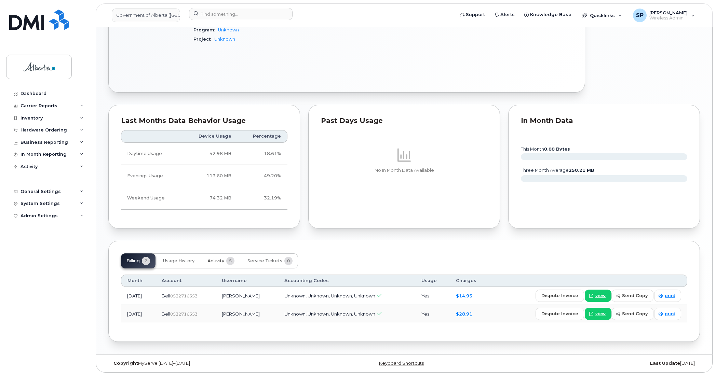
click at [218, 260] on span "Activity" at bounding box center [215, 260] width 17 height 5
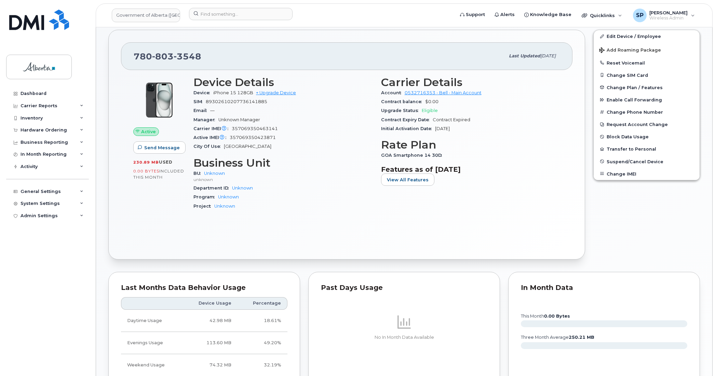
scroll to position [0, 0]
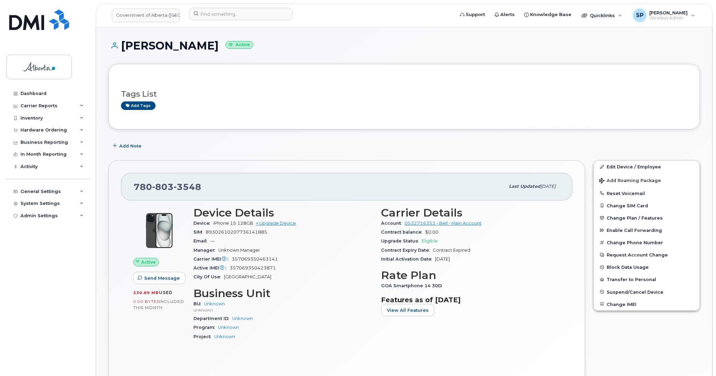
click at [268, 270] on span "357069350423871" at bounding box center [253, 267] width 46 height 5
copy span "357069350423871"
drag, startPoint x: 212, startPoint y: 187, endPoint x: 135, endPoint y: 193, distance: 77.4
click at [135, 193] on div "780 803 3548" at bounding box center [319, 186] width 371 height 14
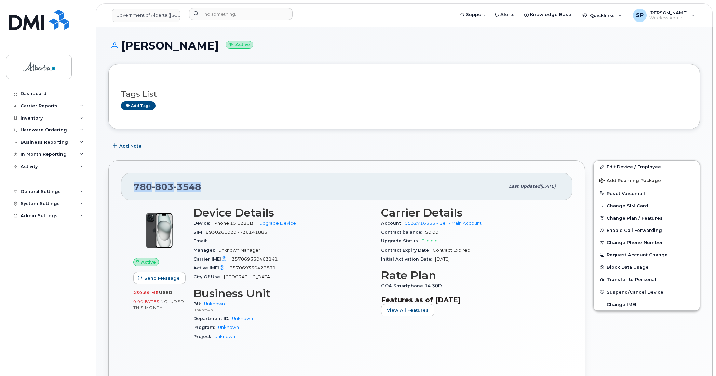
copy span "780 803 3548"
drag, startPoint x: 278, startPoint y: 269, endPoint x: 231, endPoint y: 272, distance: 46.9
click at [231, 272] on div "Active IMEI Active IMEI is refreshed daily with a delay of up to 48 hours follo…" at bounding box center [282, 268] width 179 height 9
copy span "357069350423871"
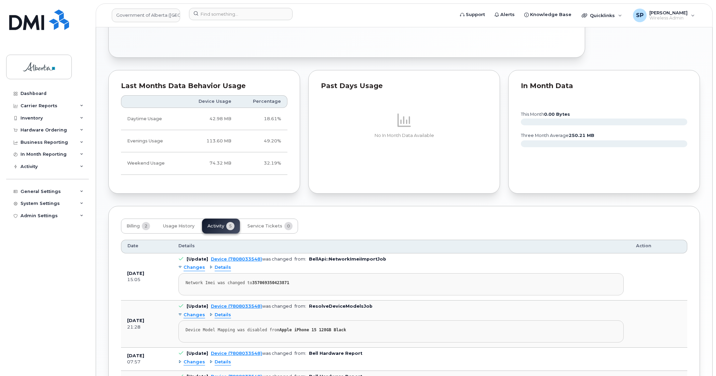
scroll to position [459, 0]
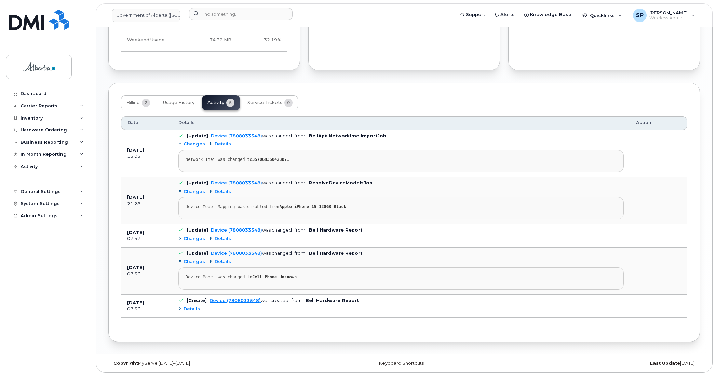
drag, startPoint x: 715, startPoint y: 161, endPoint x: 713, endPoint y: 122, distance: 38.6
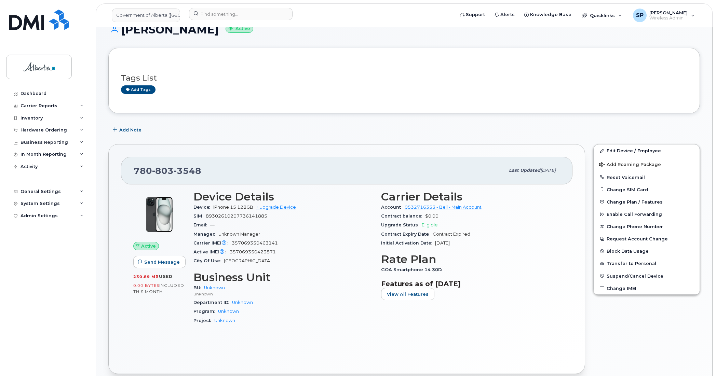
scroll to position [0, 0]
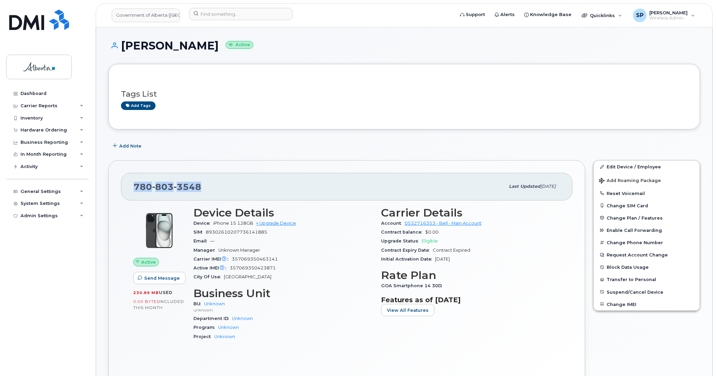
drag, startPoint x: 204, startPoint y: 186, endPoint x: 120, endPoint y: 186, distance: 84.4
click at [120, 186] on div "780 803 3548 Last updated Jul 25, 2025 Active Send Message 230.89 MB  used 0.00…" at bounding box center [346, 275] width 476 height 230
copy span "780 803 3548"
drag, startPoint x: 280, startPoint y: 270, endPoint x: 229, endPoint y: 271, distance: 51.6
click at [229, 271] on div "Active IMEI Active IMEI is refreshed daily with a delay of up to 48 hours follo…" at bounding box center [282, 268] width 179 height 9
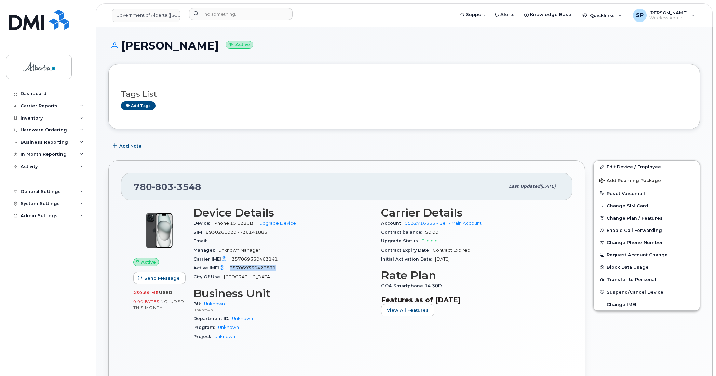
copy span "357069350423871"
drag, startPoint x: 203, startPoint y: 185, endPoint x: 134, endPoint y: 190, distance: 68.8
click at [134, 190] on div "780 803 3548" at bounding box center [319, 186] width 371 height 14
copy span "780 803 3548"
click at [263, 11] on input at bounding box center [240, 14] width 103 height 12
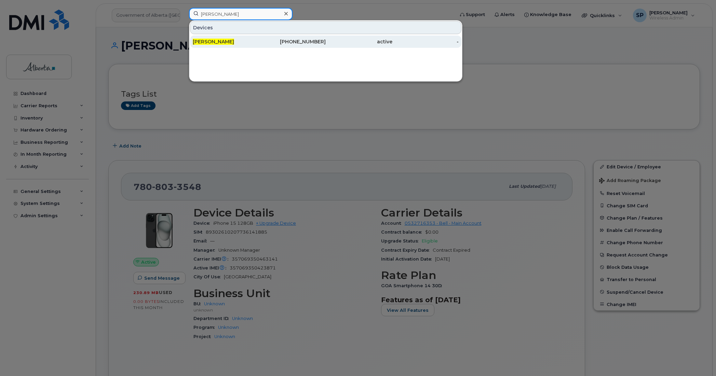
type input "Wendy Moshuk"
click at [230, 43] on span "Wendy Moshuk" at bounding box center [213, 42] width 41 height 6
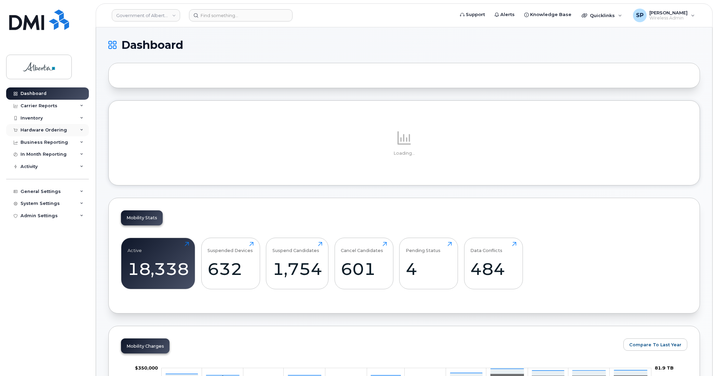
click at [53, 128] on div "Hardware Ordering" at bounding box center [43, 129] width 46 height 5
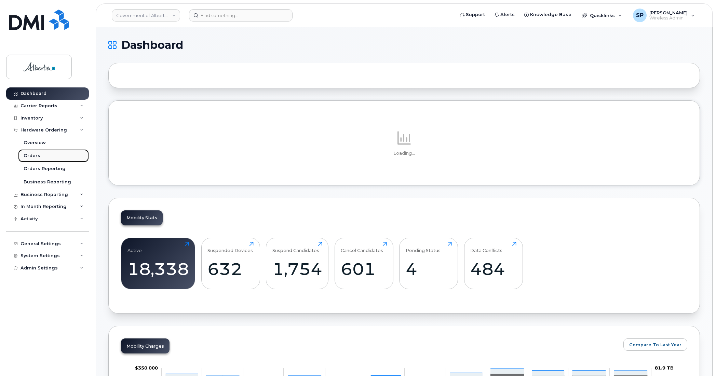
click at [31, 156] on div "Orders" at bounding box center [32, 156] width 17 height 6
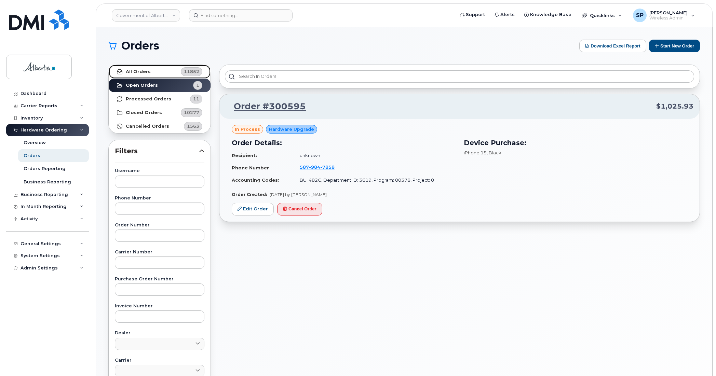
click at [141, 70] on strong "All Orders" at bounding box center [138, 71] width 25 height 5
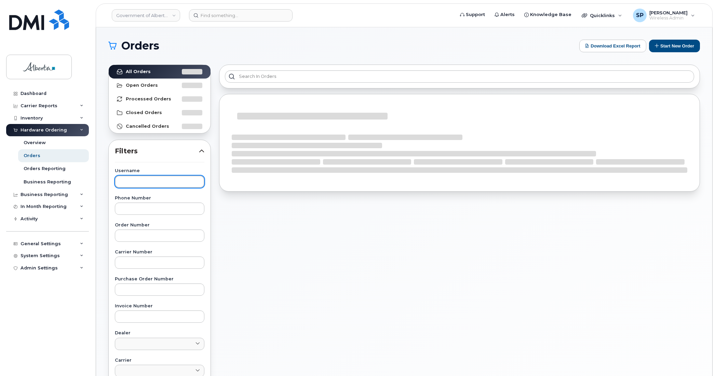
click at [147, 180] on input "text" at bounding box center [159, 182] width 89 height 12
paste input "7808033548"
type input "7808033548"
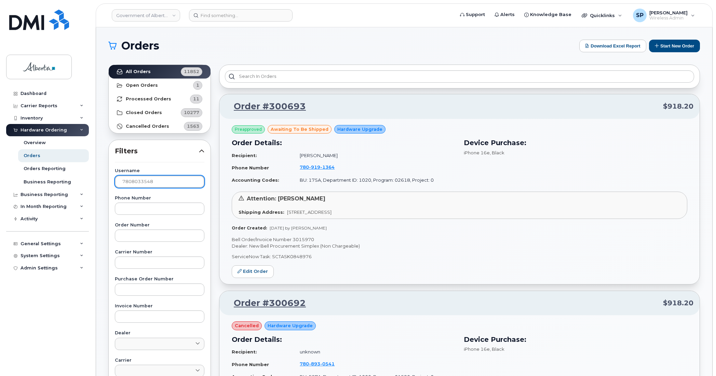
drag, startPoint x: 157, startPoint y: 180, endPoint x: 92, endPoint y: 184, distance: 66.0
click at [140, 210] on input "text" at bounding box center [159, 209] width 89 height 12
paste input "7808033548"
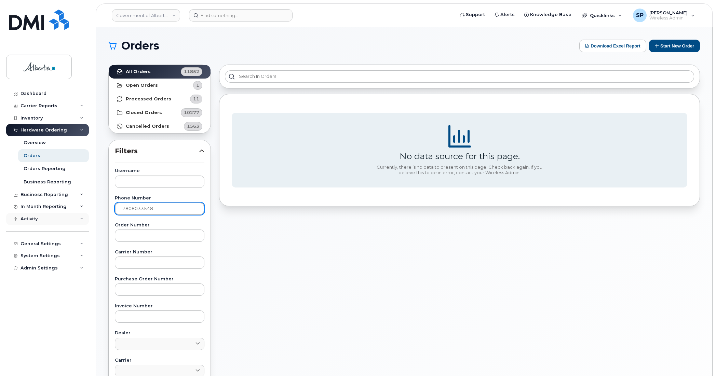
drag, startPoint x: 164, startPoint y: 210, endPoint x: 52, endPoint y: 217, distance: 112.6
click at [96, 218] on div "Government of [GEOGRAPHIC_DATA] (GOA) Support Alerts Knowledge Base Quicklinks …" at bounding box center [404, 287] width 616 height 521
paste input "5873385573"
type input "5873385573"
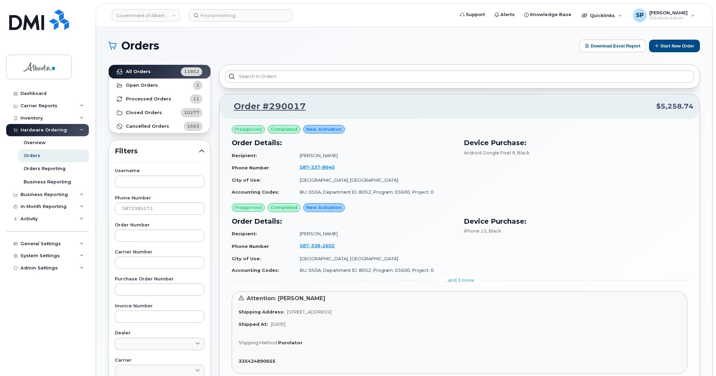
click at [670, 178] on div "Device Purchase: Android Google Pixel 9 , Black" at bounding box center [575, 168] width 232 height 68
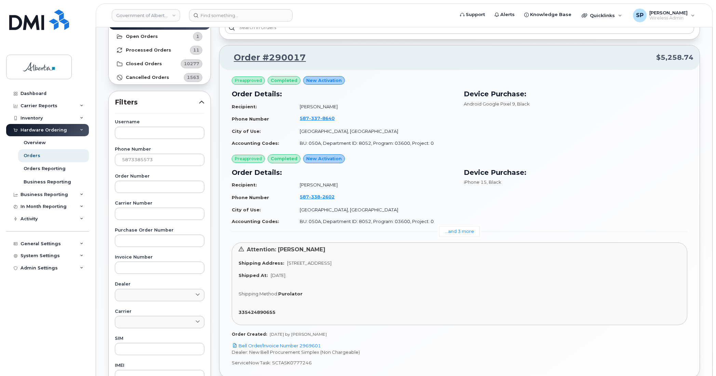
scroll to position [85, 0]
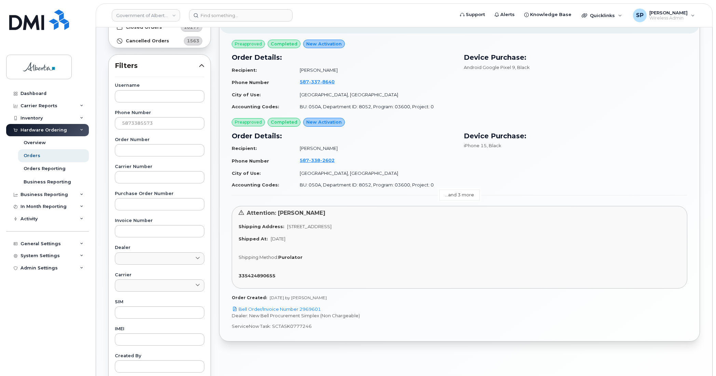
click at [465, 197] on link "...and 3 more" at bounding box center [459, 195] width 41 height 11
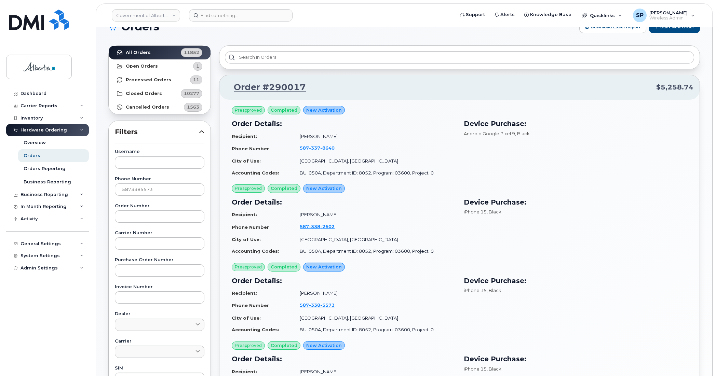
scroll to position [18, 0]
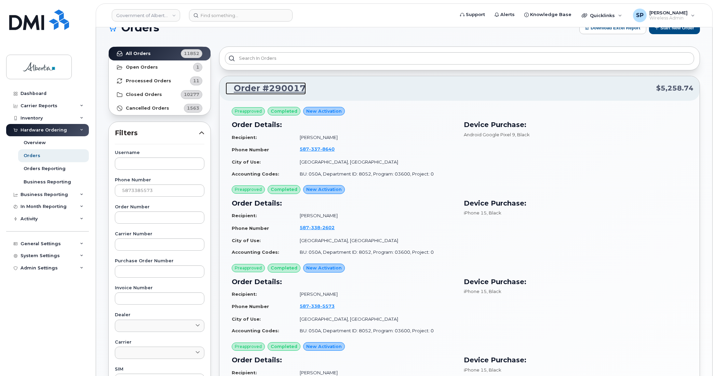
click at [278, 89] on link "Order #290017" at bounding box center [265, 88] width 80 height 12
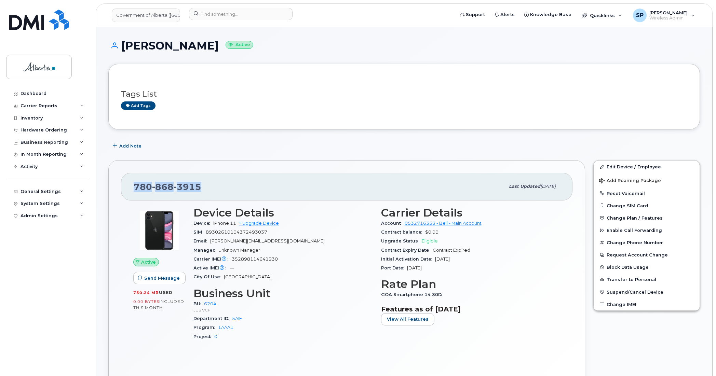
drag, startPoint x: 206, startPoint y: 187, endPoint x: 122, endPoint y: 196, distance: 84.6
click at [122, 196] on div "[PHONE_NUMBER] Last updated [DATE] Active Send Message 750.24 MB  used 0.00 Byt…" at bounding box center [346, 275] width 476 height 230
copy span "[PHONE_NUMBER]"
click at [184, 188] on span "3915" at bounding box center [188, 187] width 28 height 10
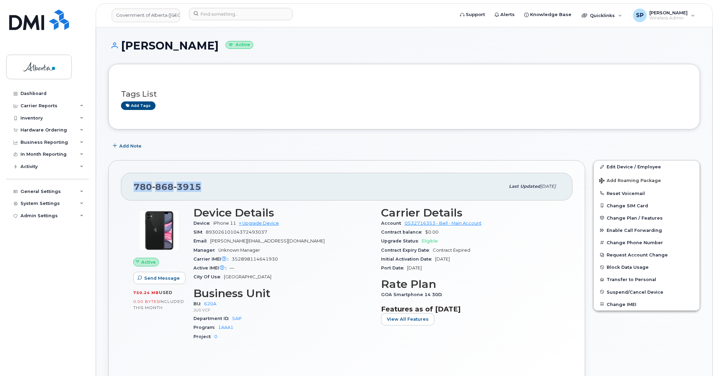
click at [184, 188] on span "3915" at bounding box center [188, 187] width 28 height 10
click at [189, 188] on span "3915" at bounding box center [188, 187] width 28 height 10
drag, startPoint x: 203, startPoint y: 189, endPoint x: 133, endPoint y: 193, distance: 70.2
click at [133, 193] on div "780 868 3915 Last updated May 13, 2024" at bounding box center [346, 186] width 451 height 27
copy span "780 868 3915"
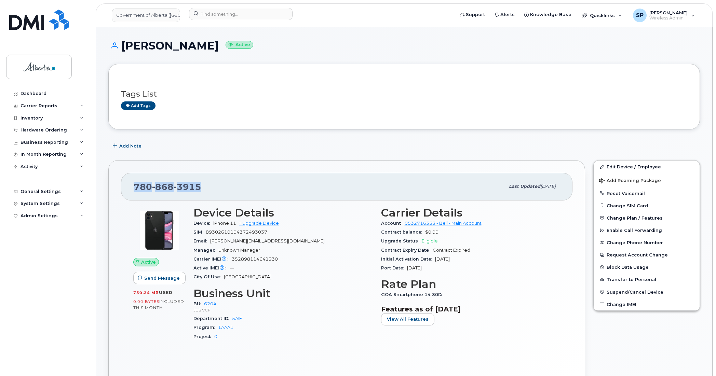
copy span "780 868 3915"
click at [323, 248] on div "Manager Unknown Manager" at bounding box center [282, 250] width 179 height 9
click at [616, 166] on link "Edit Device / Employee" at bounding box center [646, 167] width 106 height 12
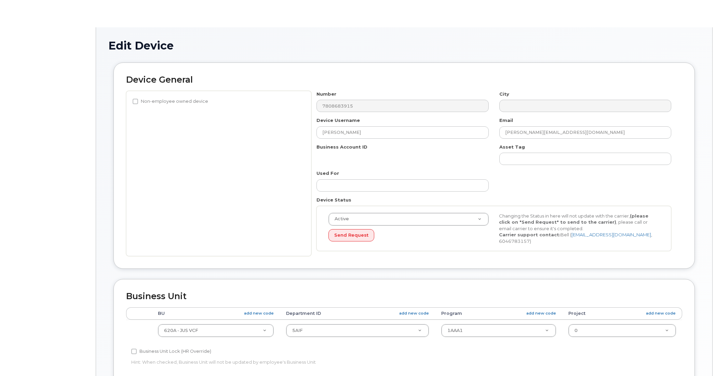
select select "5627792"
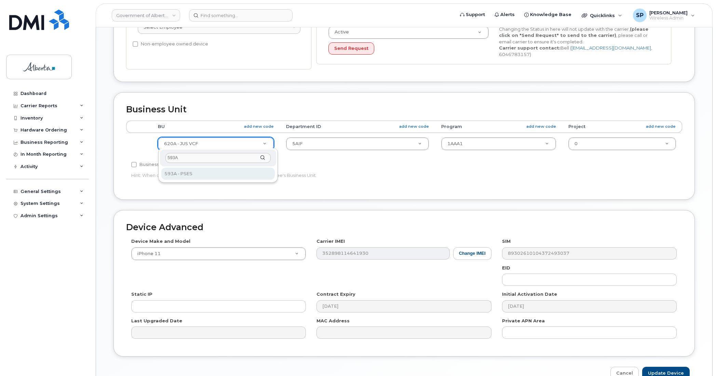
type input "593A"
select select "4797682"
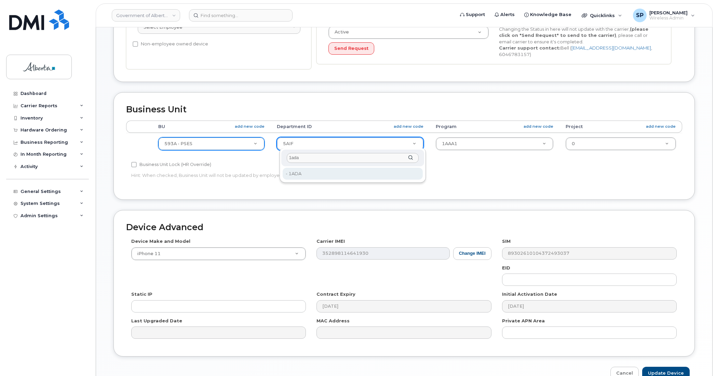
type input "1ada"
type input "5645798"
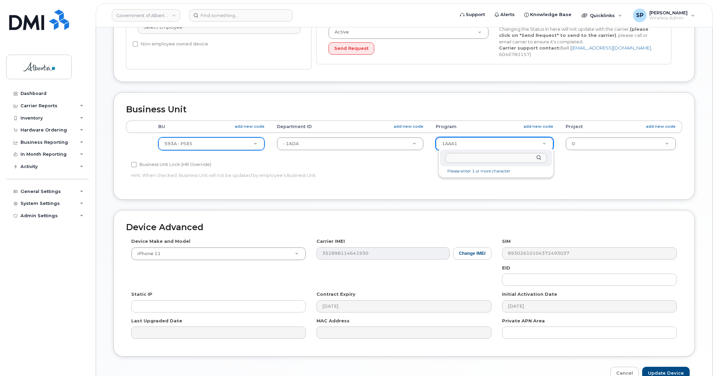
scroll to position [223, 0]
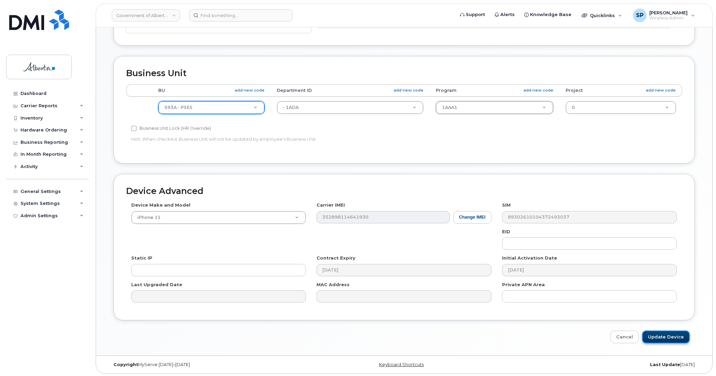
click at [670, 339] on input "Update Device" at bounding box center [665, 337] width 47 height 13
type input "Saving..."
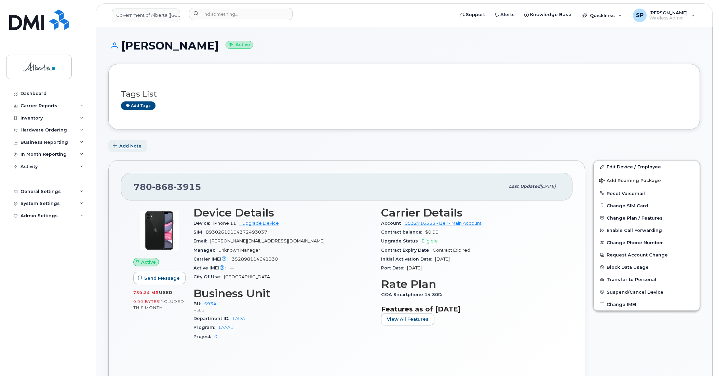
click at [122, 146] on span "Add Note" at bounding box center [130, 146] width 22 height 6
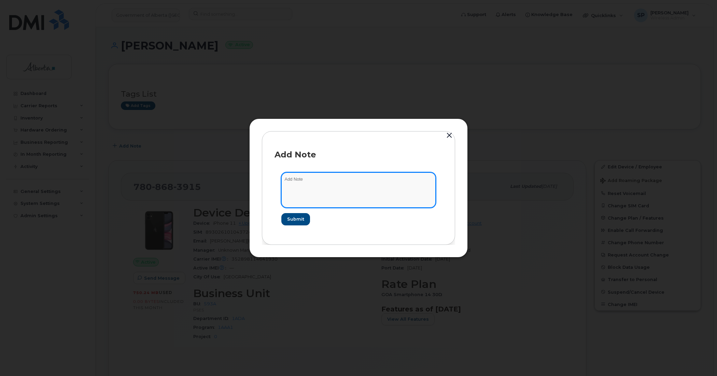
click at [341, 194] on textarea at bounding box center [358, 189] width 154 height 35
type textarea "Updated codes to match EPS updated Sept 03 to 593A 1ADA 1AAA1"
click at [298, 213] on form "Updated codes to match EPS updated Sept 03 to 593A 1ADA 1AAA1 Submit" at bounding box center [359, 199] width 168 height 66
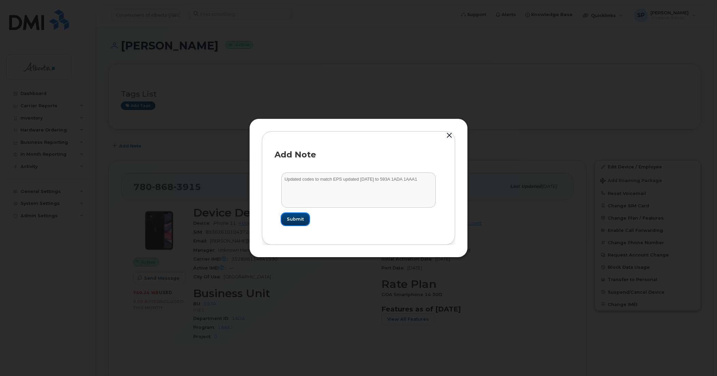
click at [298, 216] on span "Submit" at bounding box center [295, 219] width 17 height 6
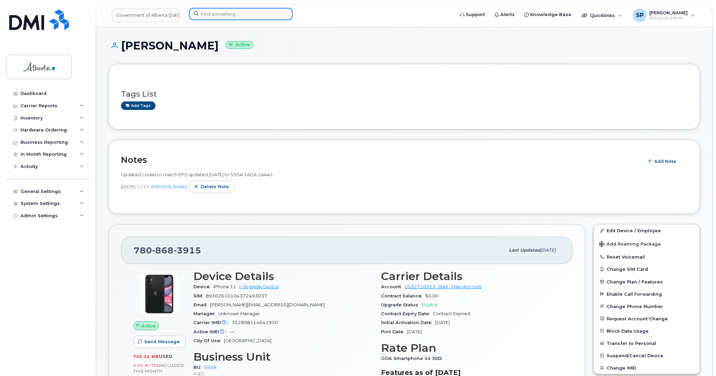
click at [225, 13] on input at bounding box center [240, 14] width 103 height 12
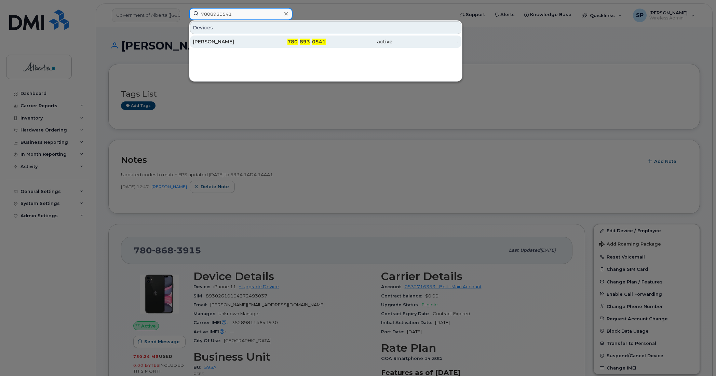
type input "7808930541"
click at [204, 42] on div "Priya Prakash" at bounding box center [226, 41] width 67 height 7
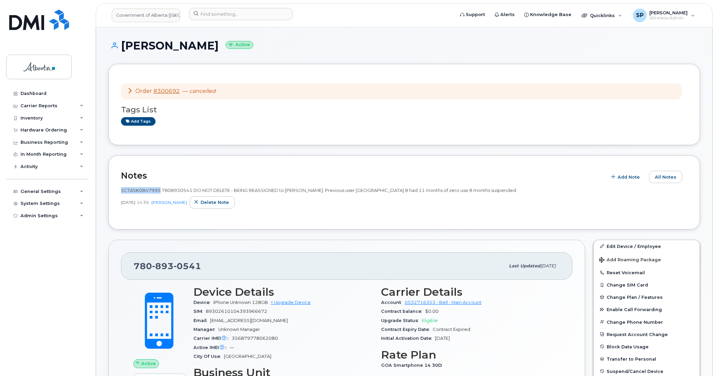
drag, startPoint x: 159, startPoint y: 189, endPoint x: 122, endPoint y: 191, distance: 37.0
click at [122, 191] on span "SCTASK0847995 7808930541 DO NOT DELETE - BEING REASSIGNED to [PERSON_NAME]. Pre…" at bounding box center [319, 190] width 396 height 5
copy span "SCTASK0847995"
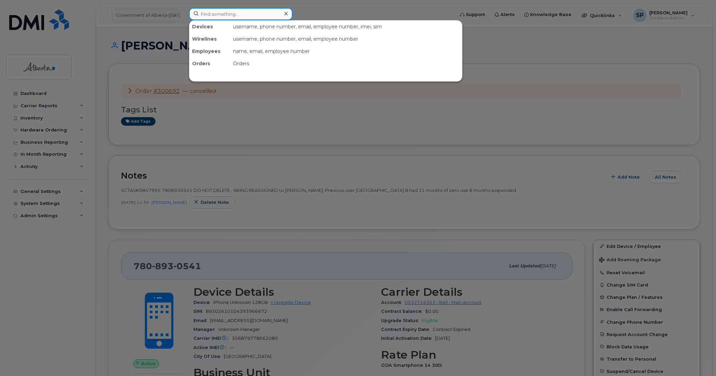
click at [212, 11] on input at bounding box center [240, 14] width 103 height 12
paste input "5875850845"
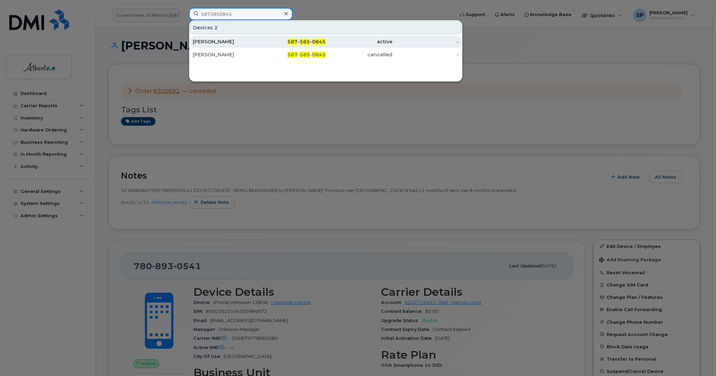
type input "5875850845"
click at [212, 42] on div "[PERSON_NAME]" at bounding box center [226, 41] width 67 height 7
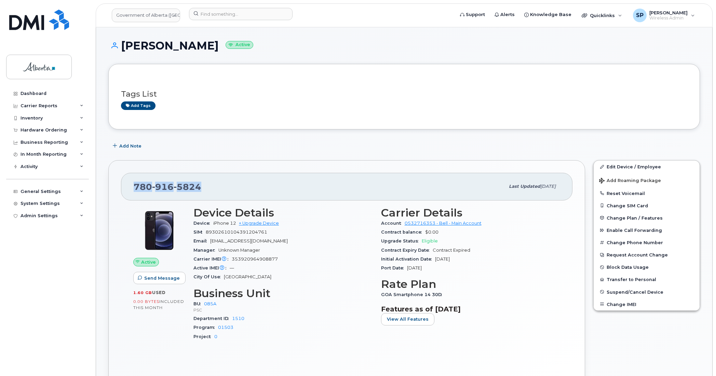
drag, startPoint x: 209, startPoint y: 185, endPoint x: 131, endPoint y: 190, distance: 78.0
click at [131, 190] on div "780 916 5824 Last updated Jul 10, 2024" at bounding box center [346, 186] width 451 height 27
copy span "780 916 5824"
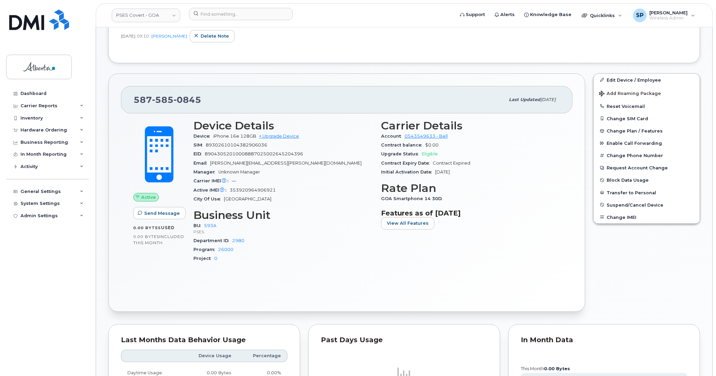
scroll to position [223, 0]
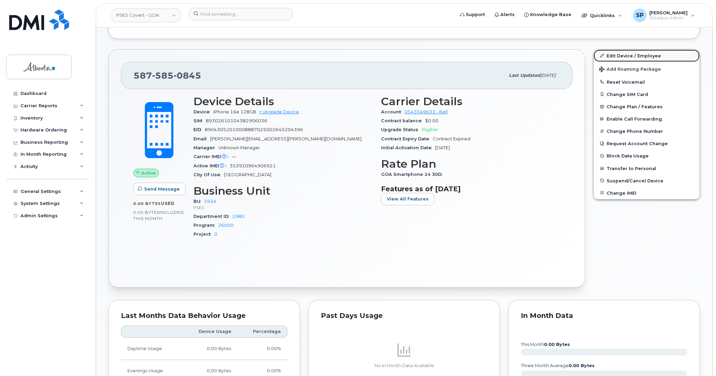
click at [625, 55] on link "Edit Device / Employee" at bounding box center [646, 56] width 106 height 12
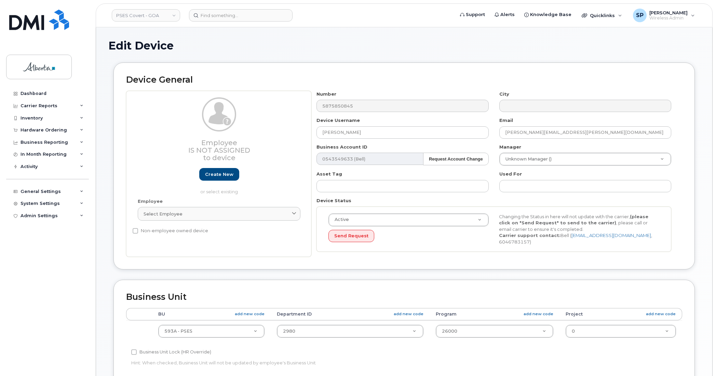
select select "5747627"
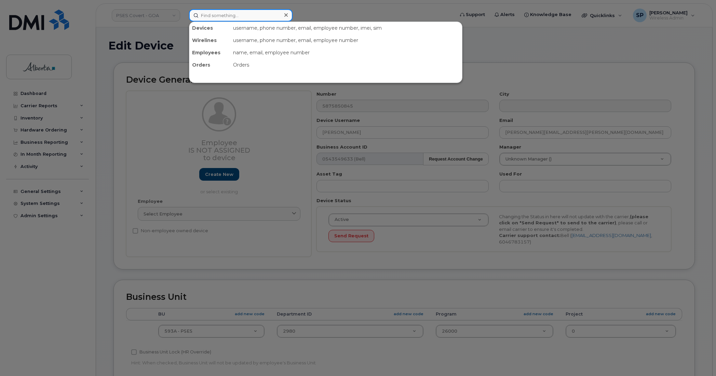
click at [229, 14] on input at bounding box center [240, 15] width 103 height 12
paste input "7809155531"
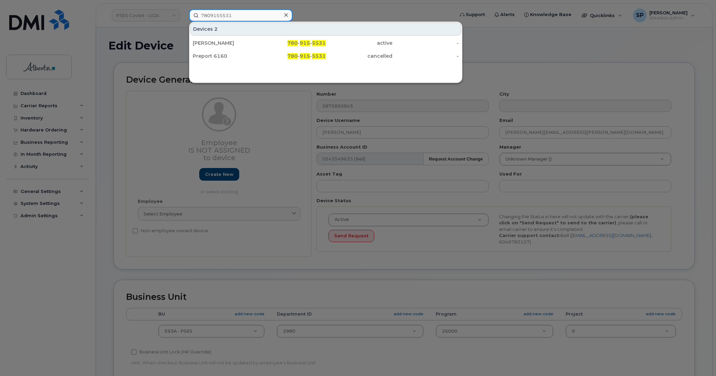
type input "7809155531"
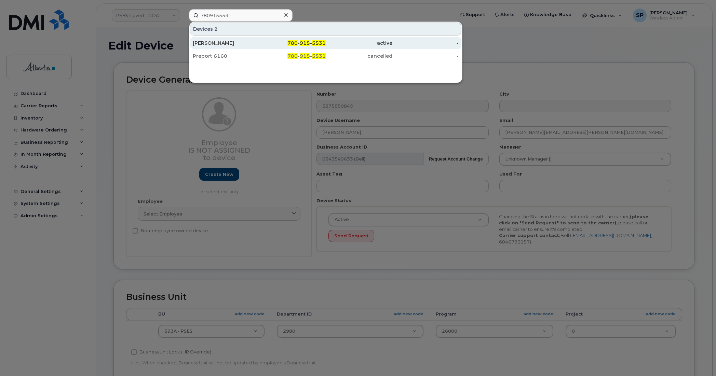
click at [220, 41] on div "Kenneth Bohn" at bounding box center [226, 43] width 67 height 7
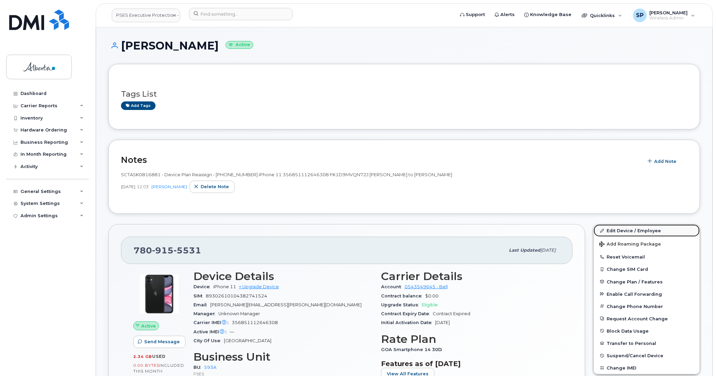
click at [625, 231] on link "Edit Device / Employee" at bounding box center [646, 230] width 106 height 12
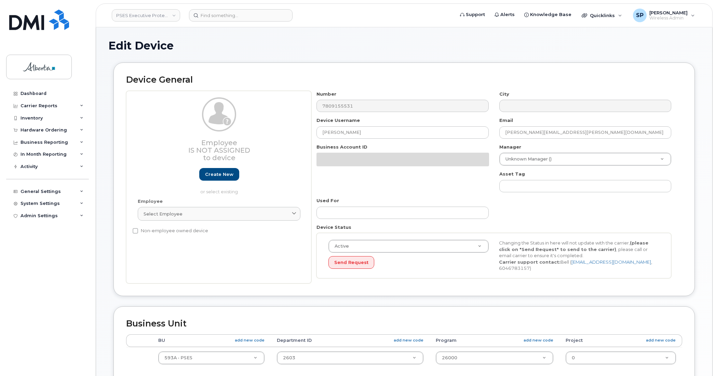
select select "5656568"
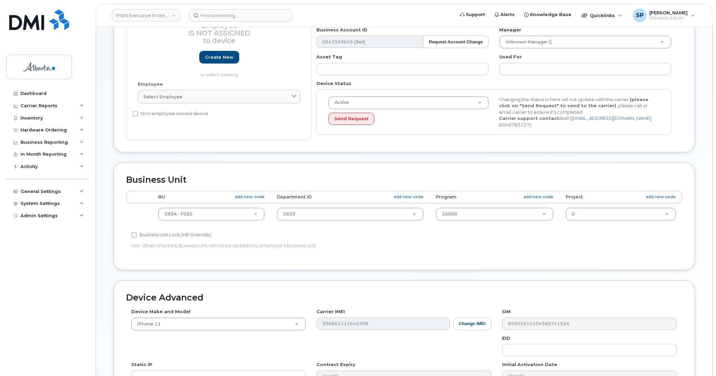
scroll to position [118, 0]
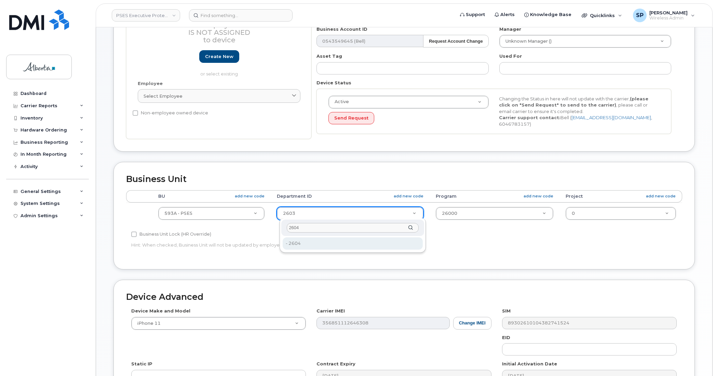
type input "2604"
type input "5656571"
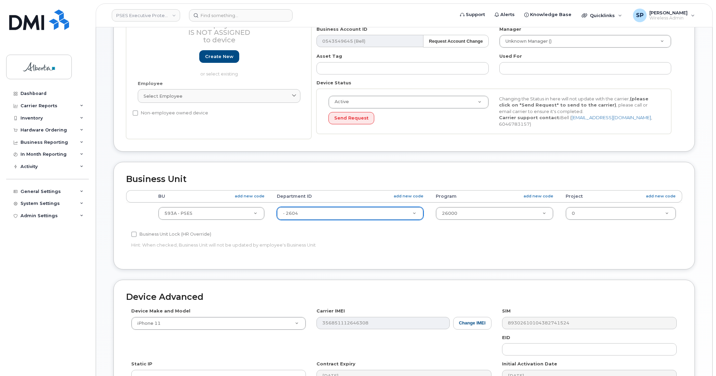
scroll to position [224, 0]
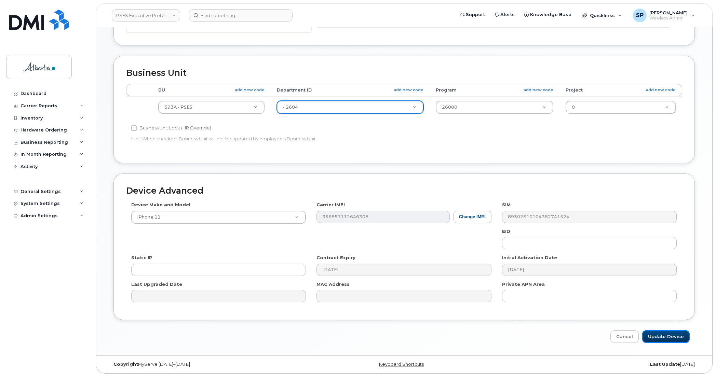
click at [662, 336] on input "Update Device" at bounding box center [665, 336] width 47 height 13
type input "Saving..."
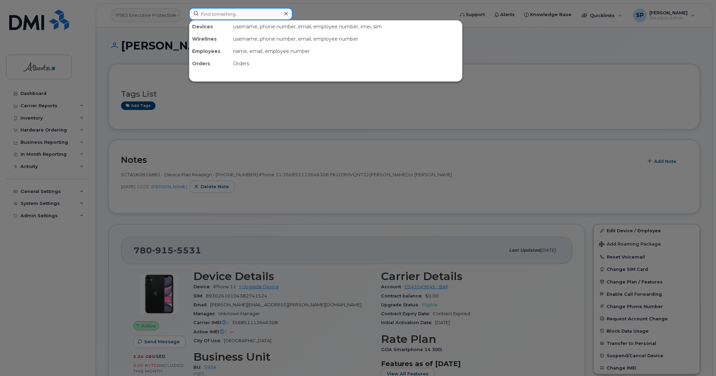
click at [221, 12] on input at bounding box center [240, 14] width 103 height 12
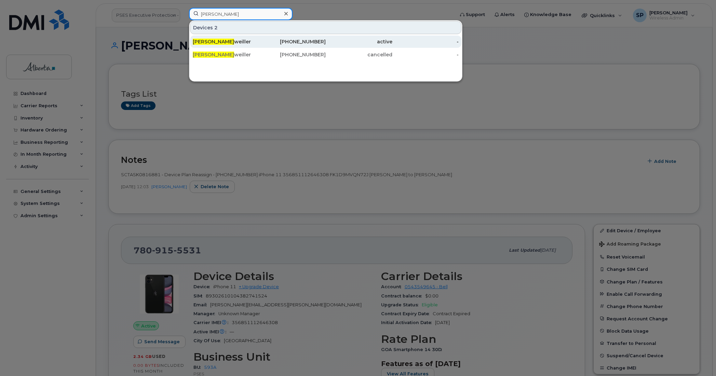
type input "[PERSON_NAME]"
click at [241, 43] on div "[PERSON_NAME] Man [PERSON_NAME]" at bounding box center [226, 41] width 67 height 7
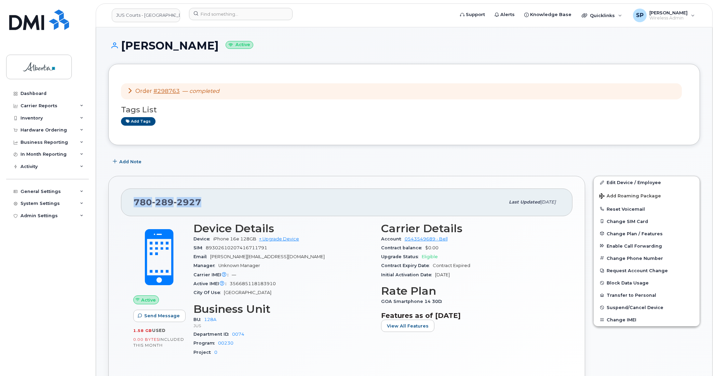
drag, startPoint x: 203, startPoint y: 200, endPoint x: 112, endPoint y: 210, distance: 92.0
click at [112, 210] on div "[PHONE_NUMBER] Last updated [DATE] Active Send Message 1.58 GB  used 0.00 Bytes…" at bounding box center [346, 291] width 476 height 230
copy span "[PHONE_NUMBER]"
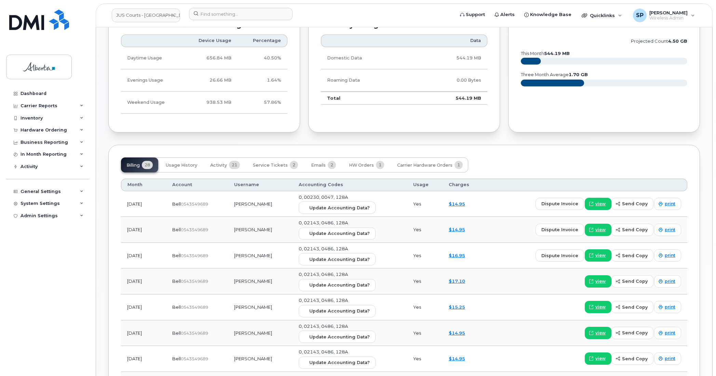
scroll to position [410, 0]
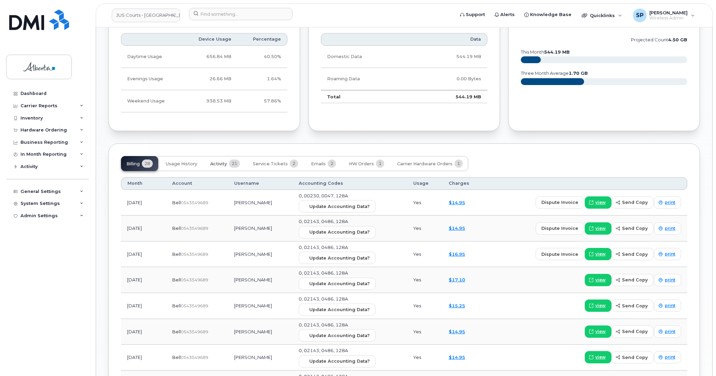
click at [213, 164] on span "Activity" at bounding box center [218, 163] width 17 height 5
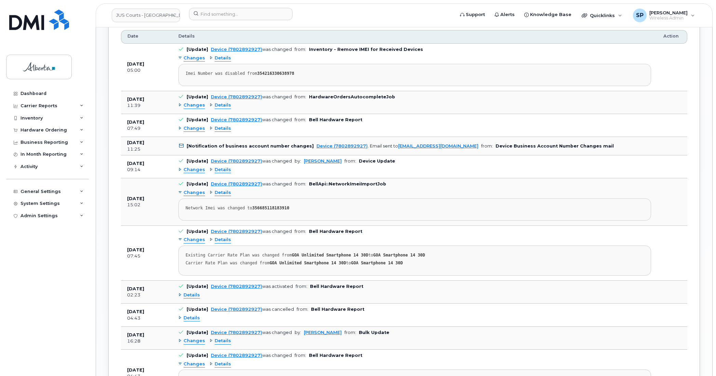
scroll to position [538, 0]
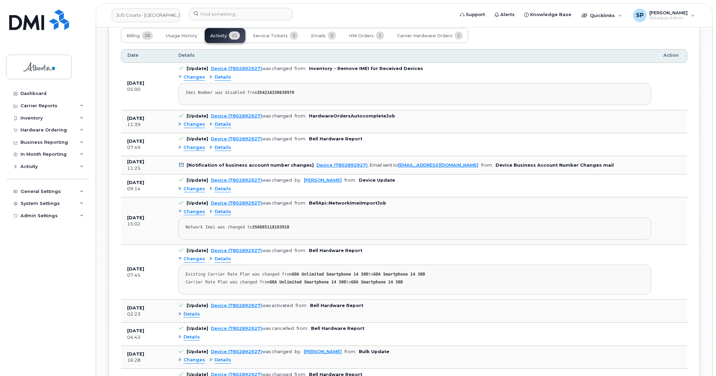
click at [193, 127] on span "Changes" at bounding box center [194, 124] width 22 height 6
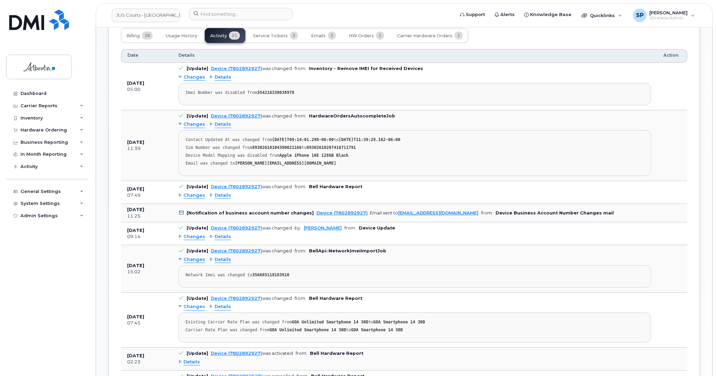
click at [193, 127] on span "Changes" at bounding box center [194, 124] width 22 height 6
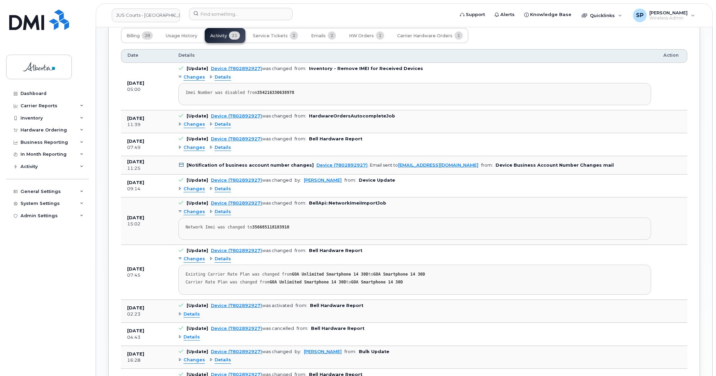
click at [197, 190] on span "Changes" at bounding box center [194, 189] width 22 height 6
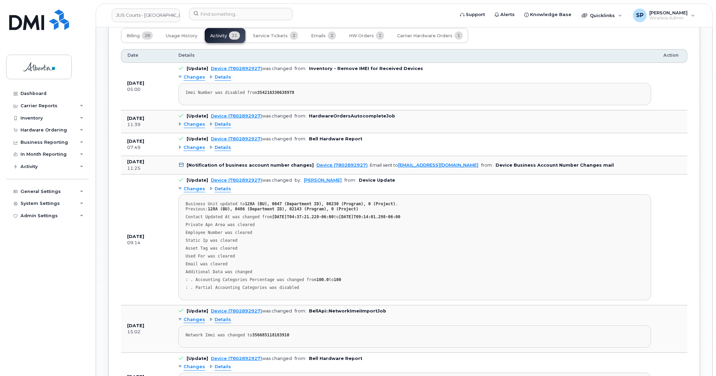
click at [576, 123] on div "Changes Details" at bounding box center [414, 124] width 472 height 11
click at [706, 144] on div "Heather Manweiller Active Order #298763 — completed Tags List Add tags Add Note…" at bounding box center [404, 206] width 616 height 1435
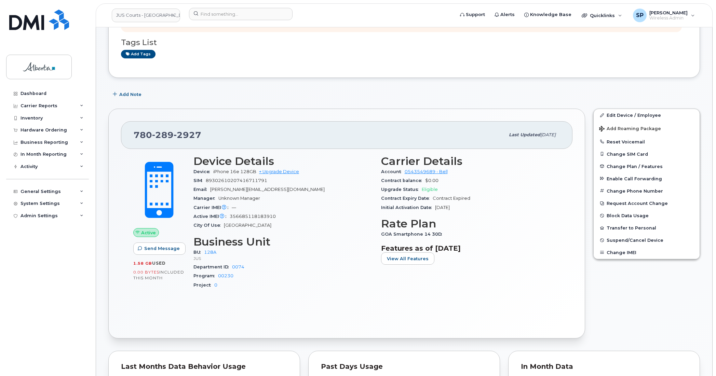
scroll to position [64, 0]
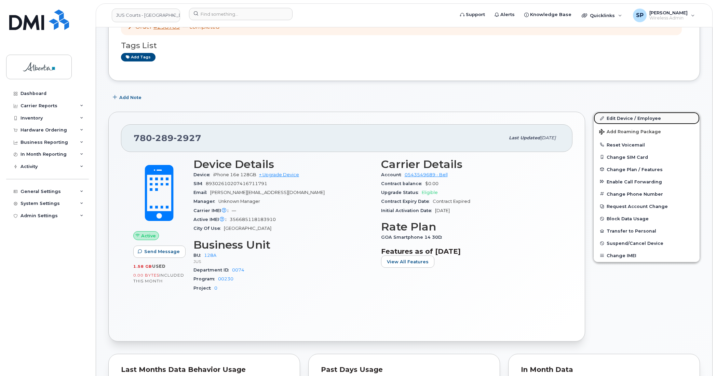
click at [628, 118] on link "Edit Device / Employee" at bounding box center [646, 118] width 106 height 12
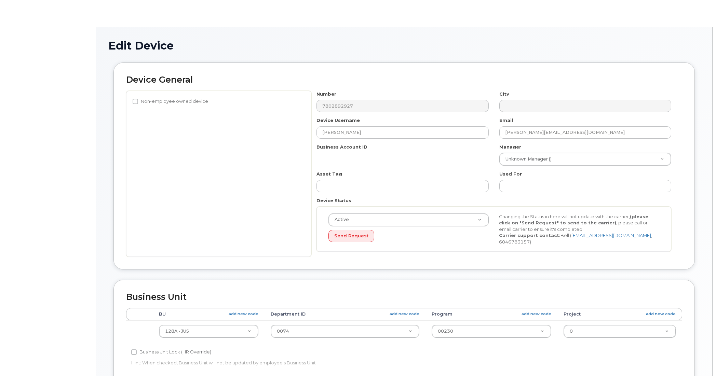
select select "5747101"
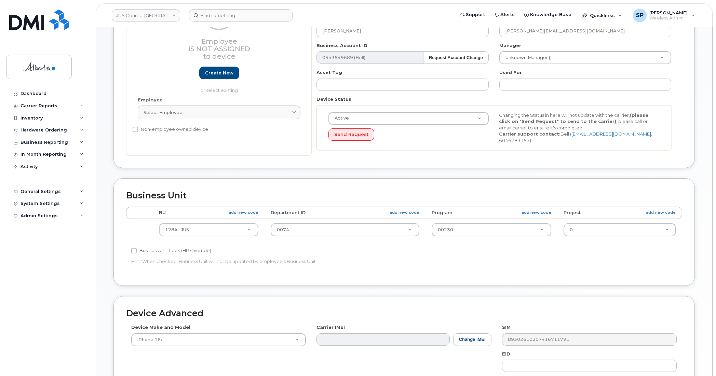
scroll to position [102, 0]
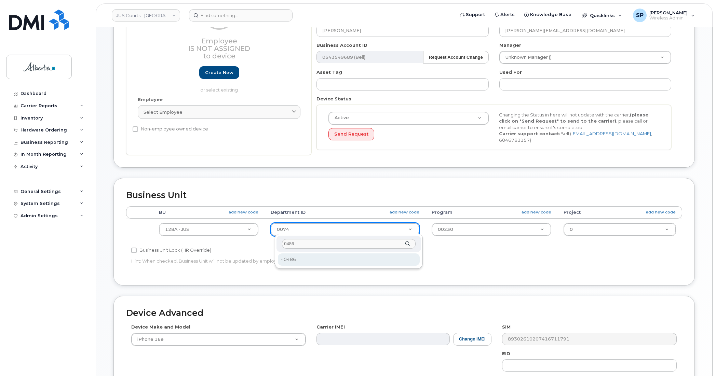
type input "0486"
drag, startPoint x: 295, startPoint y: 261, endPoint x: 313, endPoint y: 261, distance: 17.1
type input "5747490"
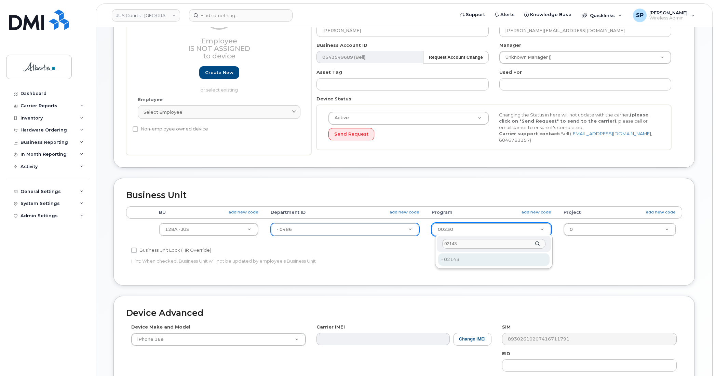
type input "02143"
type input "5750489"
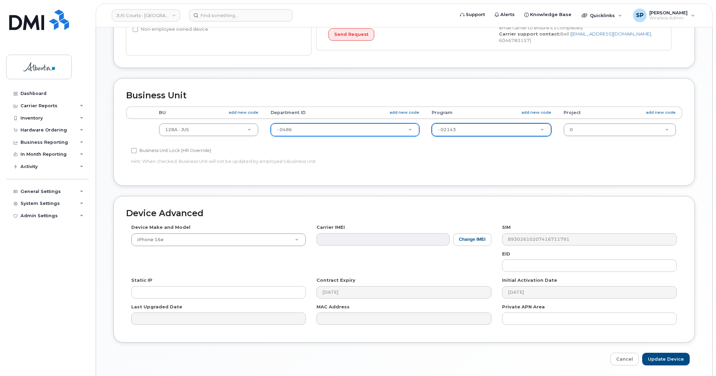
scroll to position [224, 0]
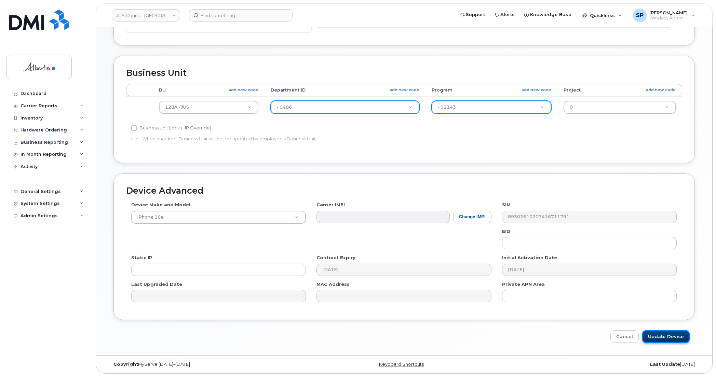
click at [676, 335] on input "Update Device" at bounding box center [665, 336] width 47 height 13
type input "Saving..."
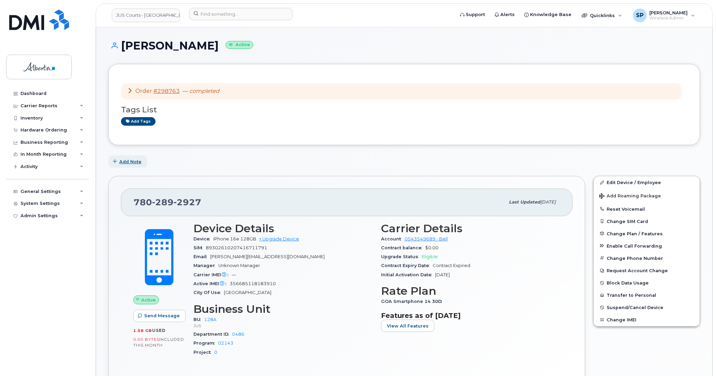
click at [129, 161] on span "Add Note" at bounding box center [130, 161] width 22 height 6
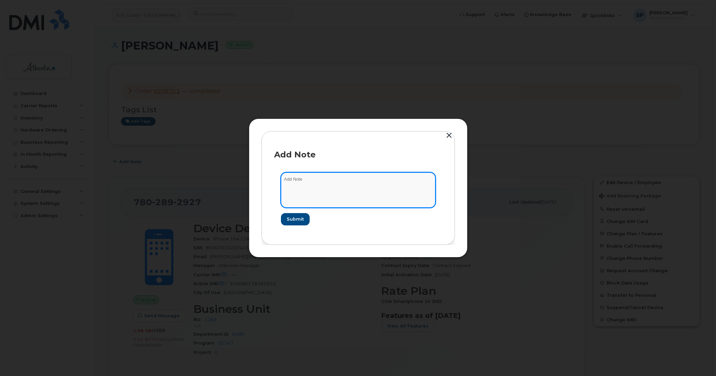
click at [301, 178] on textarea at bounding box center [358, 189] width 154 height 35
type textarea "Updated codes to match EPS Codes - 128A 0486 02143"
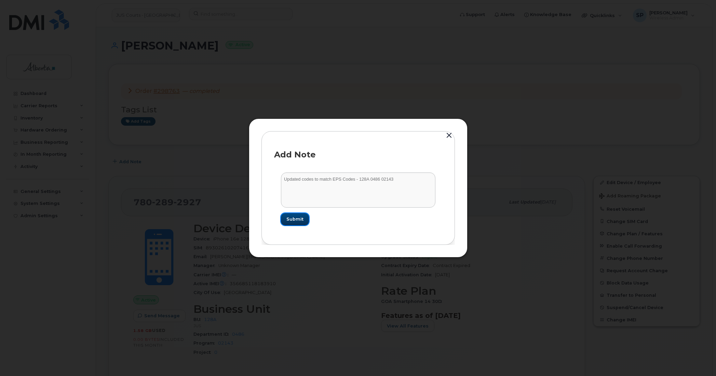
click at [292, 222] on span "Submit" at bounding box center [294, 219] width 17 height 6
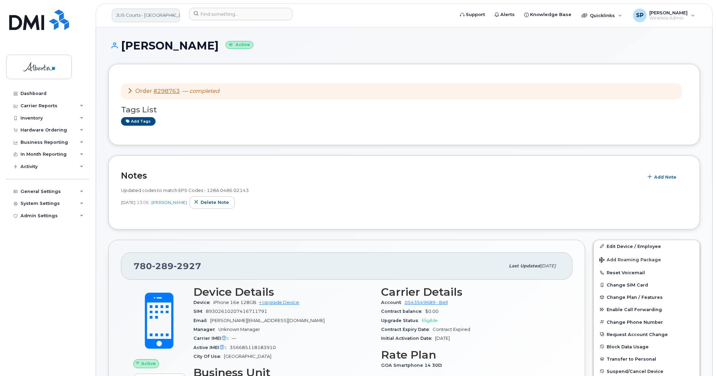
click at [139, 13] on link "JUS Courts - GOA" at bounding box center [146, 16] width 68 height 14
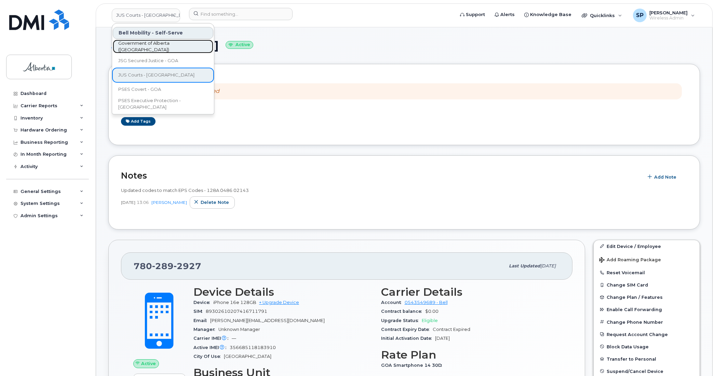
click at [142, 46] on span "Government of Alberta ([GEOGRAPHIC_DATA])" at bounding box center [157, 46] width 79 height 13
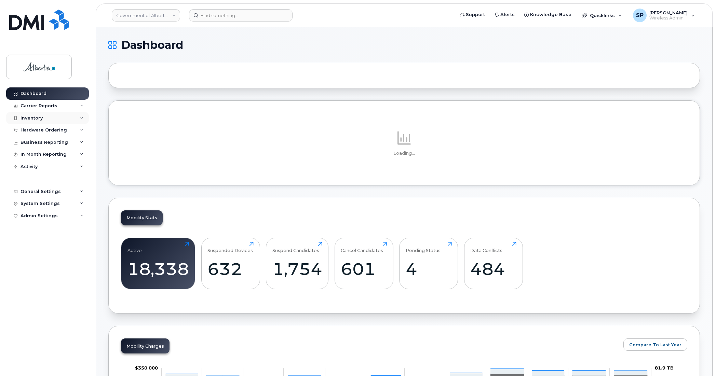
click at [35, 118] on div "Inventory" at bounding box center [31, 117] width 22 height 5
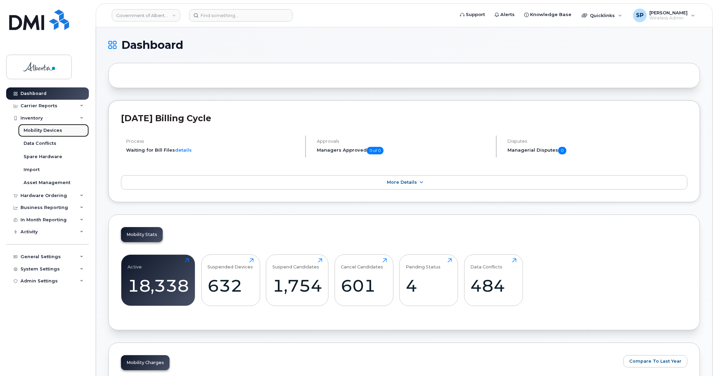
click at [38, 131] on div "Mobility Devices" at bounding box center [43, 130] width 39 height 6
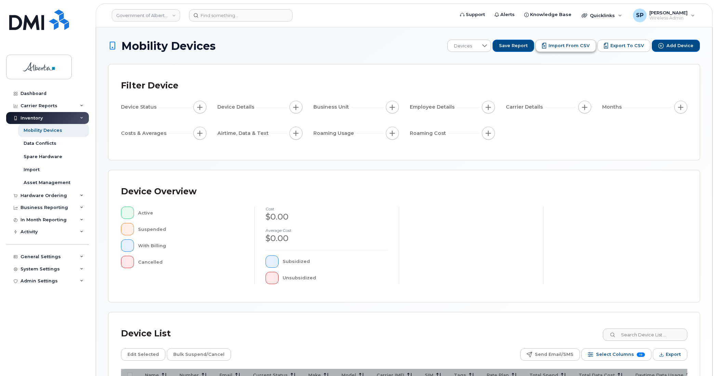
click at [576, 43] on span "Import from CSV" at bounding box center [568, 46] width 41 height 6
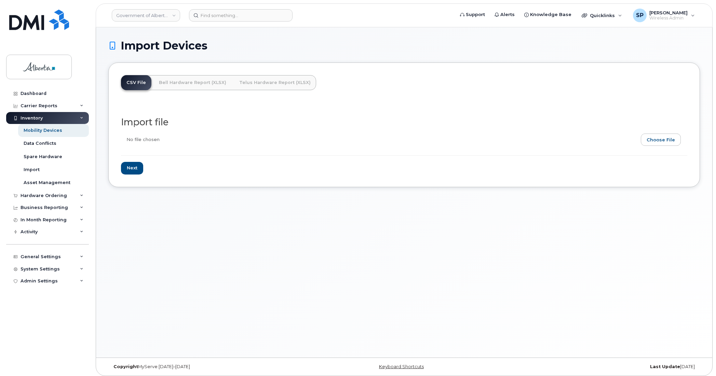
click at [648, 141] on input "file" at bounding box center [401, 142] width 560 height 16
type input "C:\fakepath\DEPTID CHANGE [DATE].csv"
click at [133, 168] on input "Next" at bounding box center [132, 168] width 22 height 13
type input "Loading..."
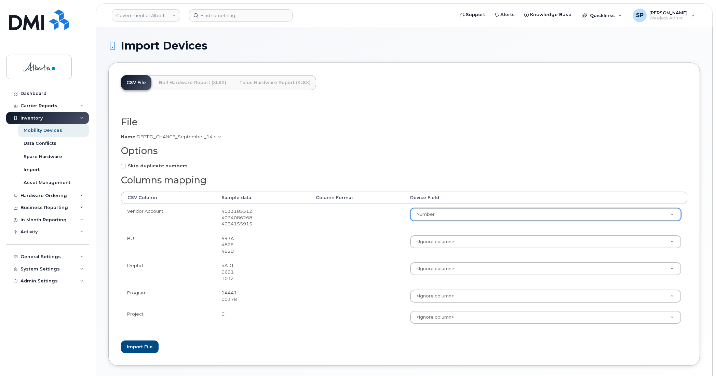
select select "number"
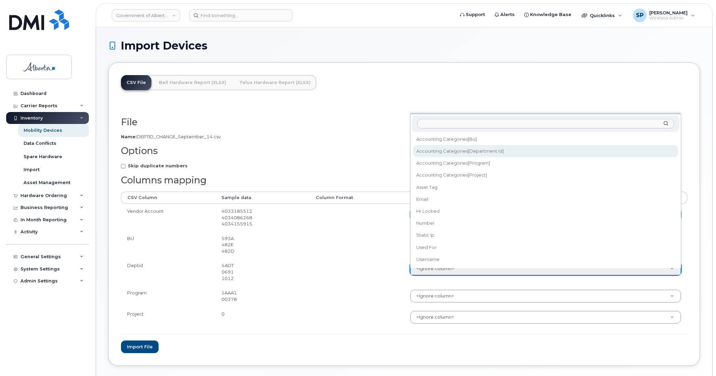
select select "accounting_categories[Department ID]"
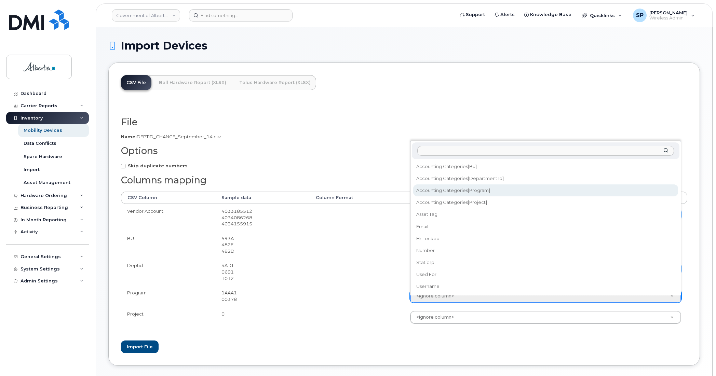
select select "accounting_categories[Program]"
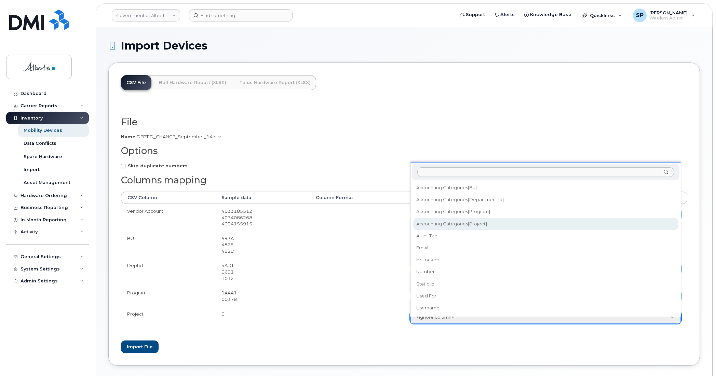
select select "accounting_categories[Project]"
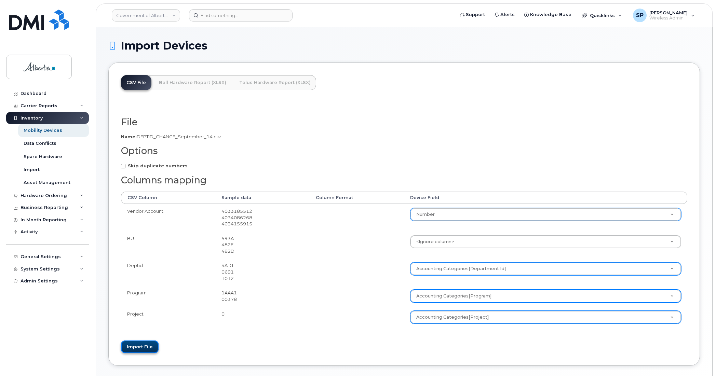
click at [144, 347] on button "Import file" at bounding box center [140, 347] width 38 height 13
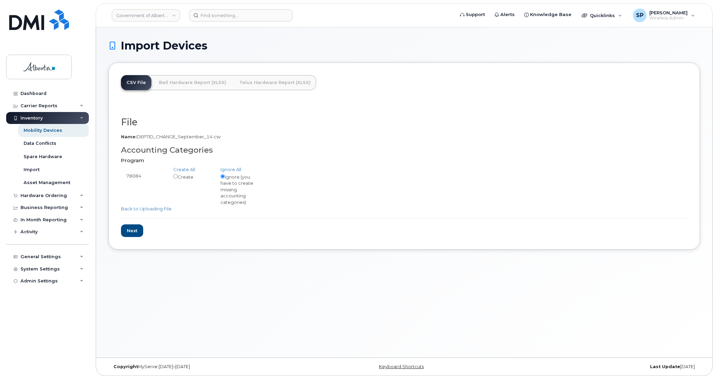
click at [182, 178] on div "Create" at bounding box center [191, 177] width 47 height 8
click at [176, 174] on input "radio" at bounding box center [175, 176] width 4 height 4
radio input "true"
click at [136, 231] on input "Next" at bounding box center [132, 230] width 22 height 13
type input "Loading..."
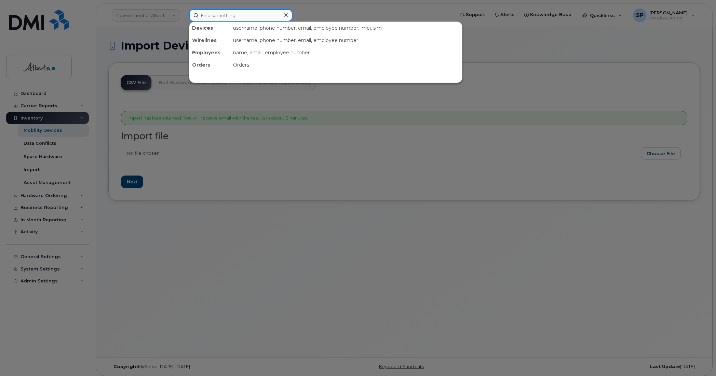
click at [218, 14] on input at bounding box center [240, 15] width 103 height 12
paste input "7805185554"
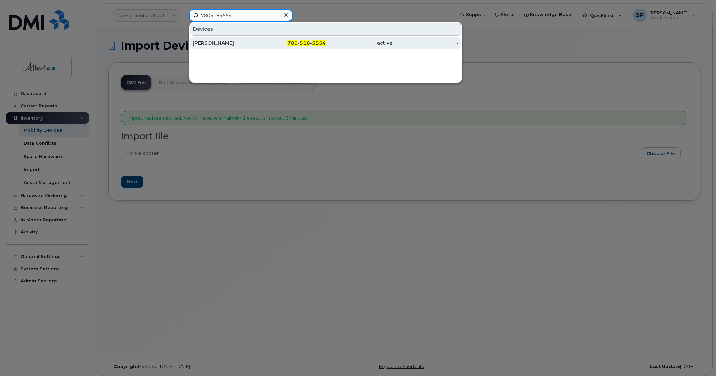
type input "7805185554"
click at [209, 44] on div "[PERSON_NAME]" at bounding box center [226, 43] width 67 height 7
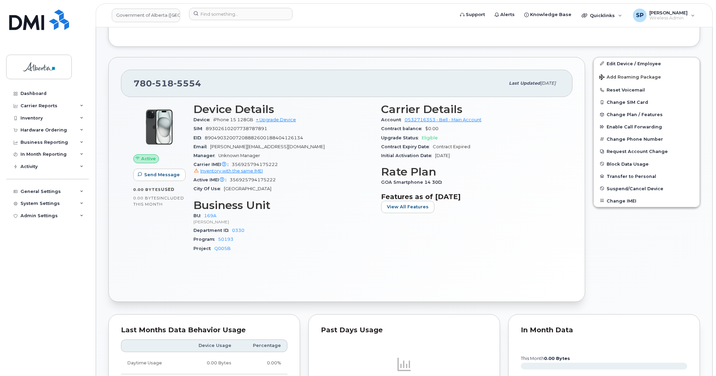
scroll to position [182, 0]
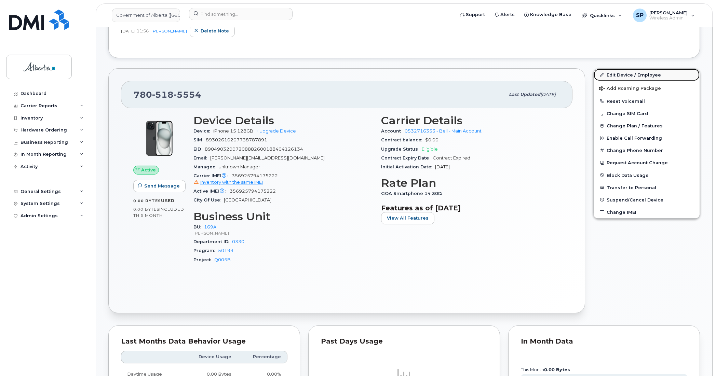
click at [618, 74] on link "Edit Device / Employee" at bounding box center [646, 75] width 106 height 12
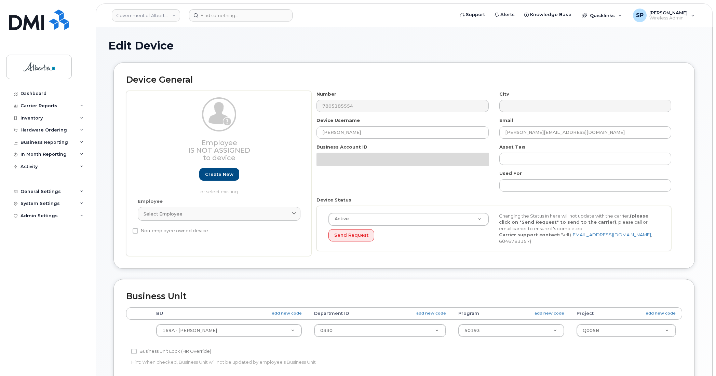
select select "4681667"
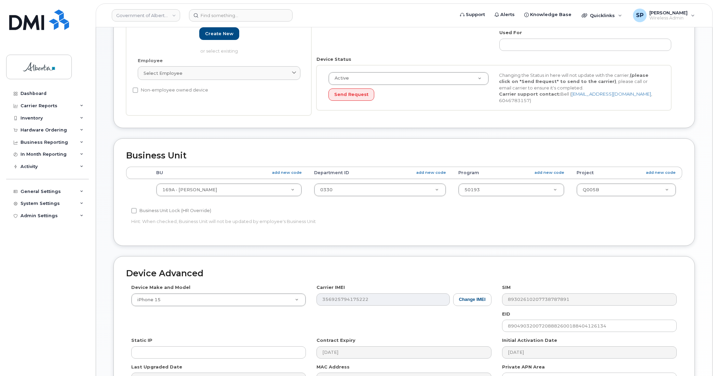
scroll to position [143, 0]
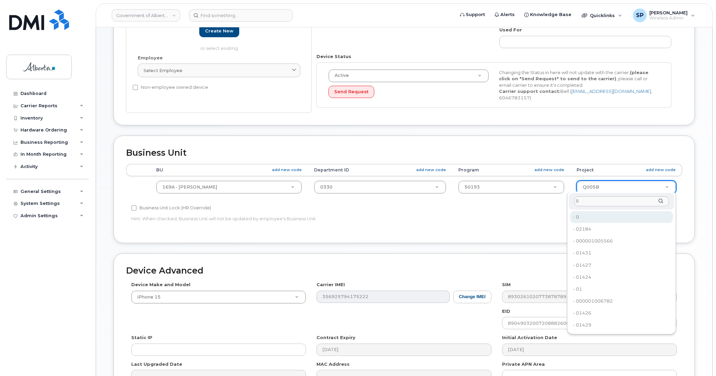
type input "0"
type input "4753728"
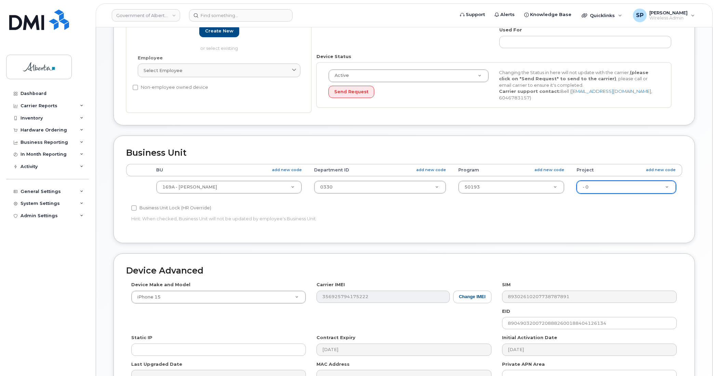
scroll to position [223, 0]
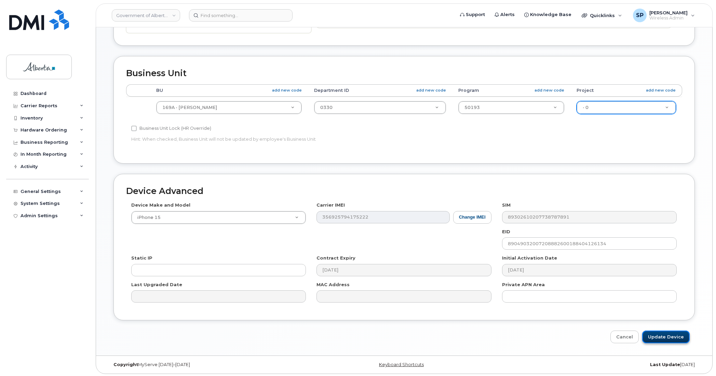
click at [662, 336] on input "Update Device" at bounding box center [665, 337] width 47 height 13
type input "Saving..."
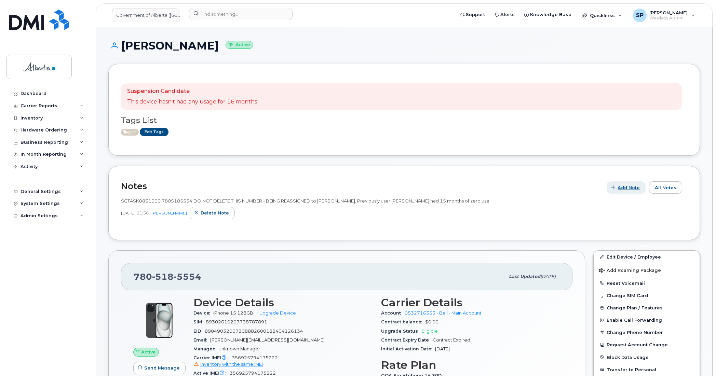
click at [629, 191] on span "Add Note" at bounding box center [628, 187] width 22 height 6
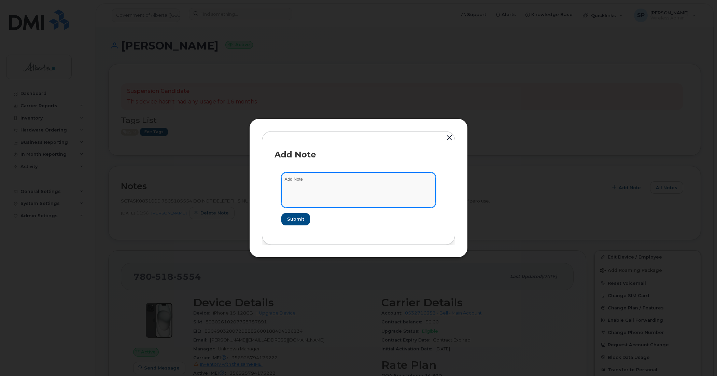
click at [320, 185] on textarea at bounding box center [358, 189] width 154 height 35
type textarea "Updated Project Code to match EPS codes - user provided incorrect code original…"
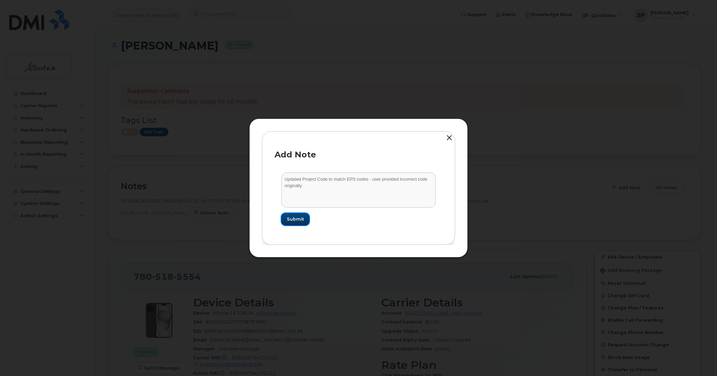
click at [288, 220] on span "Submit" at bounding box center [295, 219] width 17 height 6
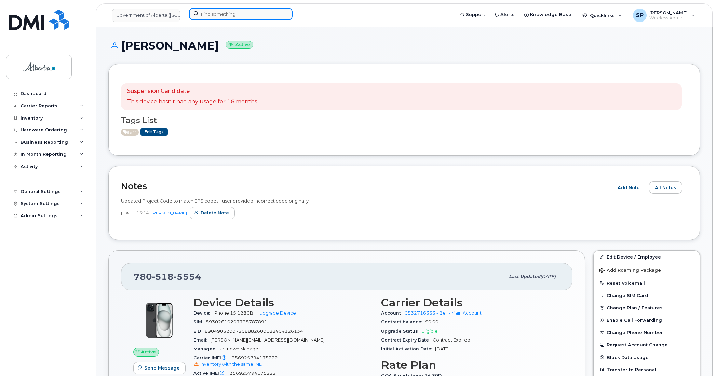
click at [216, 14] on input at bounding box center [240, 14] width 103 height 12
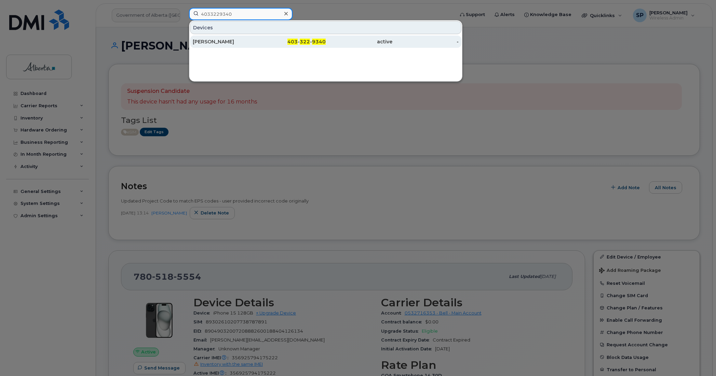
type input "4033229340"
click at [231, 41] on div "Jennifer Larson" at bounding box center [226, 41] width 67 height 7
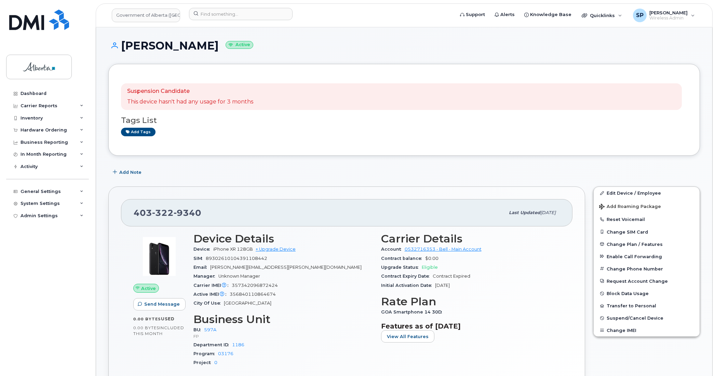
click at [33, 250] on div "Dashboard Carrier Reports Monthly Billing Data Daily Data Pooling Data Behavior…" at bounding box center [48, 226] width 84 height 278
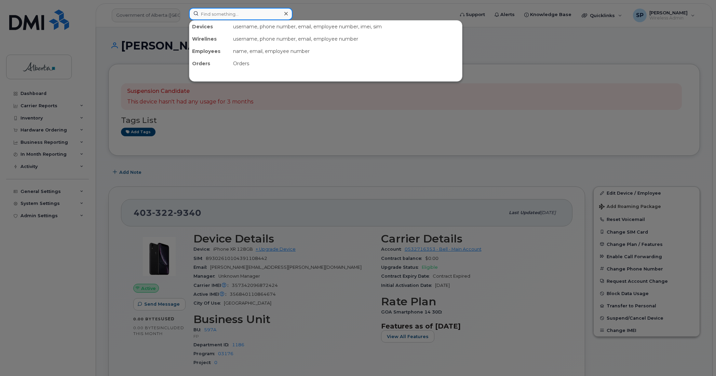
click at [241, 11] on input at bounding box center [240, 14] width 103 height 12
paste input "7805279413"
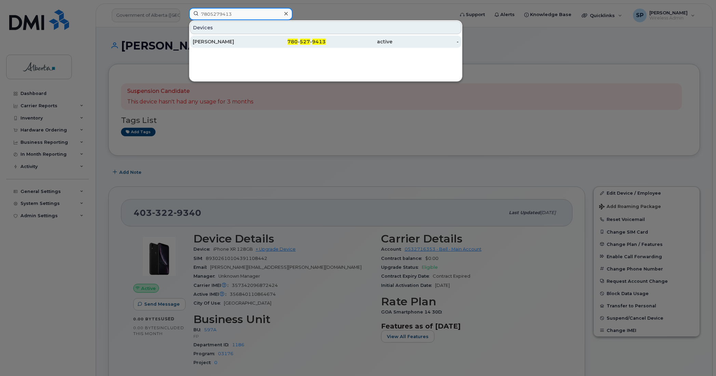
type input "7805279413"
click at [220, 42] on div "[PERSON_NAME]" at bounding box center [226, 41] width 67 height 7
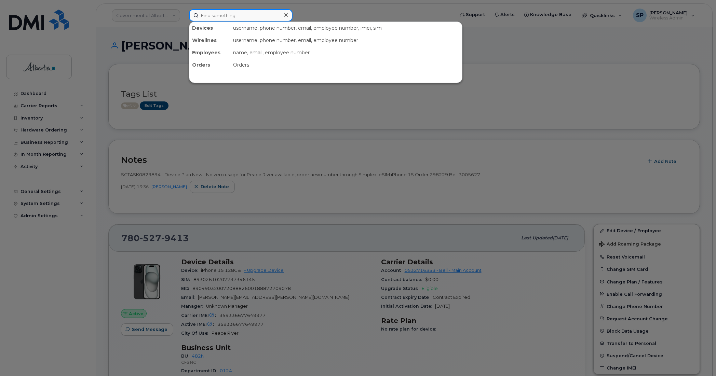
click at [252, 13] on input at bounding box center [240, 15] width 103 height 12
paste input "5873373585"
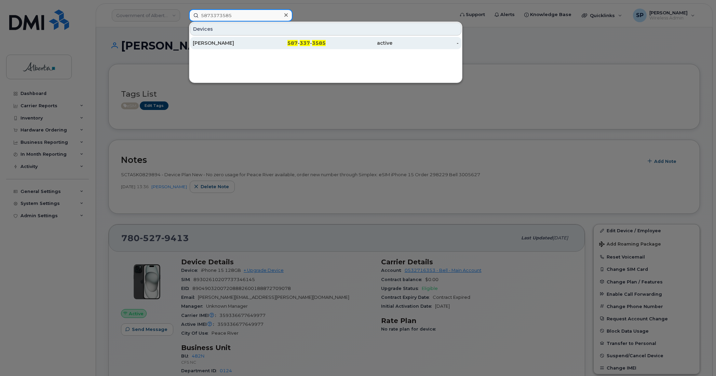
type input "5873373585"
click at [224, 45] on div "[PERSON_NAME]" at bounding box center [226, 43] width 67 height 7
